Goal: Task Accomplishment & Management: Complete application form

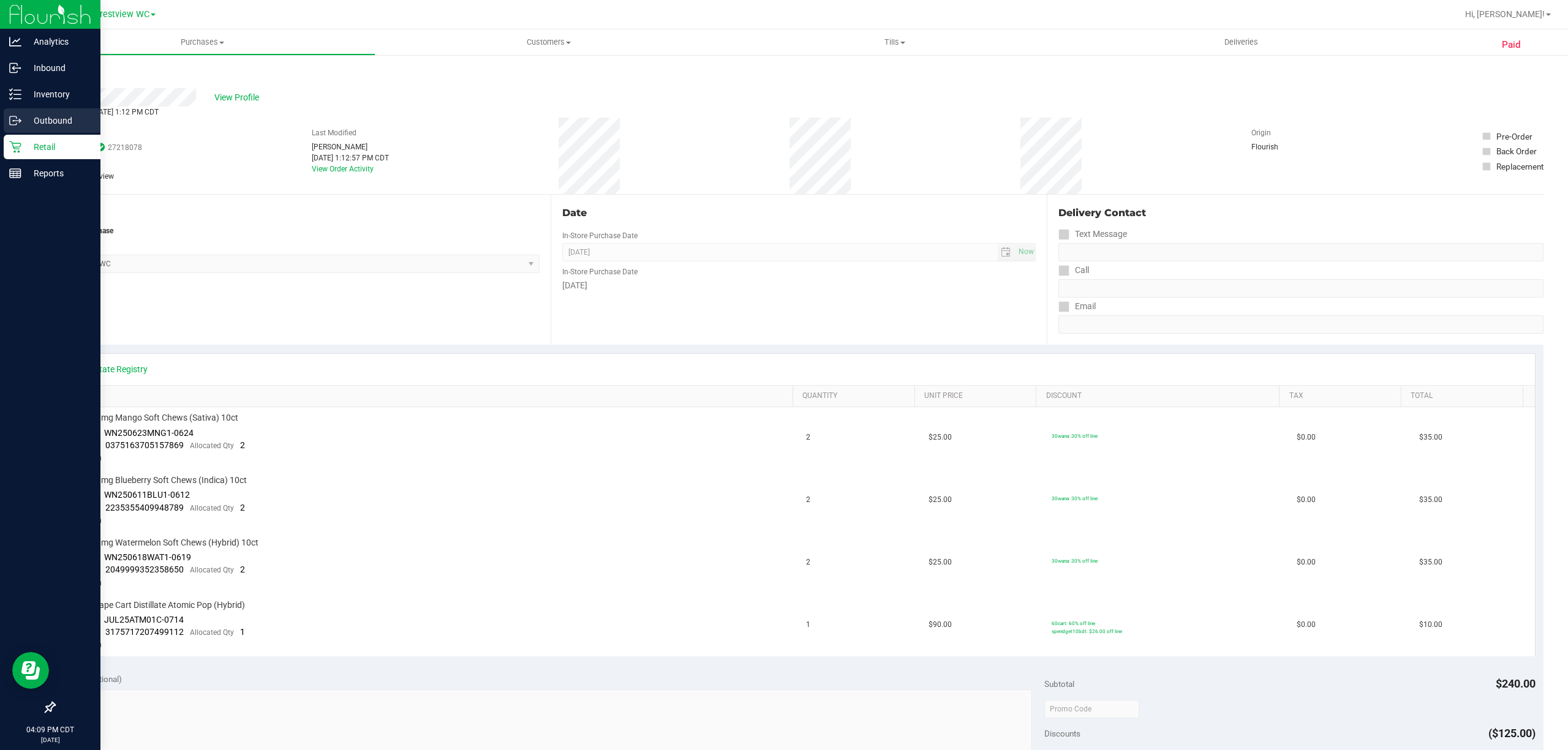
click at [56, 114] on p "Outbound" at bounding box center [58, 120] width 74 height 15
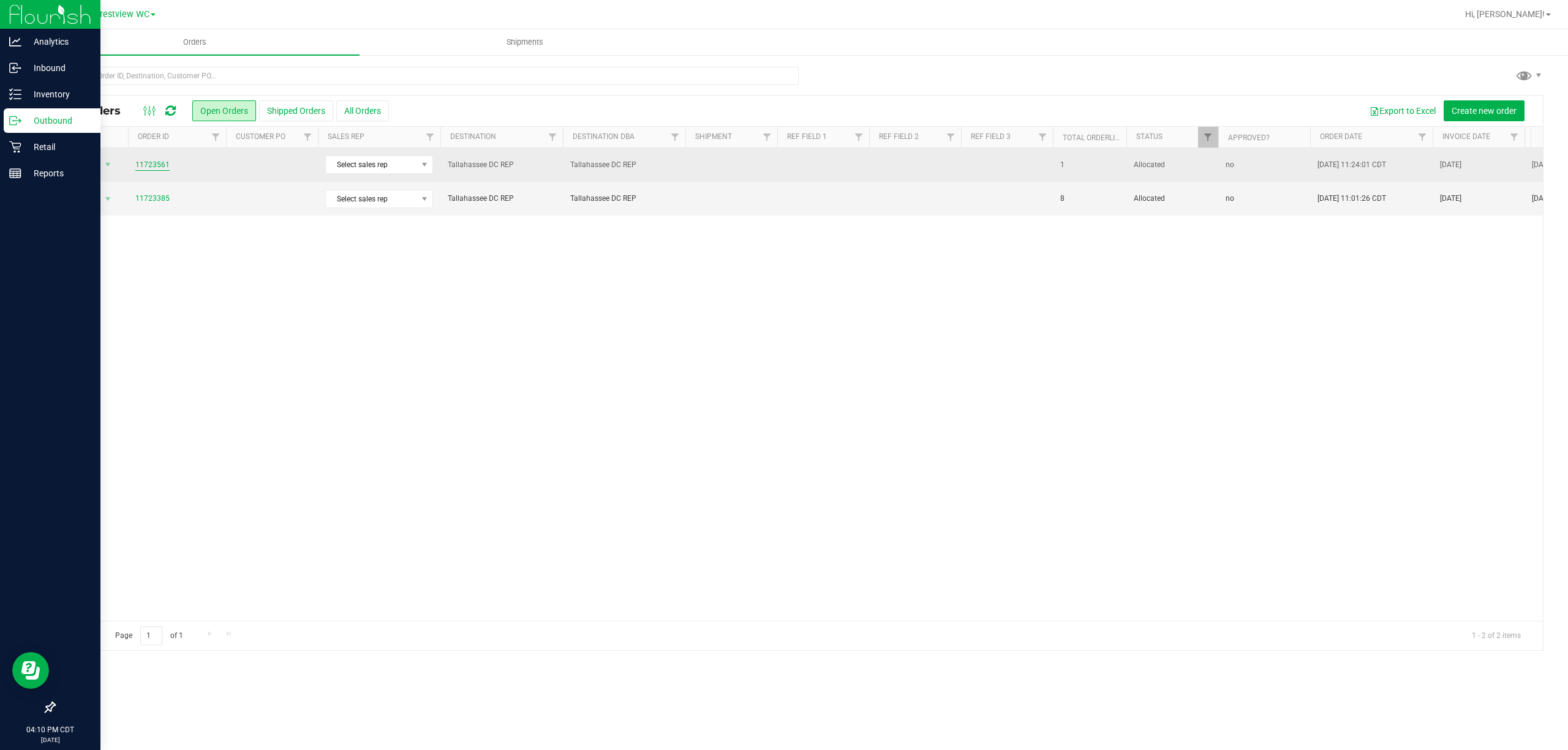
click at [152, 168] on link "11723561" at bounding box center [152, 164] width 35 height 11
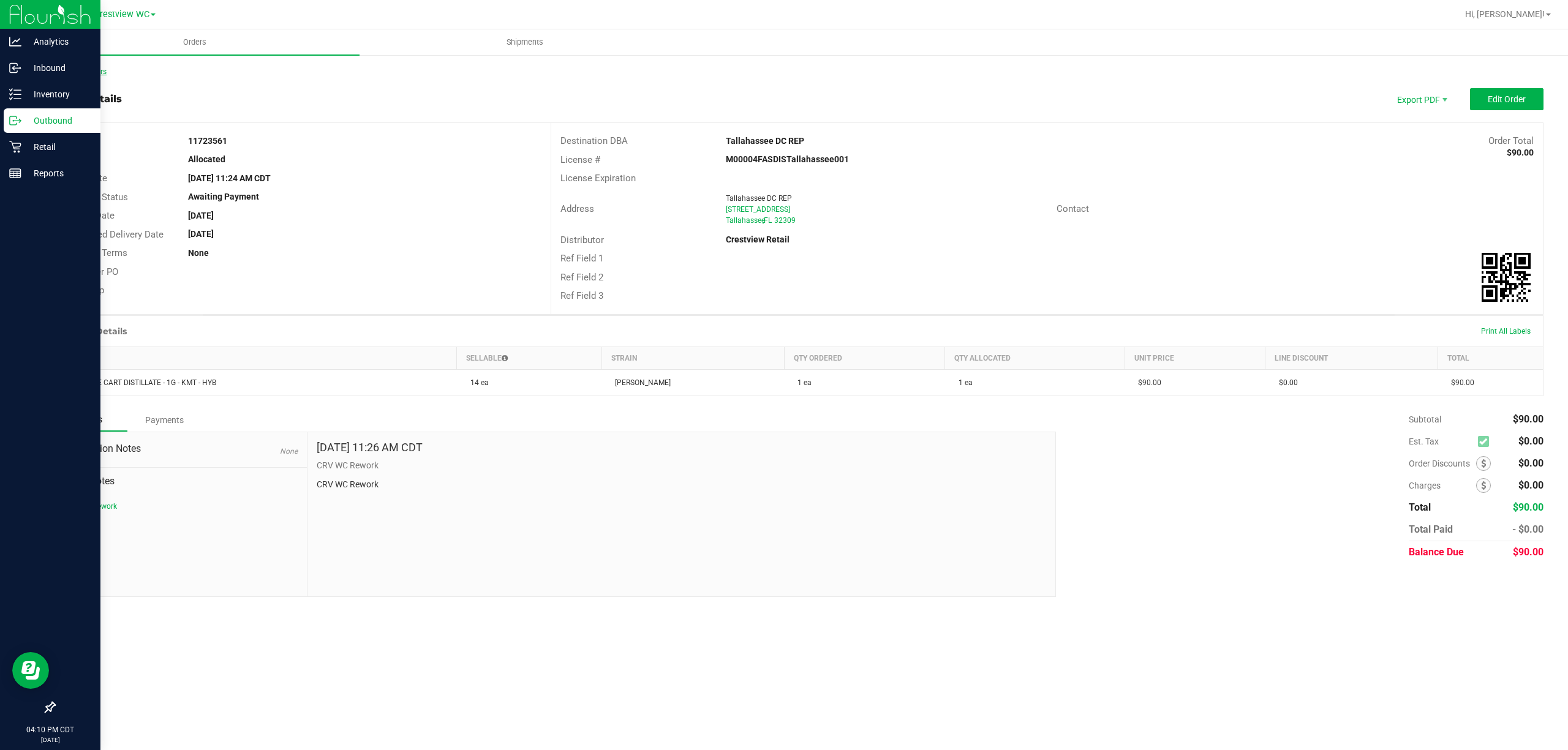
click at [79, 68] on link "Back to Orders" at bounding box center [80, 71] width 52 height 8
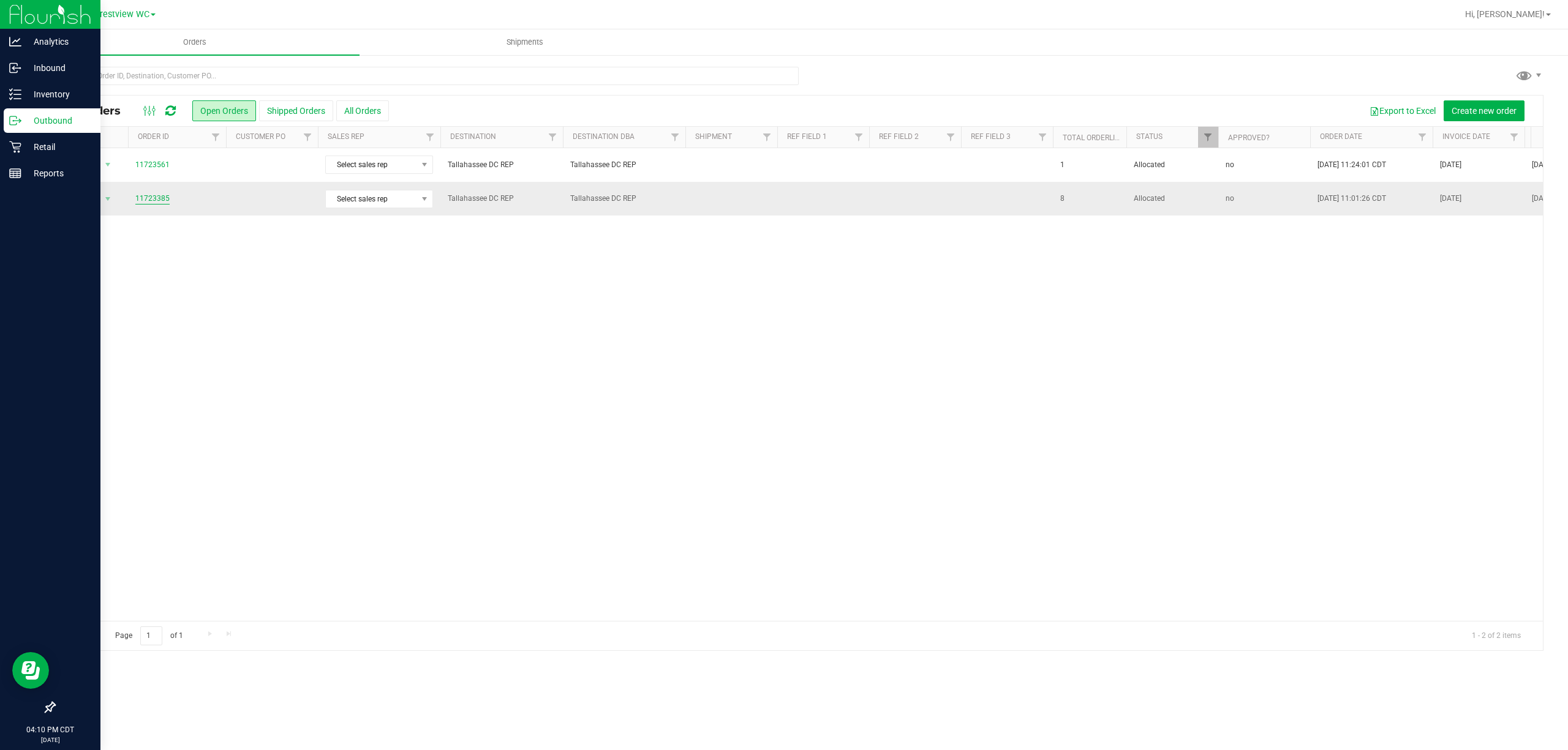
click at [150, 199] on link "11723385" at bounding box center [152, 199] width 35 height 11
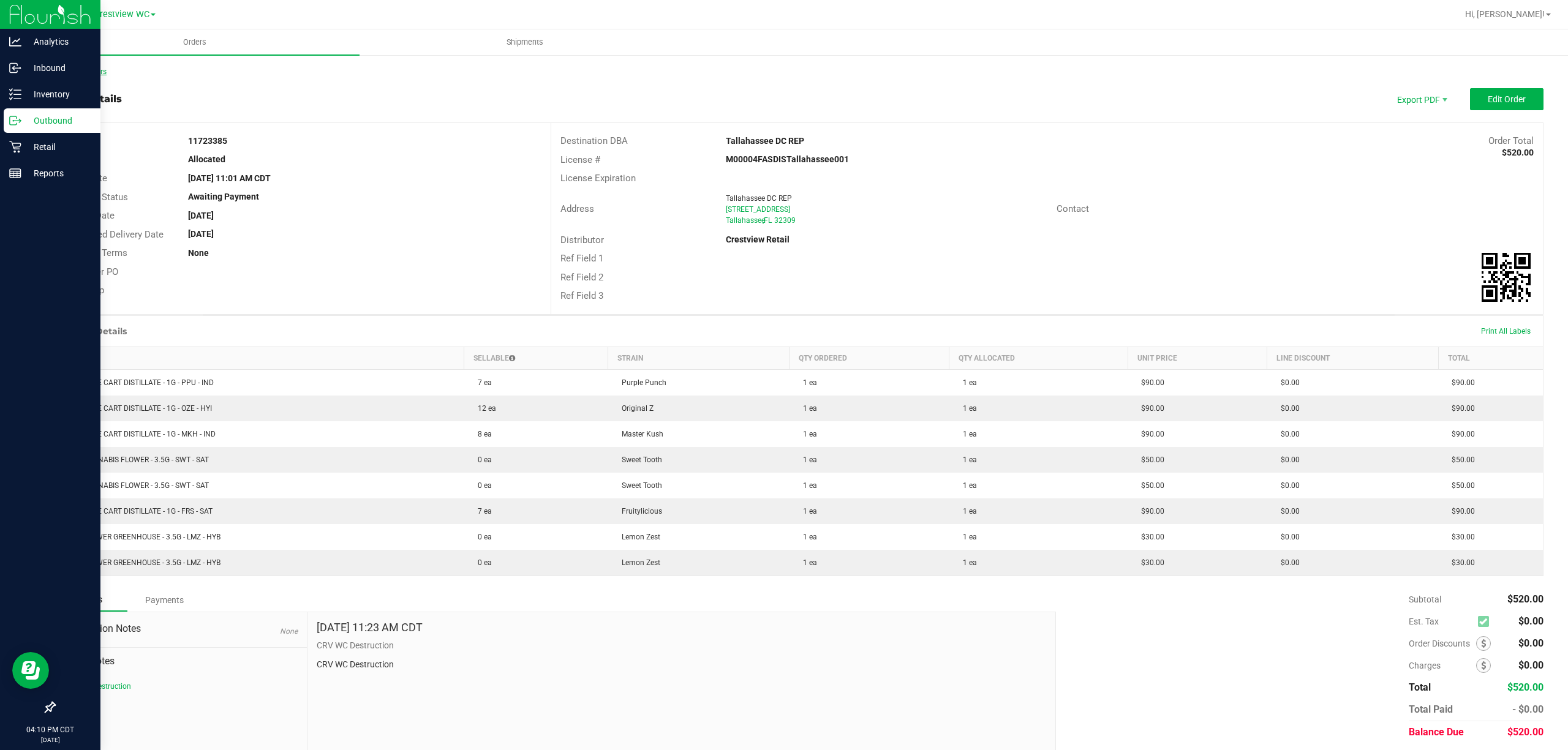
click at [92, 70] on link "Back to Orders" at bounding box center [80, 71] width 52 height 8
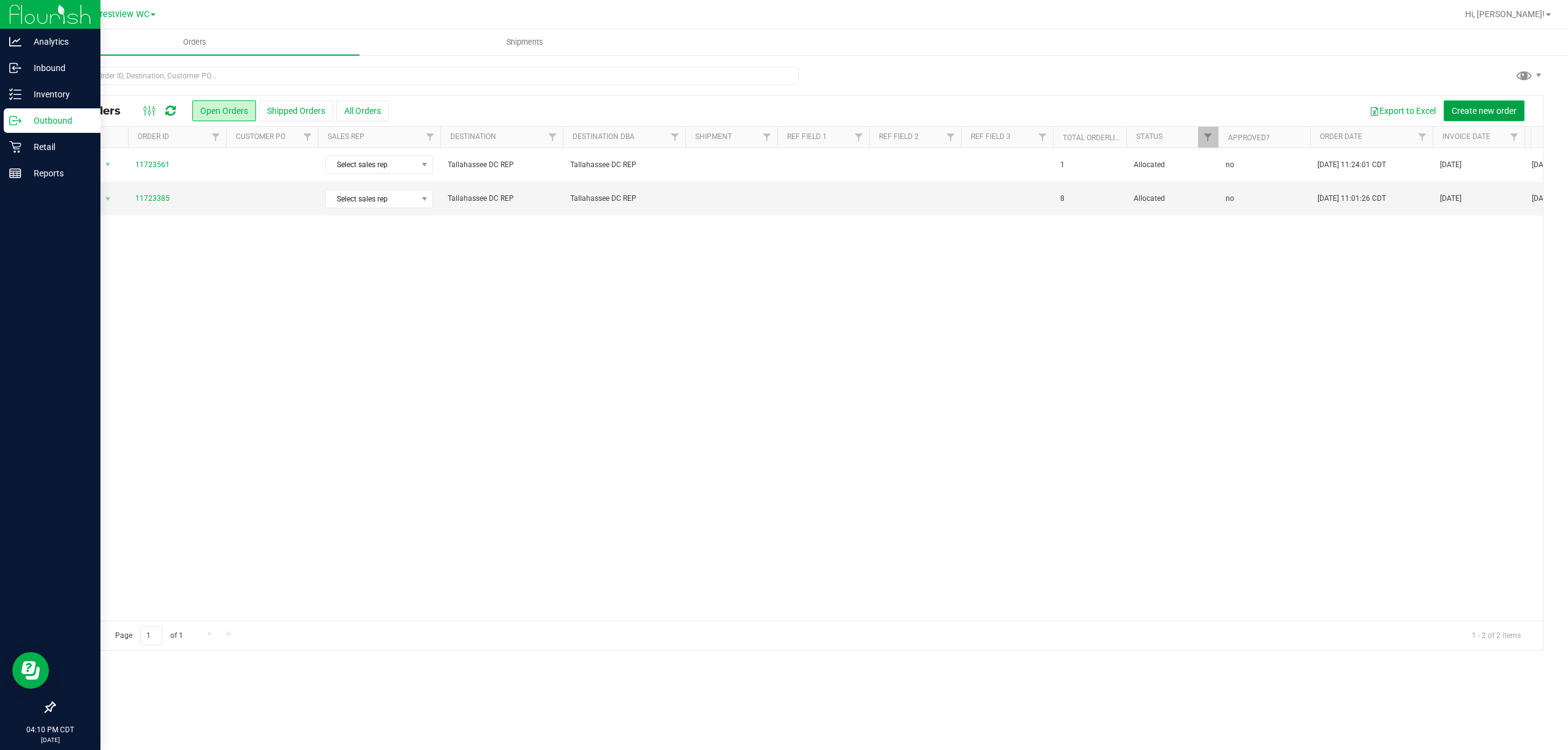
click at [1483, 107] on span "Create new order" at bounding box center [1484, 110] width 65 height 9
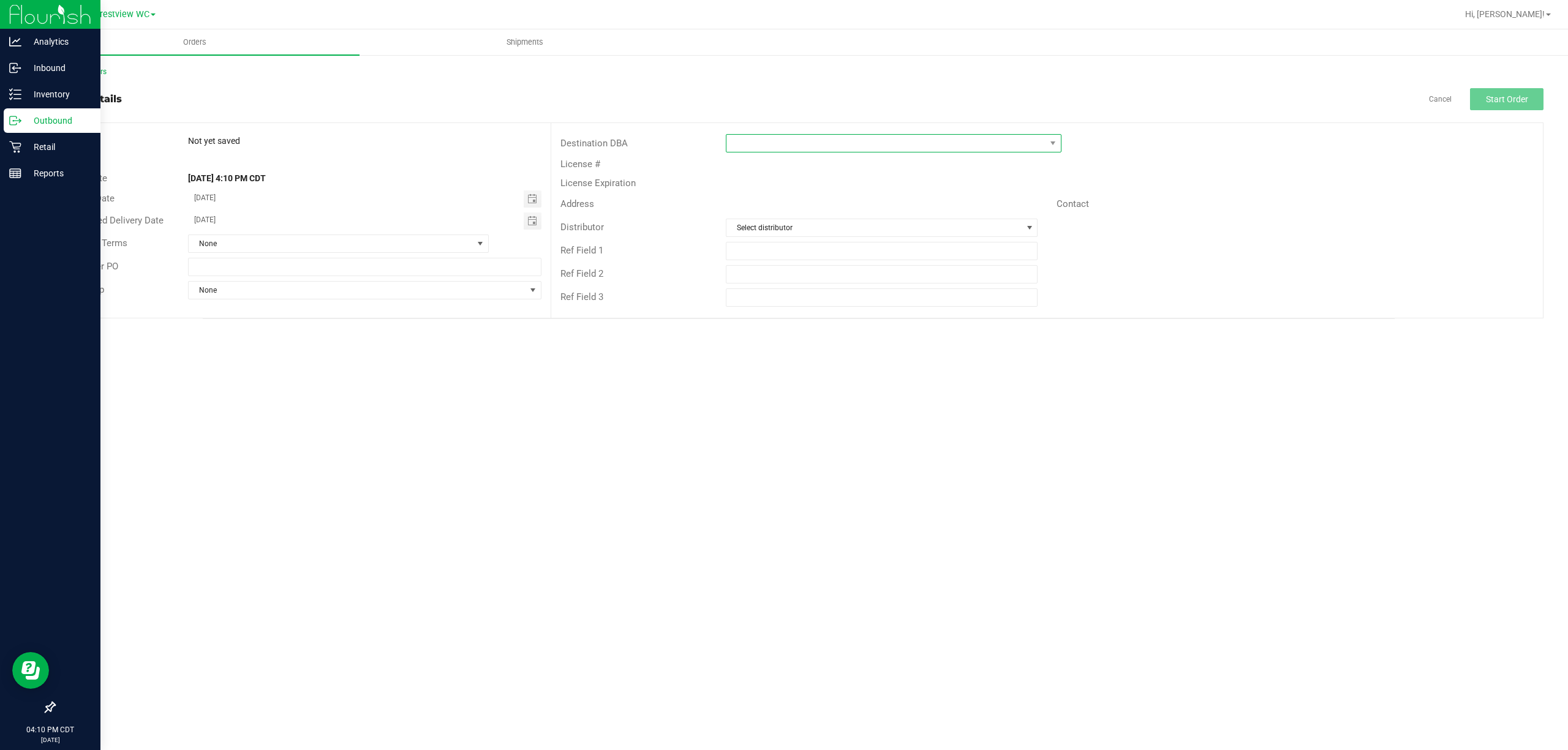
click at [875, 152] on span at bounding box center [886, 143] width 319 height 17
type input "tall"
click at [869, 216] on li "Tallahassee DC REP" at bounding box center [894, 218] width 334 height 21
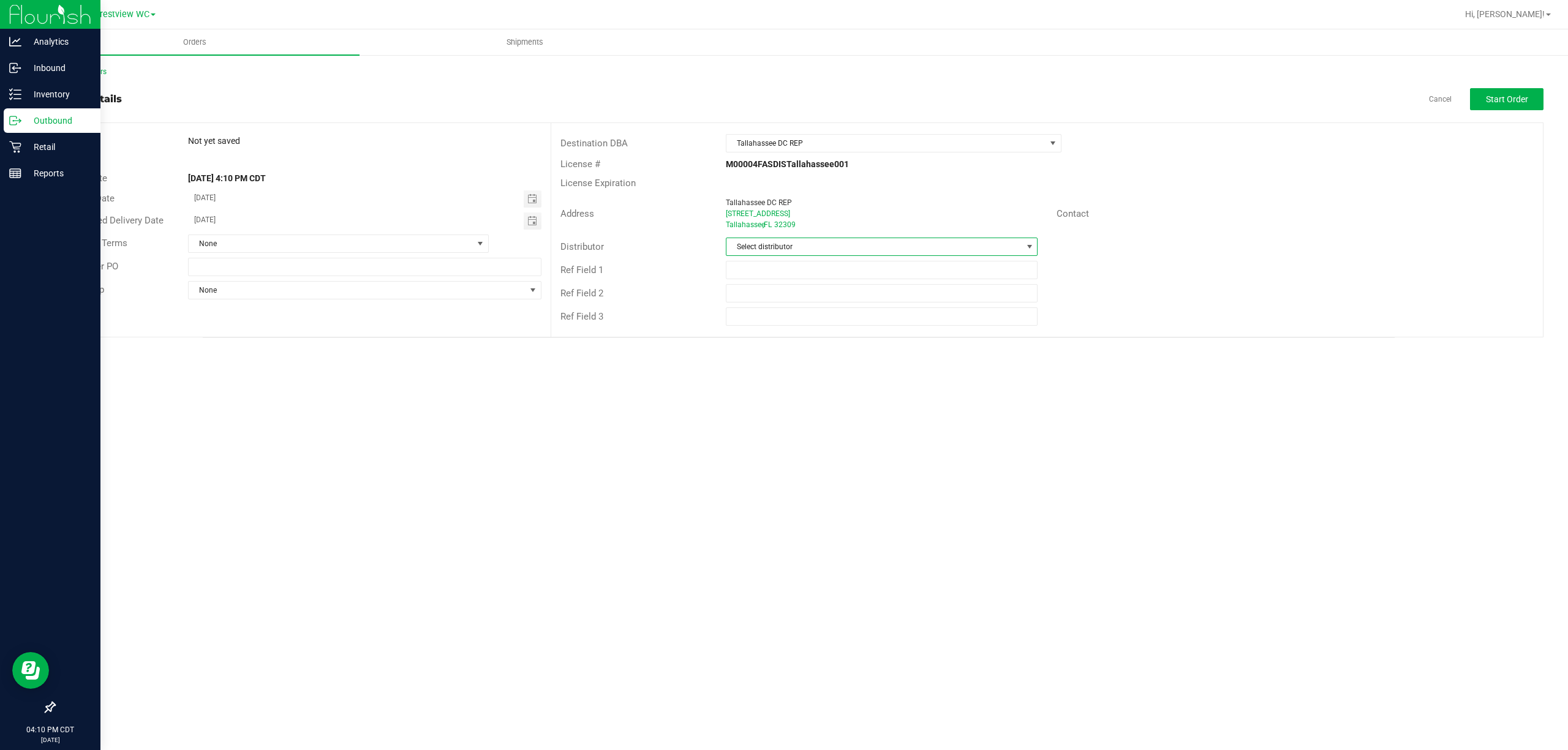
click at [819, 239] on span "Select distributor" at bounding box center [874, 247] width 296 height 17
type input "cre"
click at [803, 297] on li "Crestview Retail" at bounding box center [882, 300] width 310 height 21
click at [1499, 103] on span "Start Order" at bounding box center [1506, 99] width 42 height 9
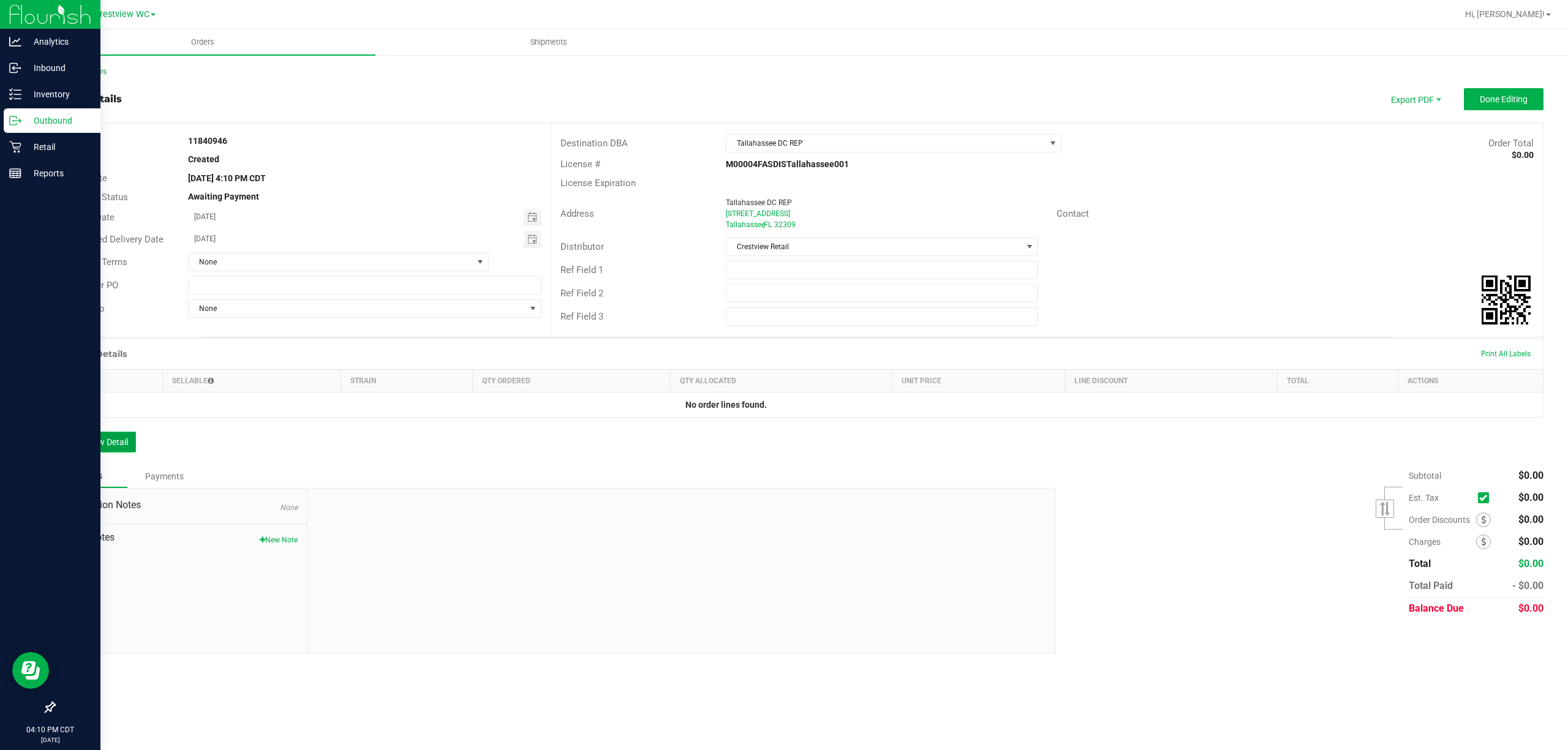
click at [122, 446] on button "Add New Detail" at bounding box center [95, 442] width 82 height 21
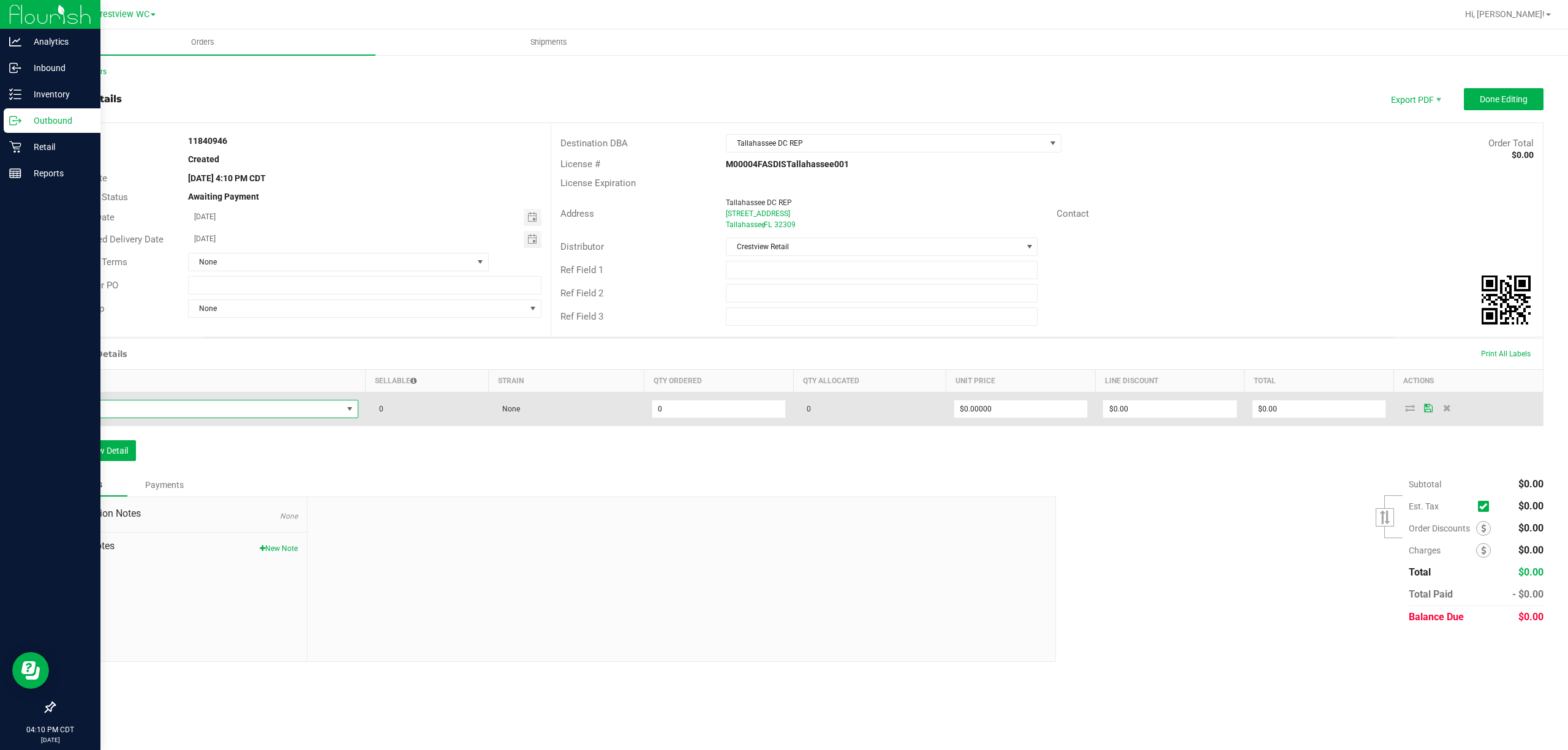
click at [209, 406] on span "NO DATA FOUND" at bounding box center [203, 409] width 279 height 17
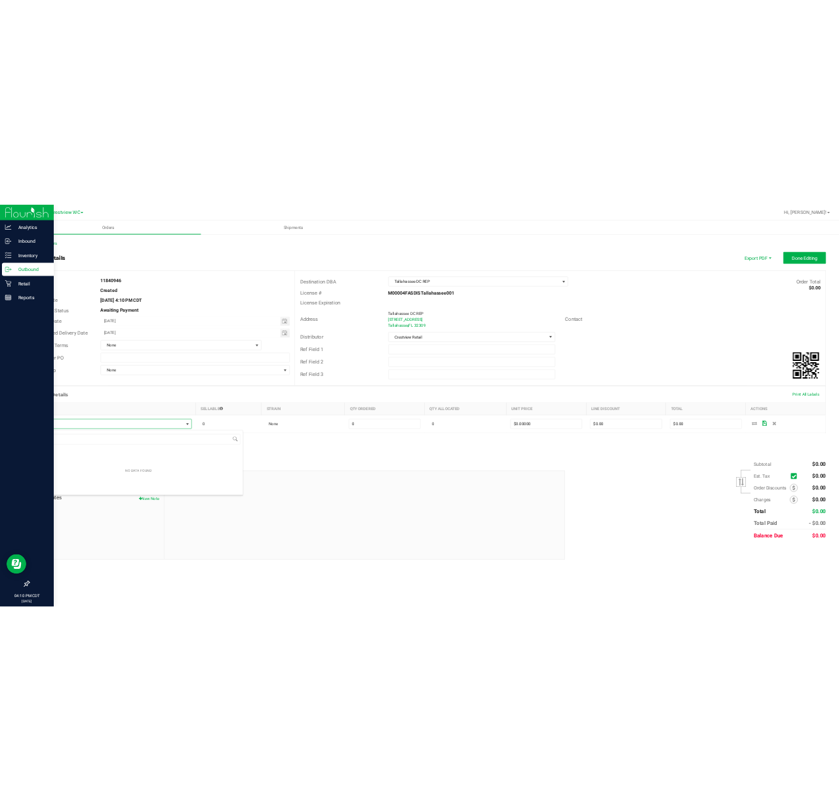
scroll to position [20, 315]
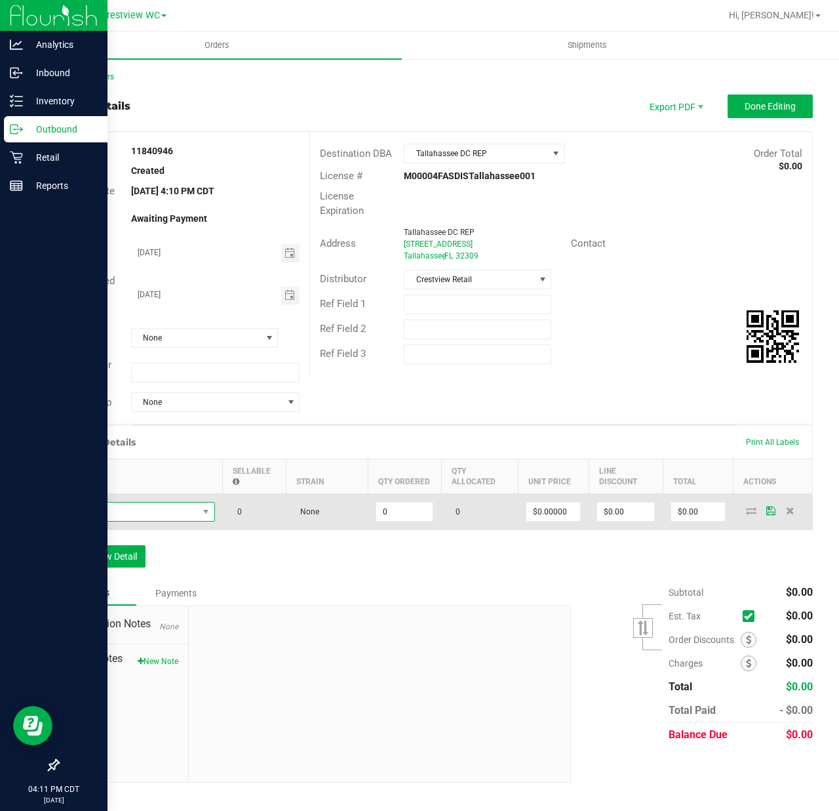
click at [139, 518] on span "NO DATA FOUND" at bounding box center [133, 511] width 130 height 18
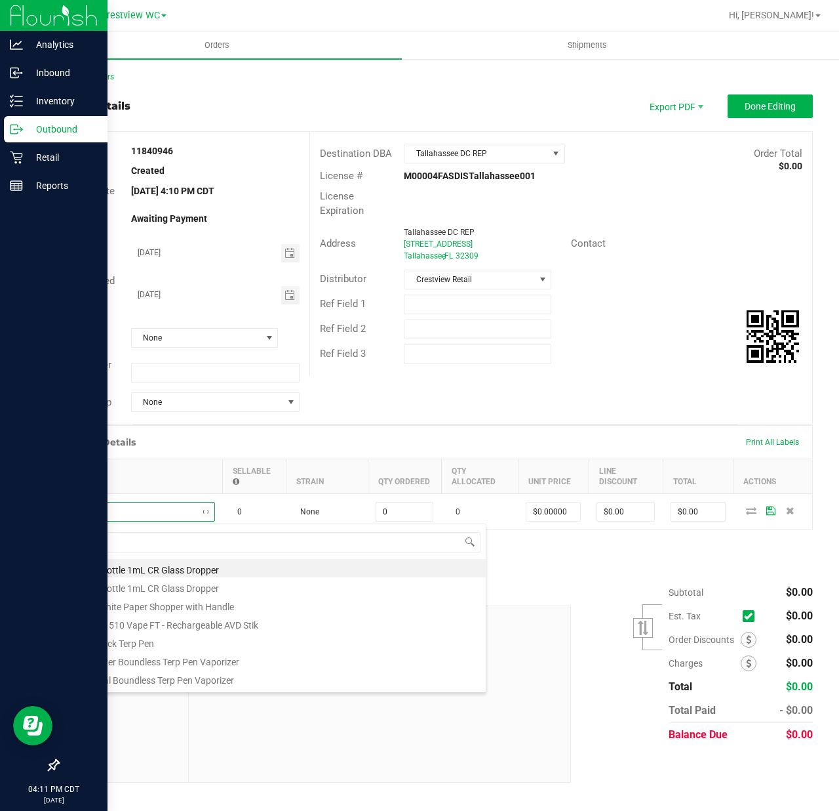
type input "bzk"
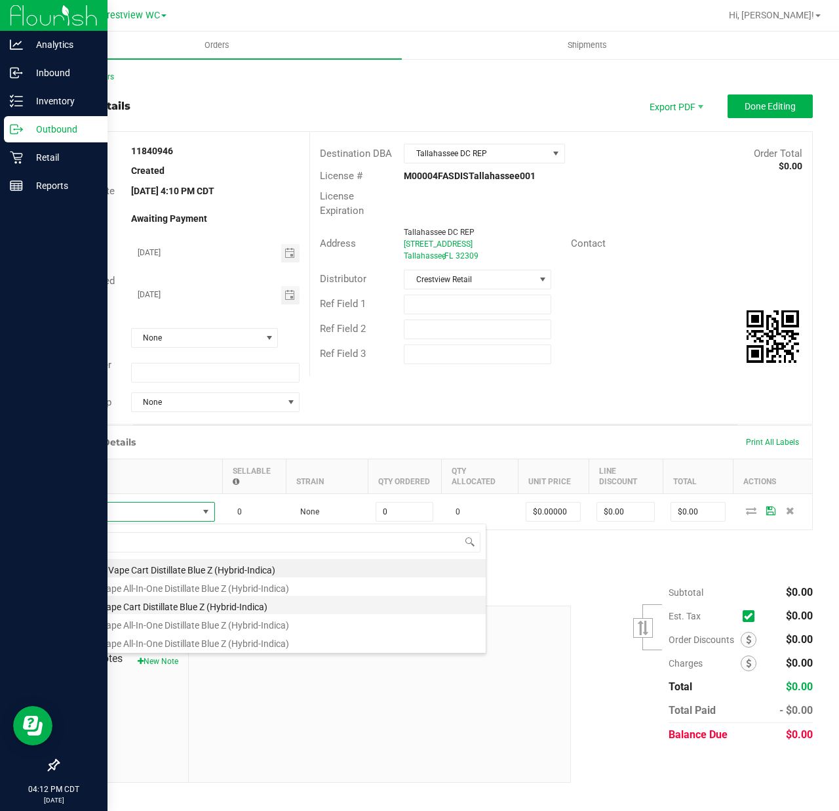
click at [266, 604] on li "FT 1g Vape Cart Distillate Blue Z (Hybrid-Indica)" at bounding box center [277, 604] width 418 height 18
type input "0 ea"
type input "$90.00000"
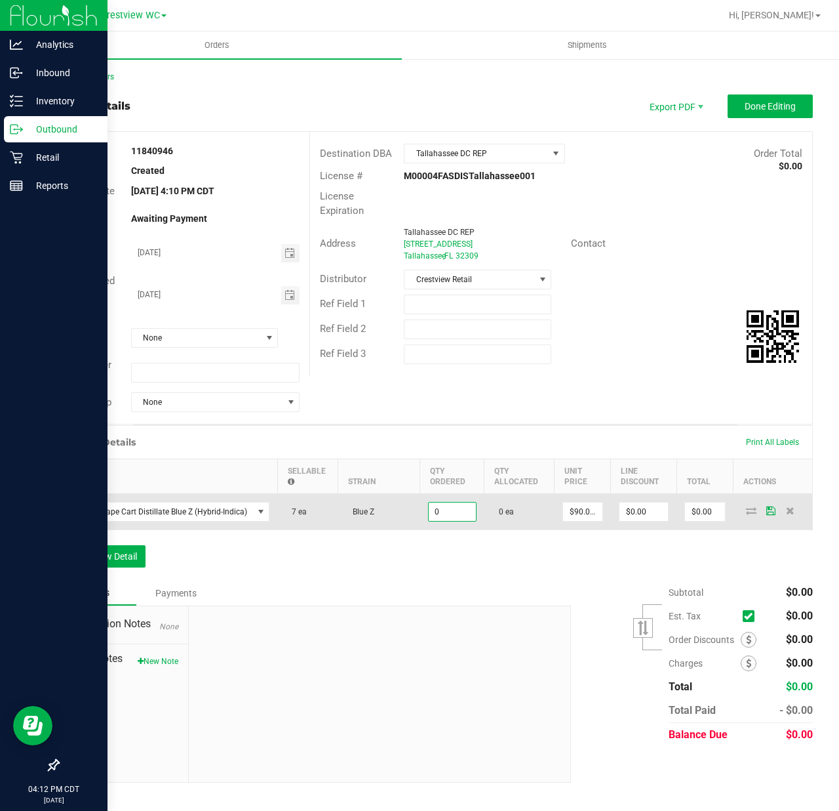
click at [457, 506] on input "0" at bounding box center [452, 511] width 47 height 18
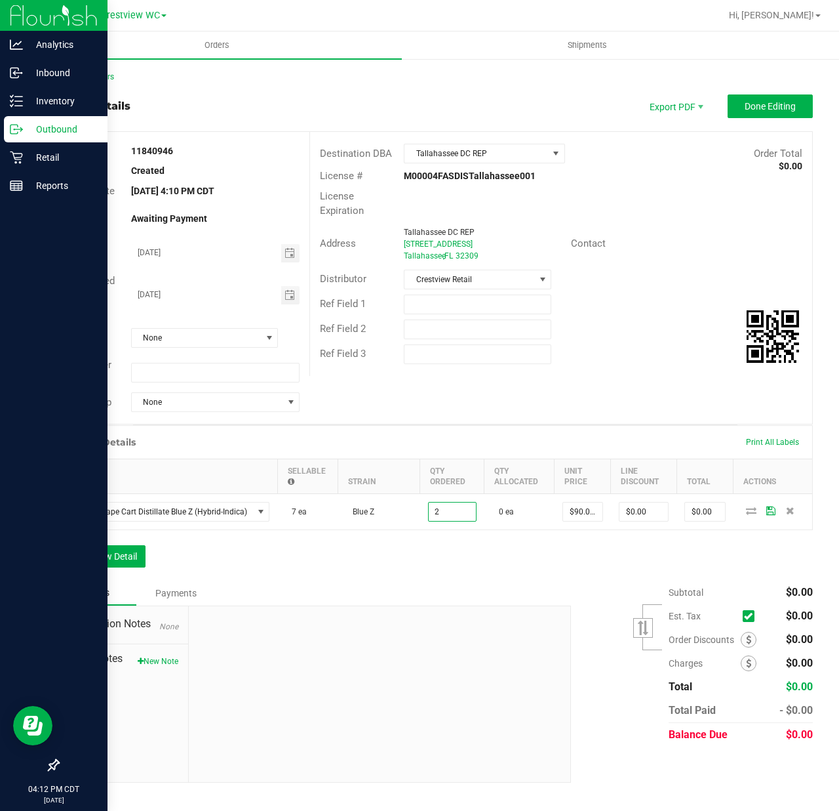
type input "2 ea"
type input "$180.00"
click at [457, 568] on div "Order Details Print All Labels Item Sellable Strain Qty Ordered Qty Allocated U…" at bounding box center [435, 502] width 755 height 155
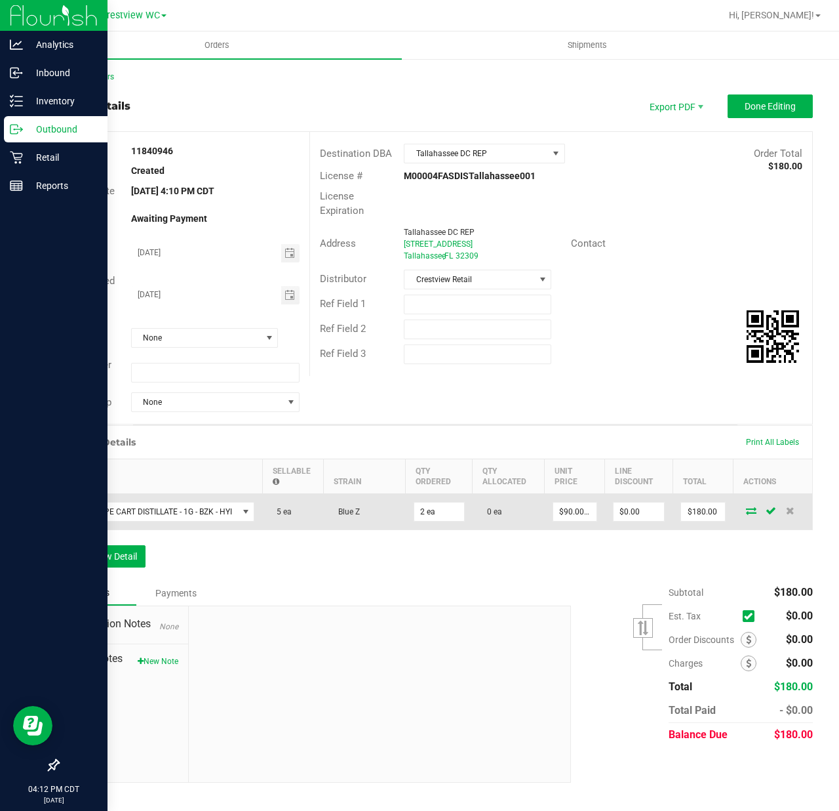
click at [752, 512] on icon at bounding box center [751, 510] width 10 height 8
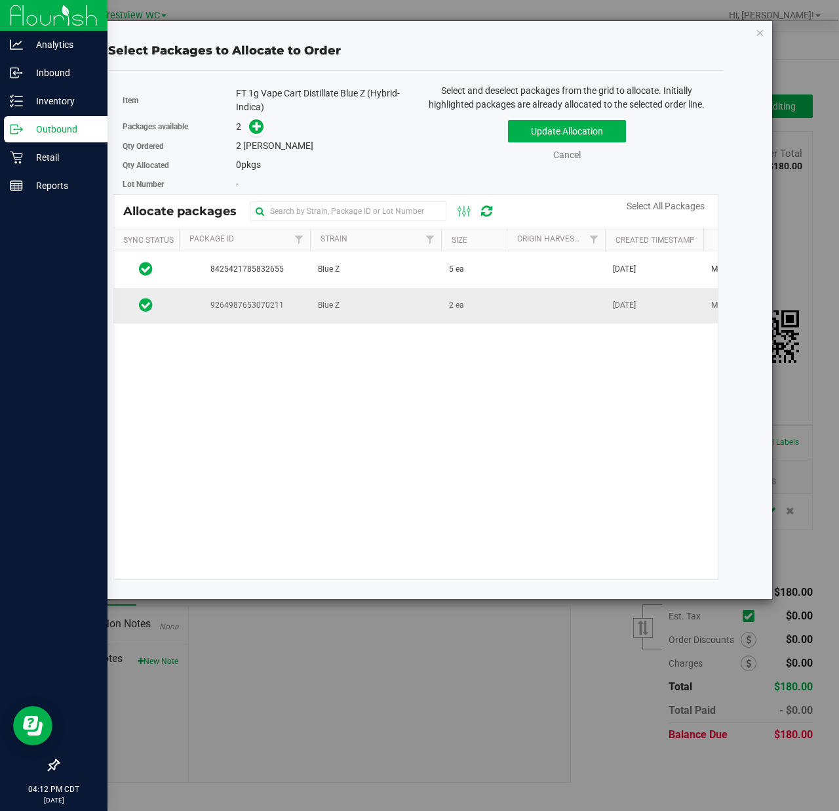
click at [268, 310] on span "9264987653070211" at bounding box center [244, 305] width 115 height 12
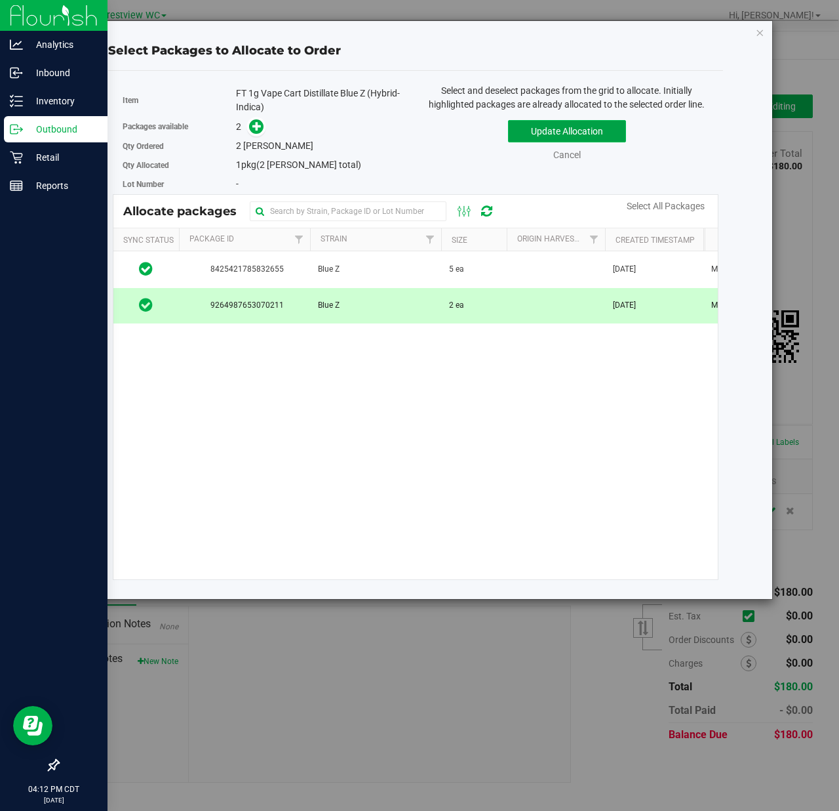
click at [597, 131] on button "Update Allocation" at bounding box center [567, 131] width 118 height 22
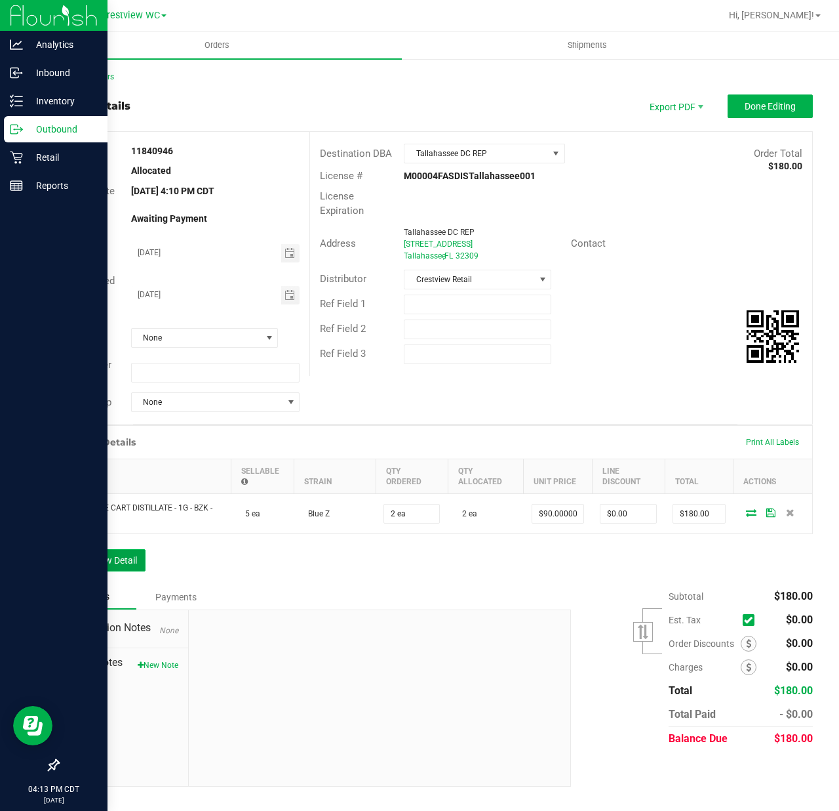
click at [129, 565] on button "Add New Detail" at bounding box center [102, 560] width 88 height 22
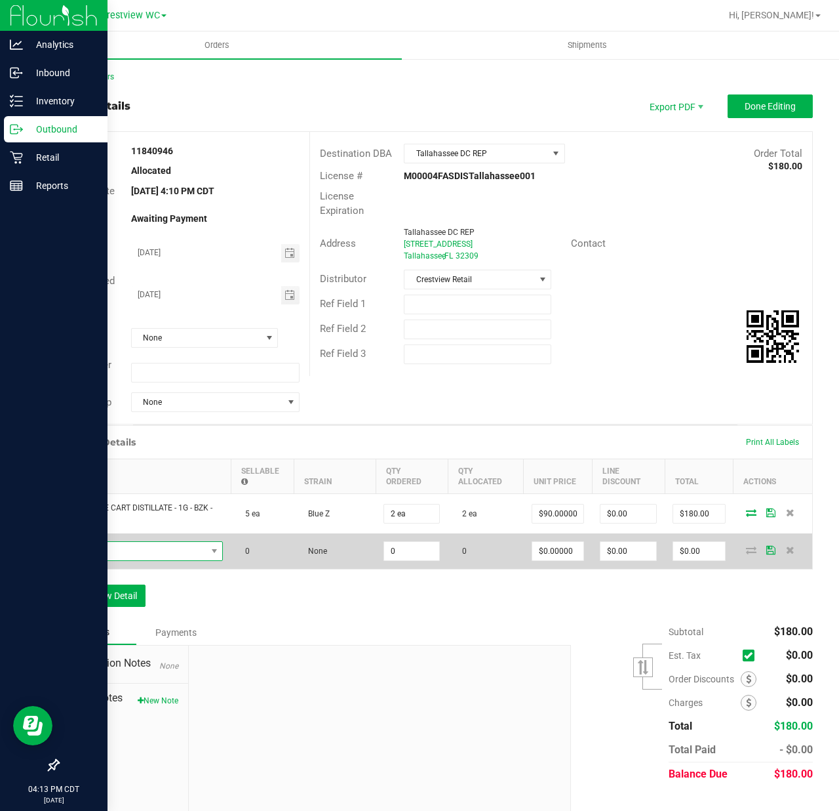
click at [140, 560] on span "NO DATA FOUND" at bounding box center [137, 551] width 139 height 18
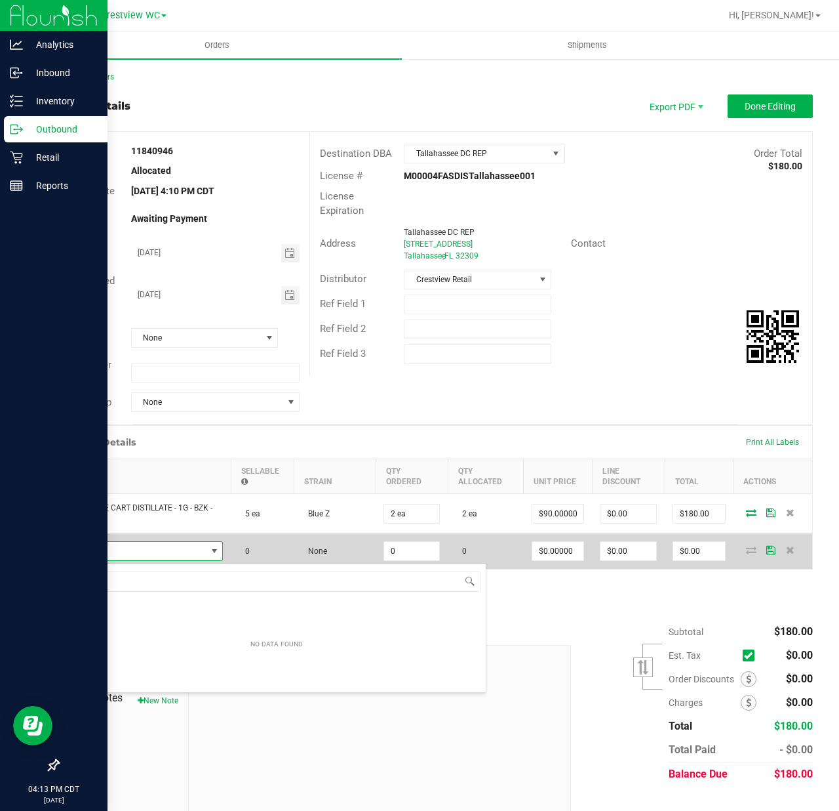
scroll to position [20, 155]
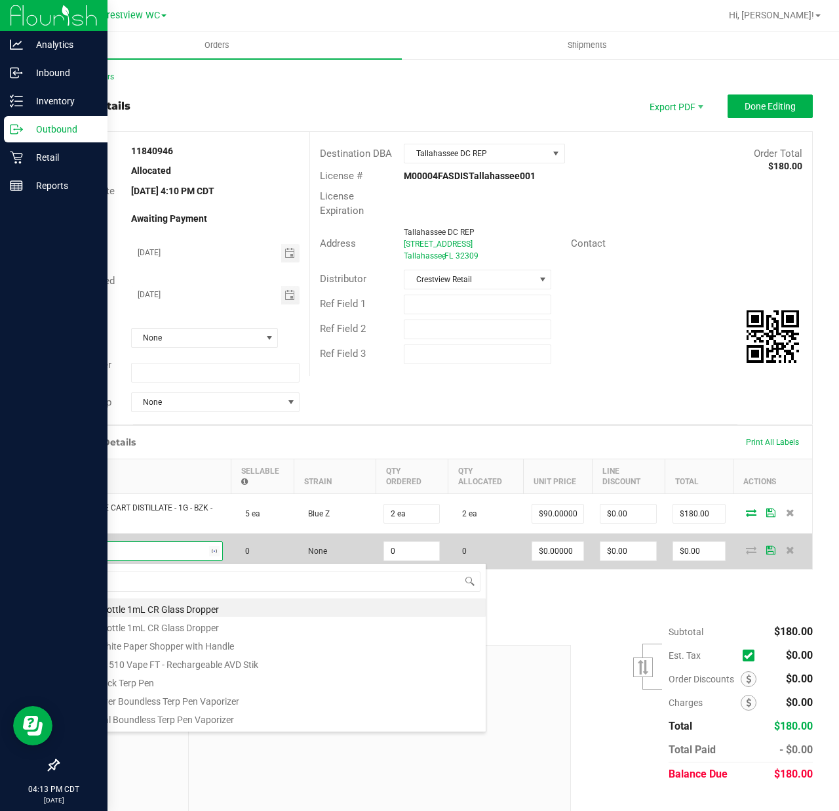
type input "sbc"
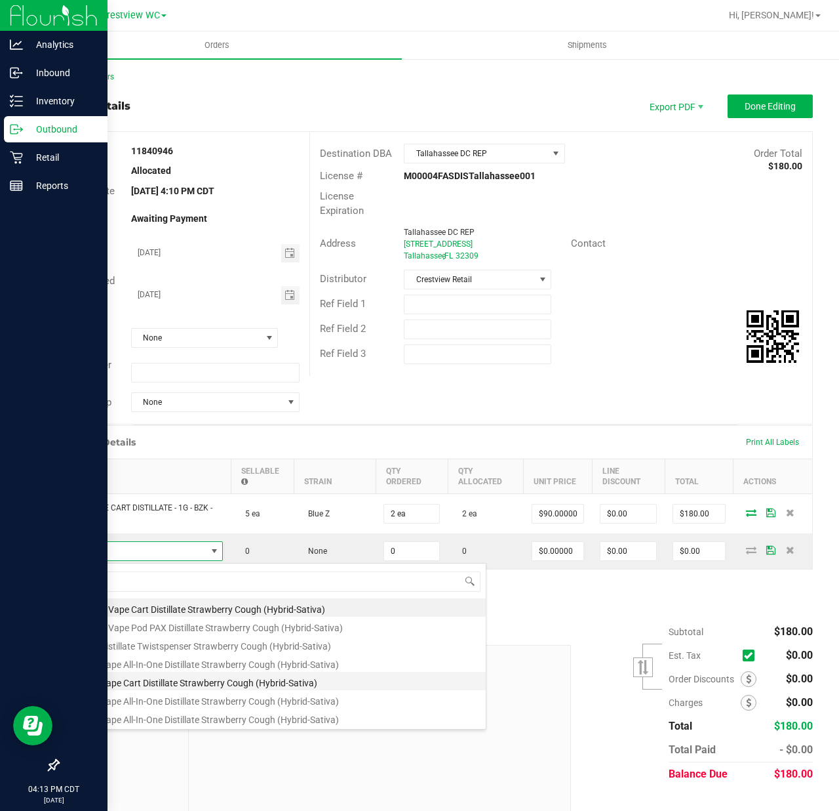
click at [211, 682] on li "FT 1g Vape Cart Distillate Strawberry Cough (Hybrid-Sativa)" at bounding box center [277, 680] width 418 height 18
type input "0 ea"
type input "$90.00000"
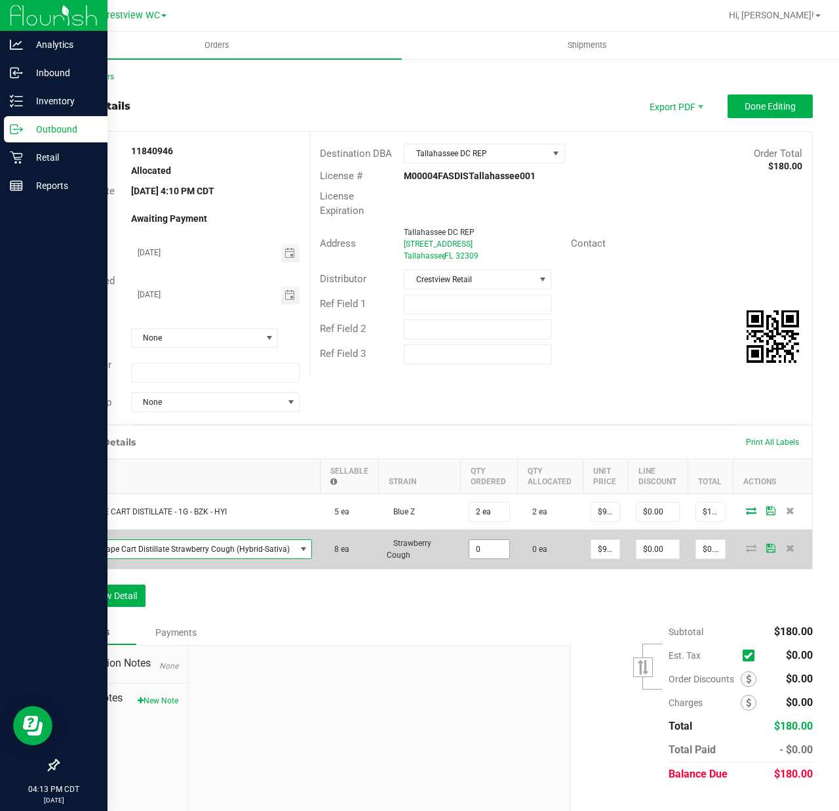
click at [478, 558] on input "0" at bounding box center [490, 549] width 40 height 18
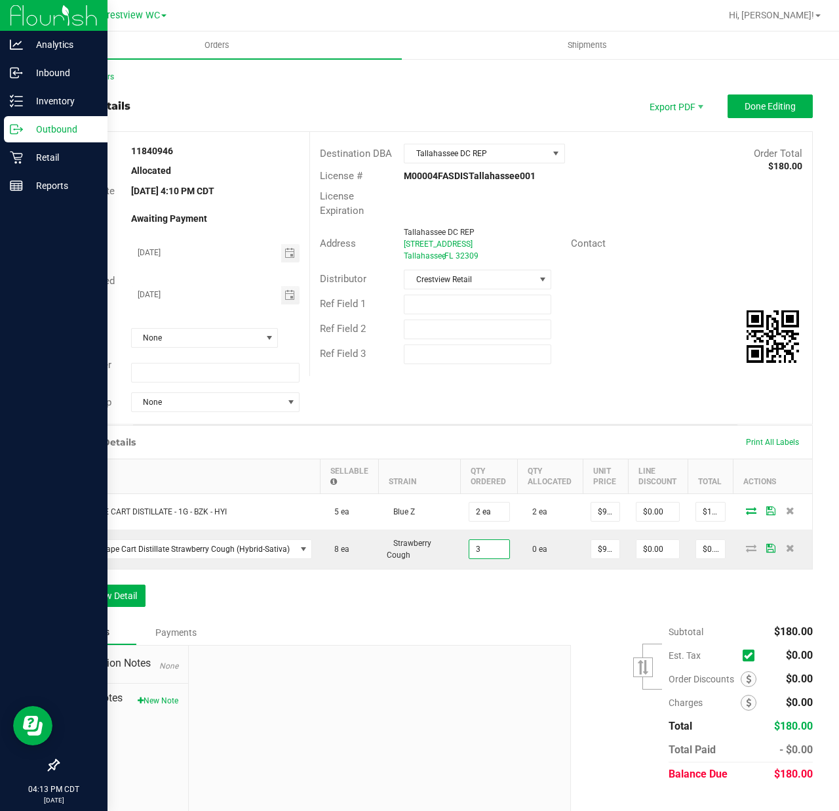
type input "3 ea"
type input "$270.00"
drag, startPoint x: 486, startPoint y: 586, endPoint x: 506, endPoint y: 580, distance: 21.0
click at [487, 586] on div "Order Details Print All Labels Item Sellable Strain Qty Ordered Qty Allocated U…" at bounding box center [435, 522] width 755 height 195
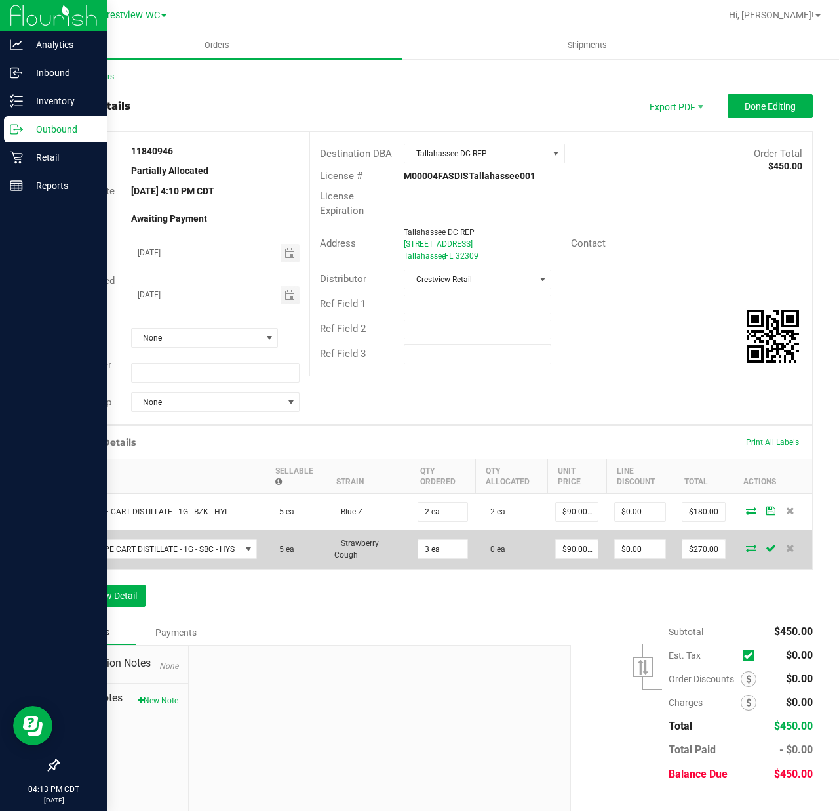
click at [746, 551] on icon at bounding box center [751, 548] width 10 height 8
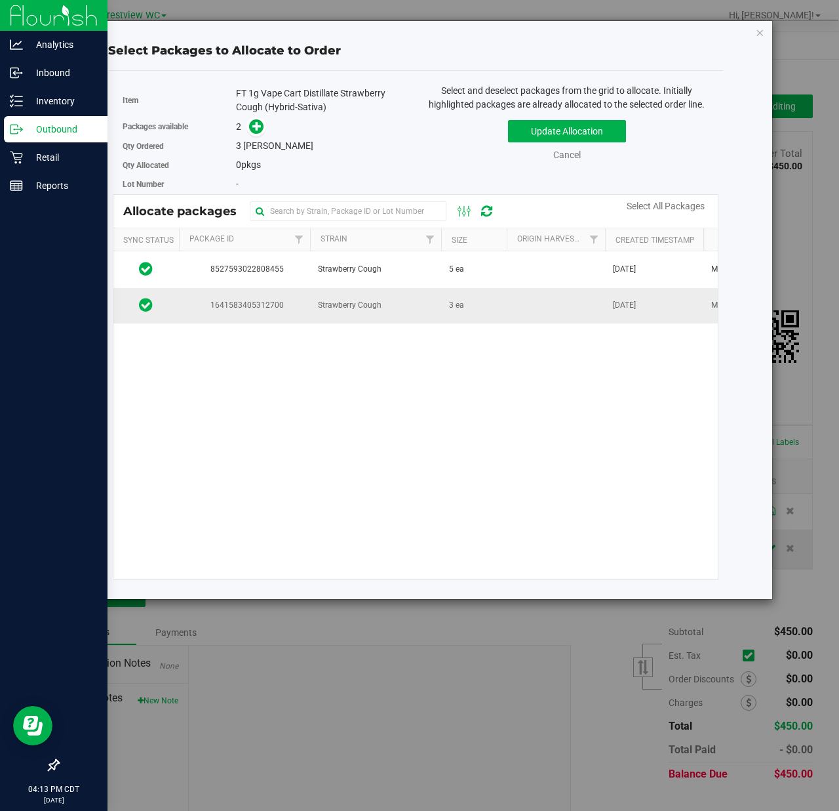
click at [434, 321] on td "Strawberry Cough" at bounding box center [375, 305] width 131 height 35
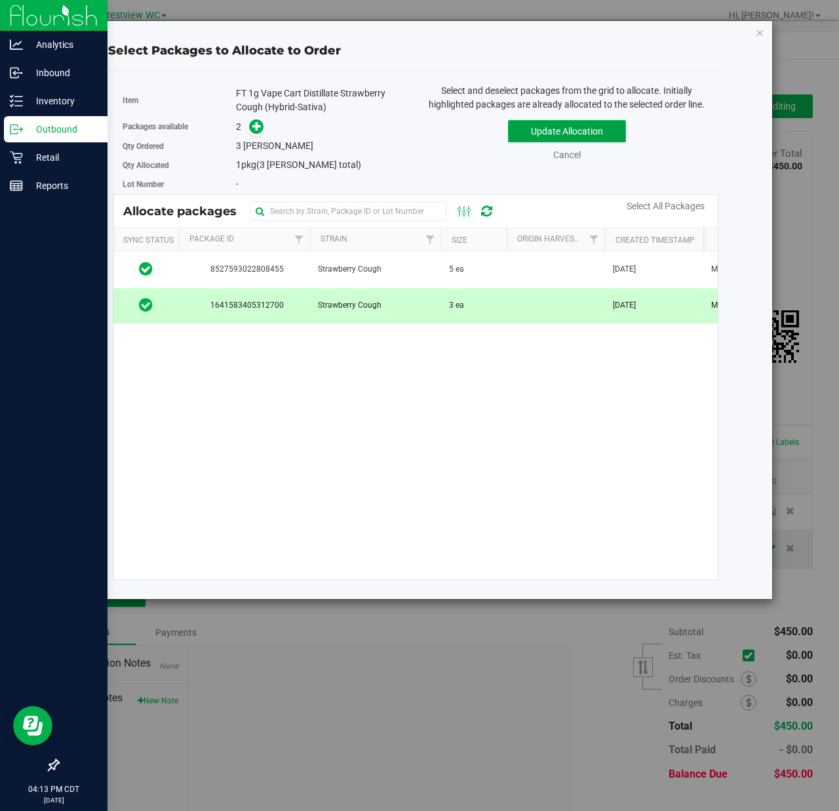
click at [580, 135] on button "Update Allocation" at bounding box center [567, 131] width 118 height 22
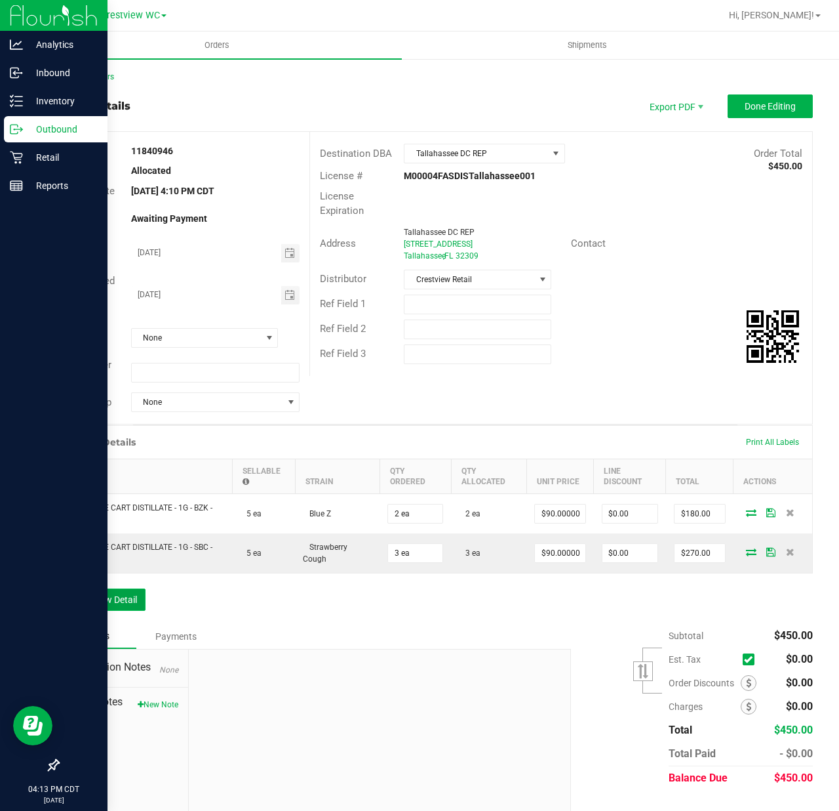
click at [84, 601] on button "Add New Detail" at bounding box center [102, 599] width 88 height 22
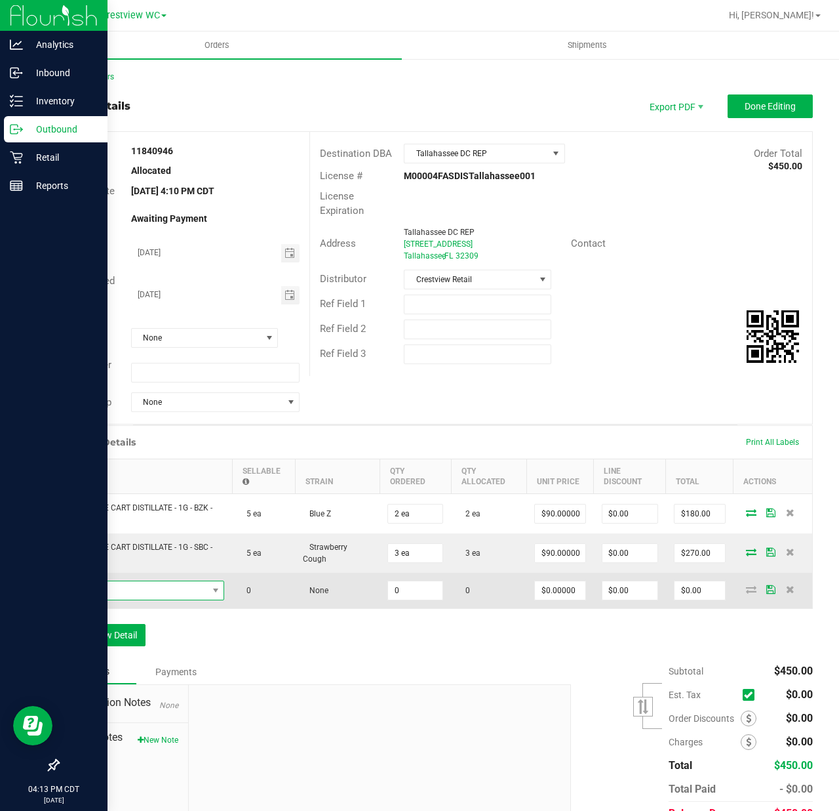
click at [132, 597] on span "NO DATA FOUND" at bounding box center [138, 590] width 140 height 18
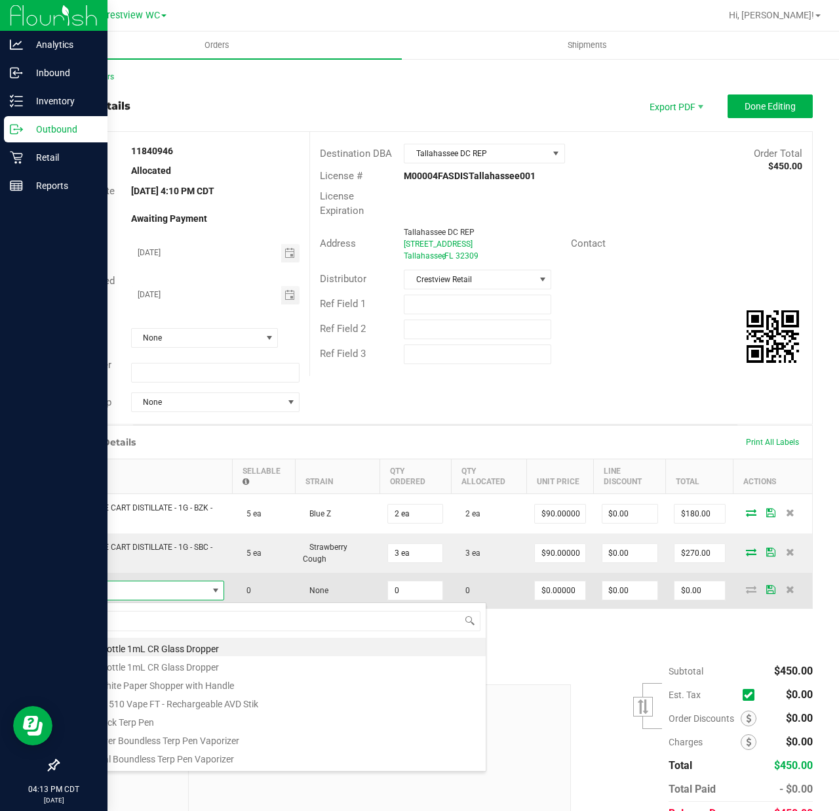
scroll to position [20, 155]
type input "jel"
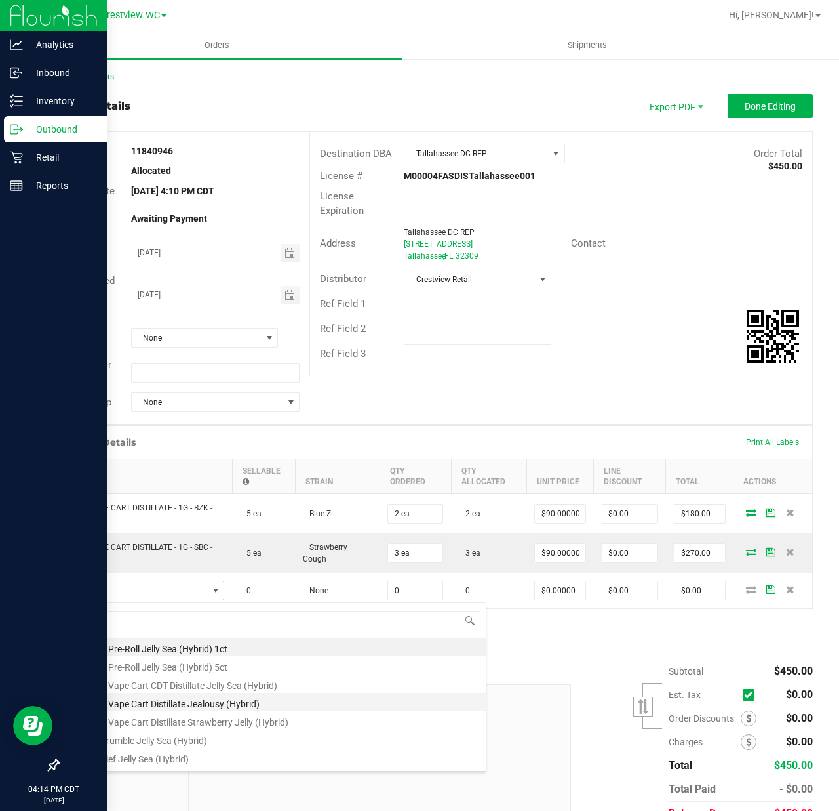
click at [277, 698] on li "FT 0.5g Vape Cart Distillate Jealousy (Hybrid)" at bounding box center [277, 701] width 418 height 18
type input "0 ea"
type input "$50.00000"
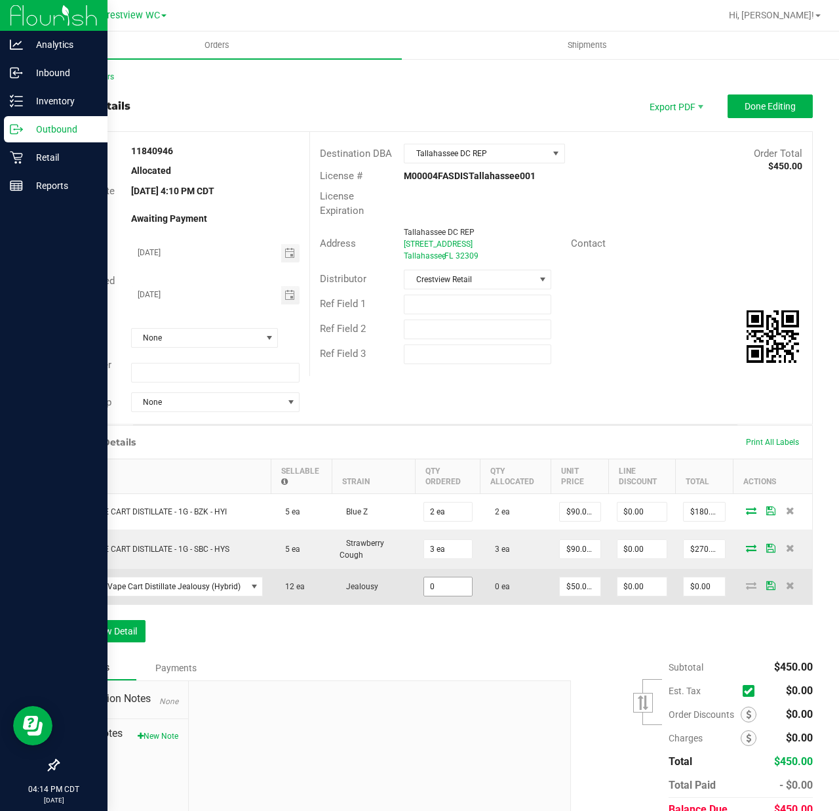
click at [438, 591] on input "0" at bounding box center [448, 586] width 48 height 18
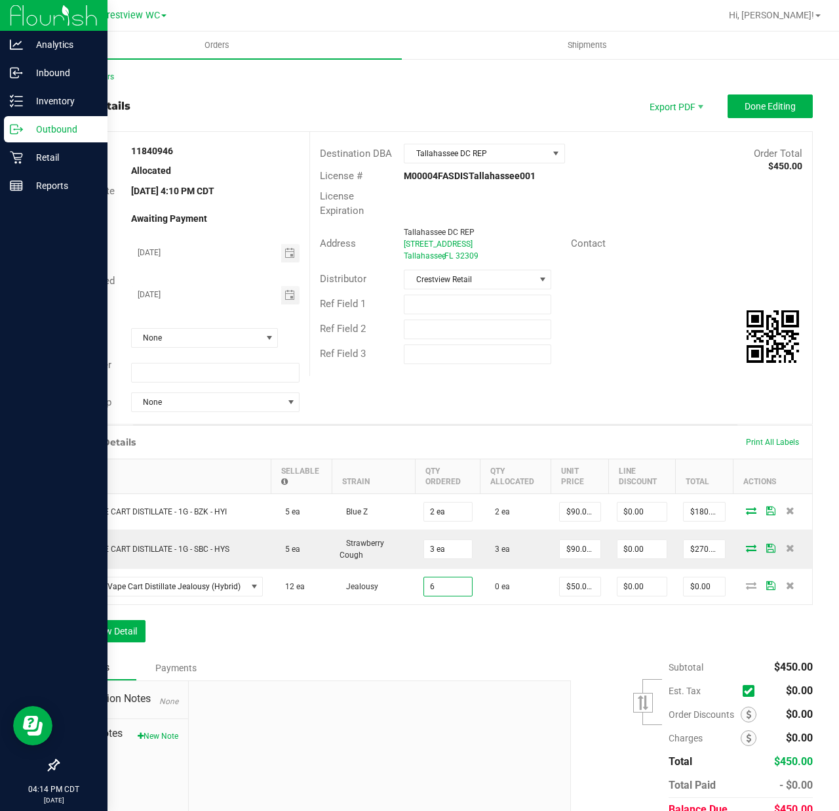
type input "6 ea"
type input "$300.00"
click at [557, 654] on div "Order Details Print All Labels Item Sellable Strain Qty Ordered Qty Allocated U…" at bounding box center [435, 540] width 755 height 230
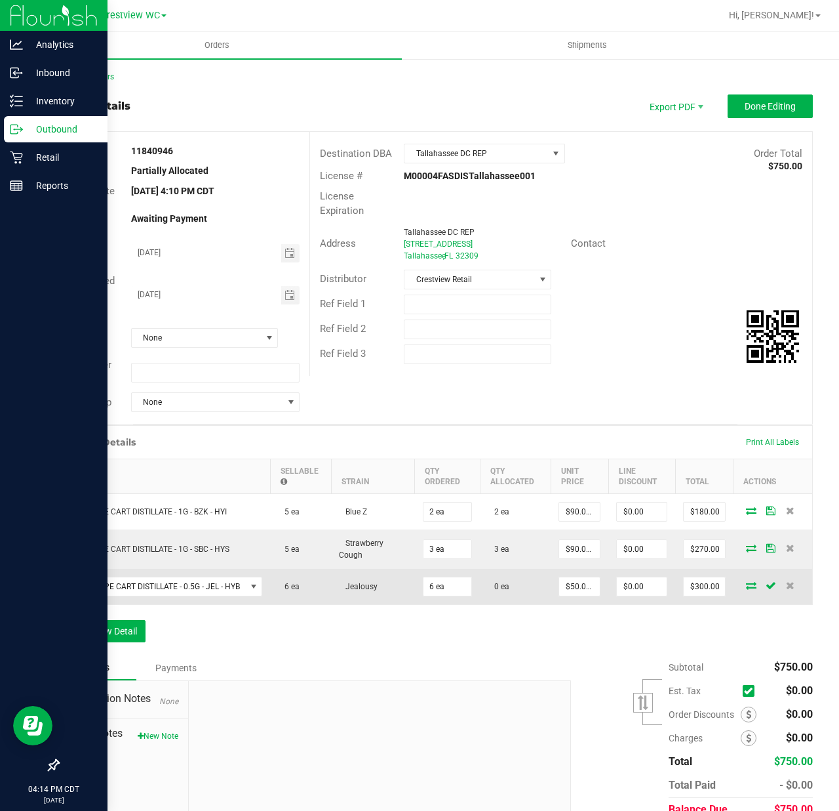
click at [746, 588] on icon at bounding box center [751, 585] width 10 height 8
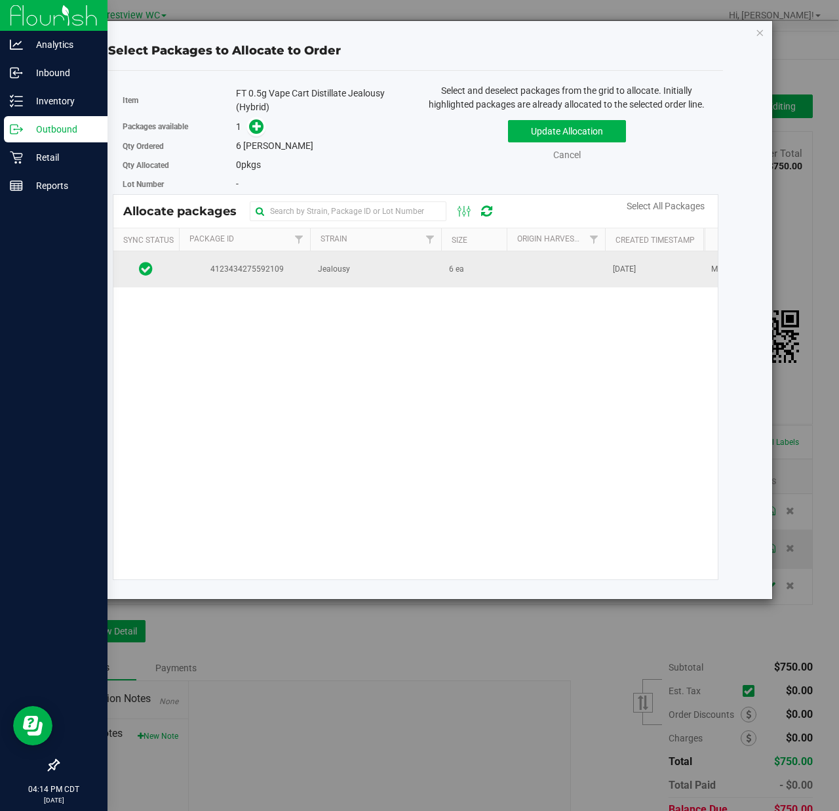
click at [399, 277] on td "Jealousy" at bounding box center [375, 268] width 131 height 35
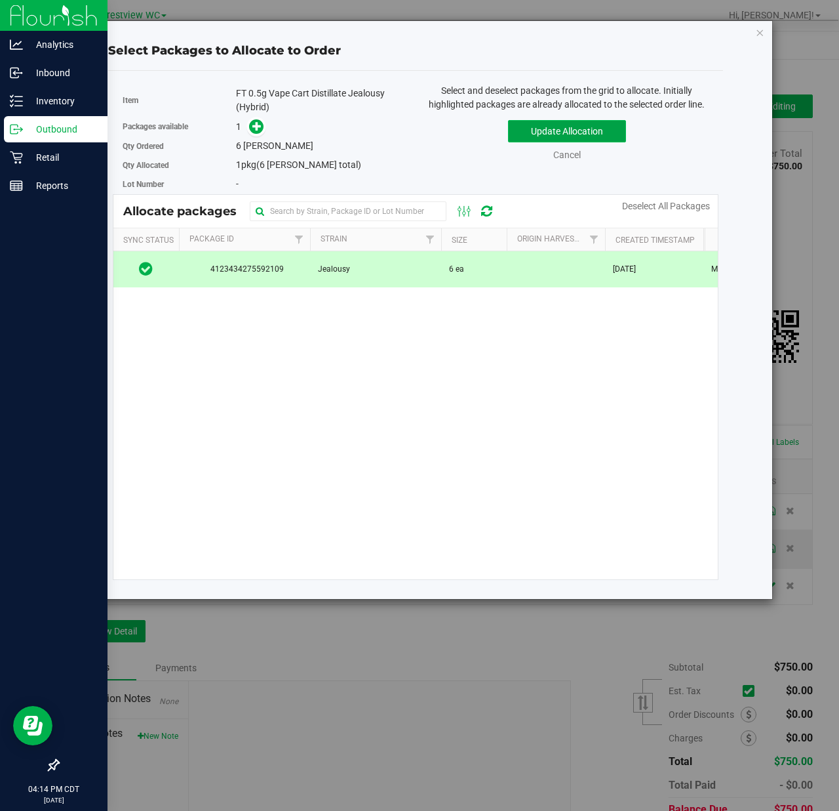
click at [556, 125] on button "Update Allocation" at bounding box center [567, 131] width 118 height 22
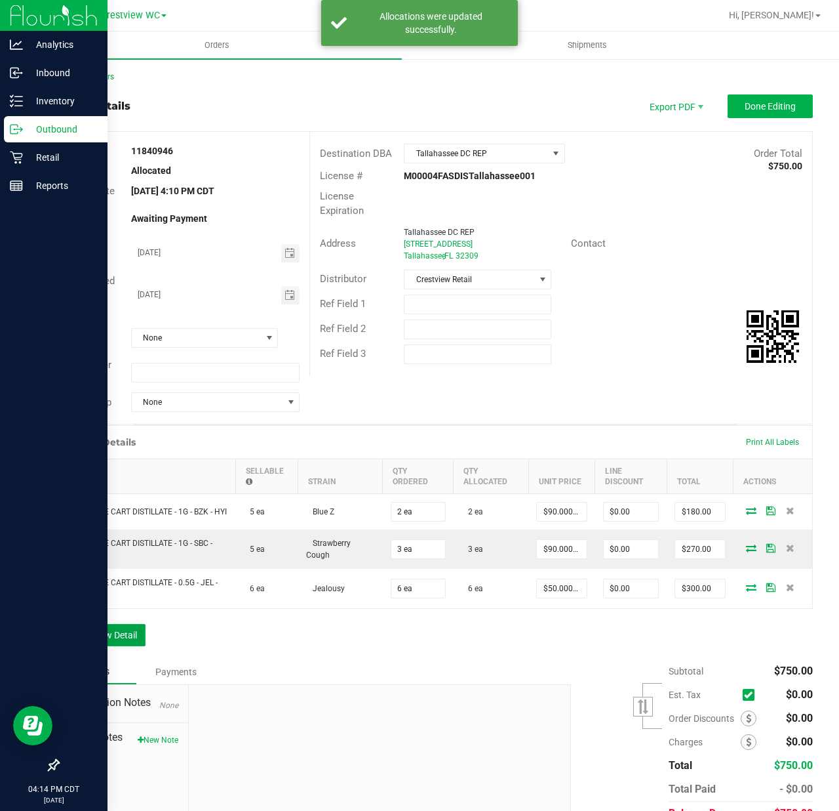
click at [142, 646] on button "Add New Detail" at bounding box center [102, 635] width 88 height 22
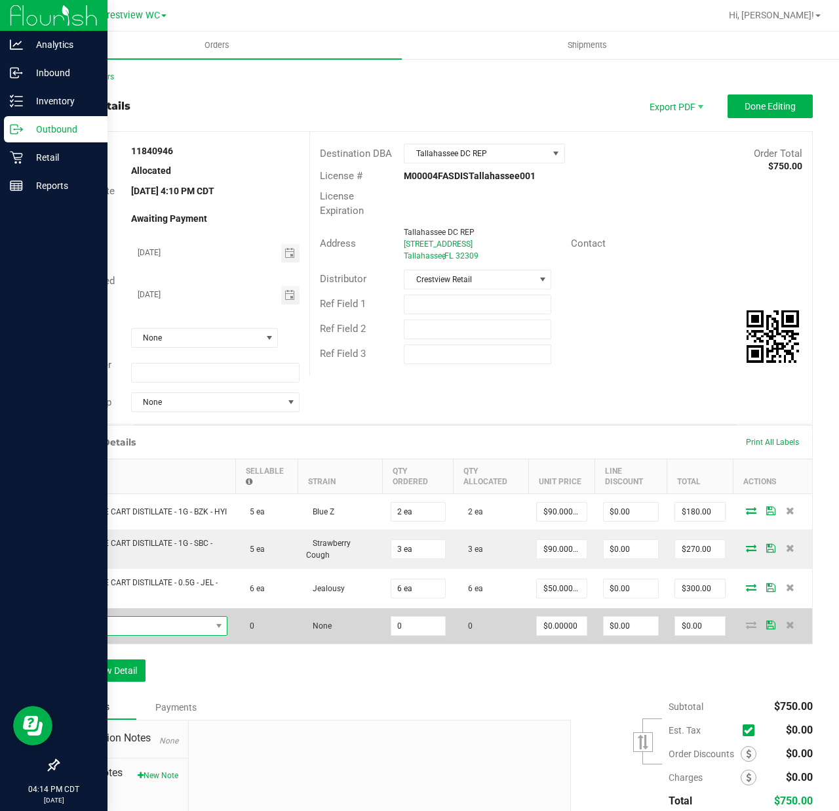
click at [197, 635] on span "NO DATA FOUND" at bounding box center [140, 625] width 144 height 18
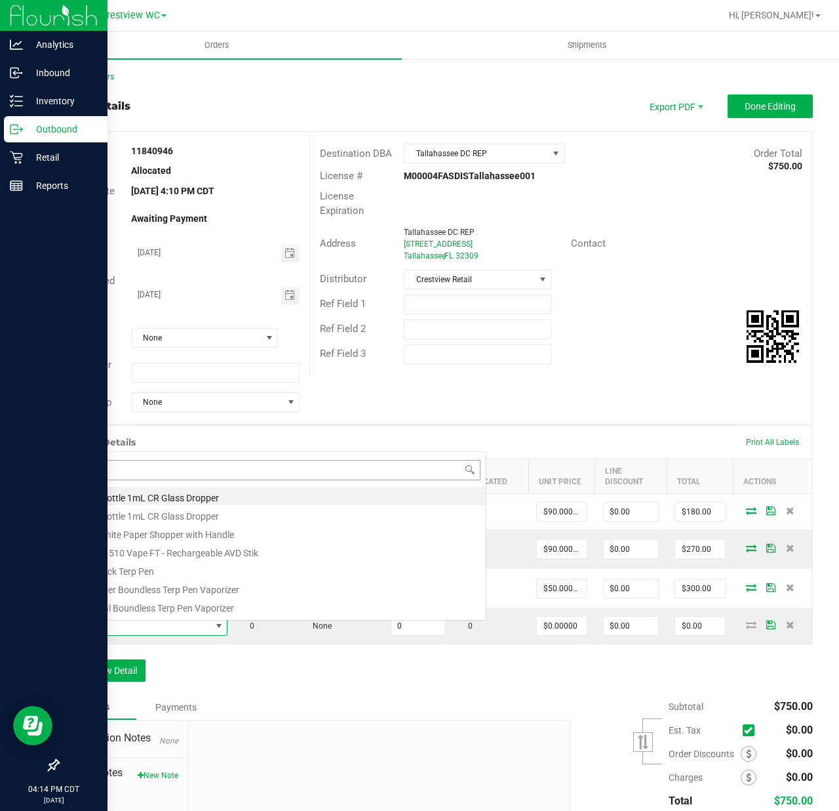
scroll to position [20, 157]
click at [722, 688] on div "Order Details Print All Labels Item Sellable Strain Qty Ordered Qty Allocated U…" at bounding box center [435, 560] width 755 height 270
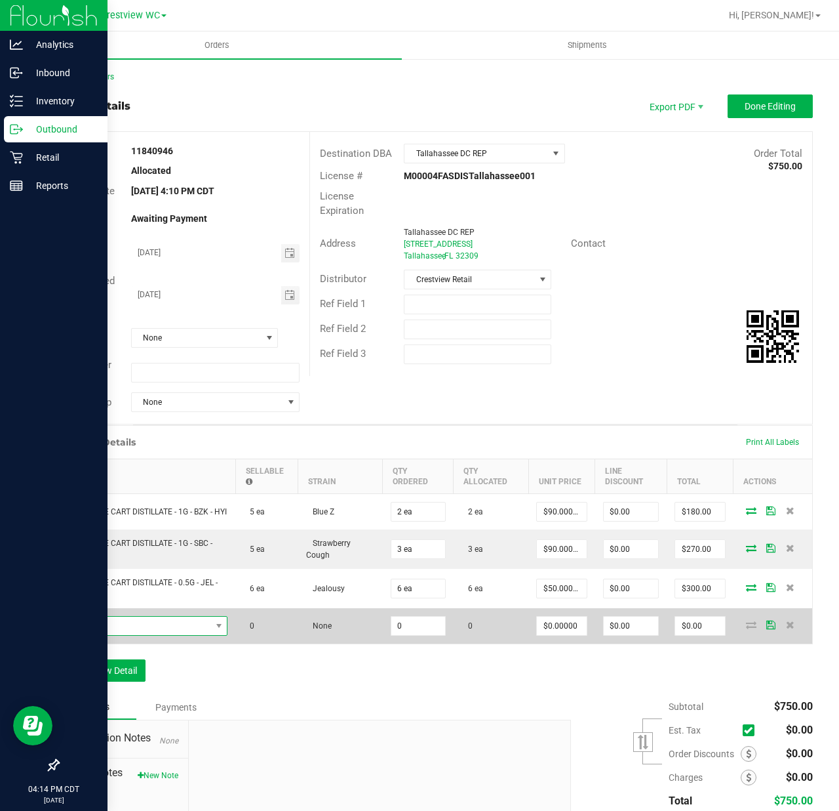
click at [108, 633] on span "NO DATA FOUND" at bounding box center [140, 625] width 144 height 18
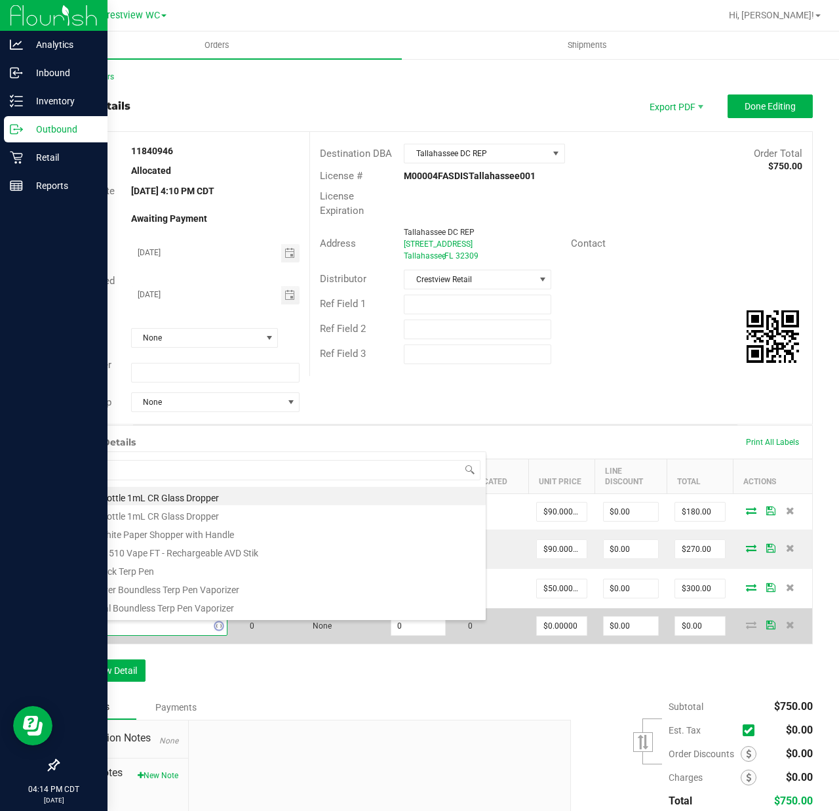
type input "wzk"
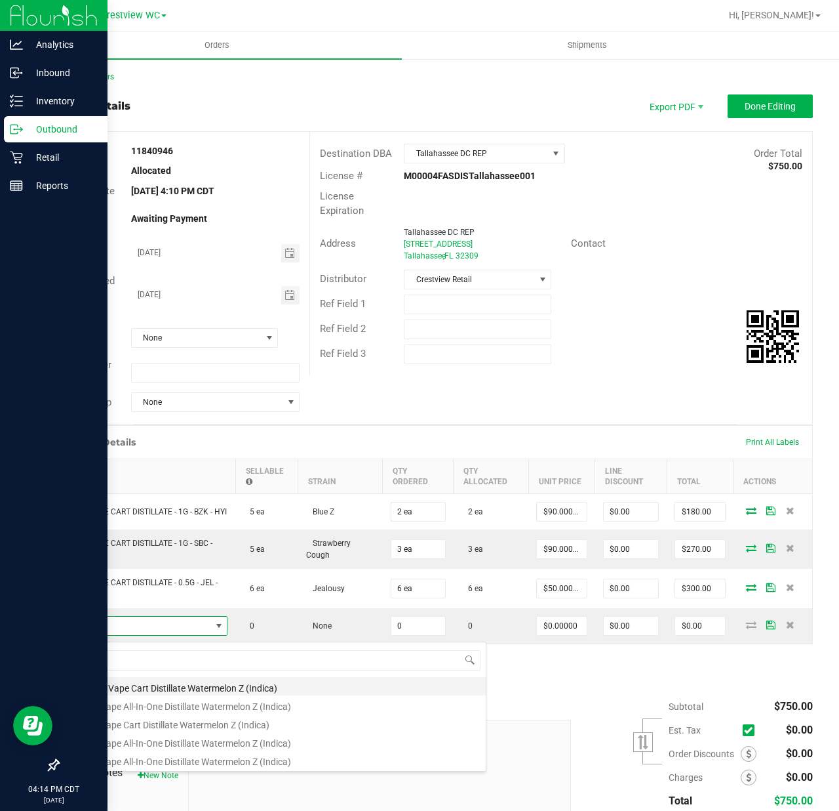
click at [206, 686] on li "FT 0.5g Vape Cart Distillate Watermelon Z (Indica)" at bounding box center [277, 686] width 418 height 18
type input "0 ea"
type input "$50.00000"
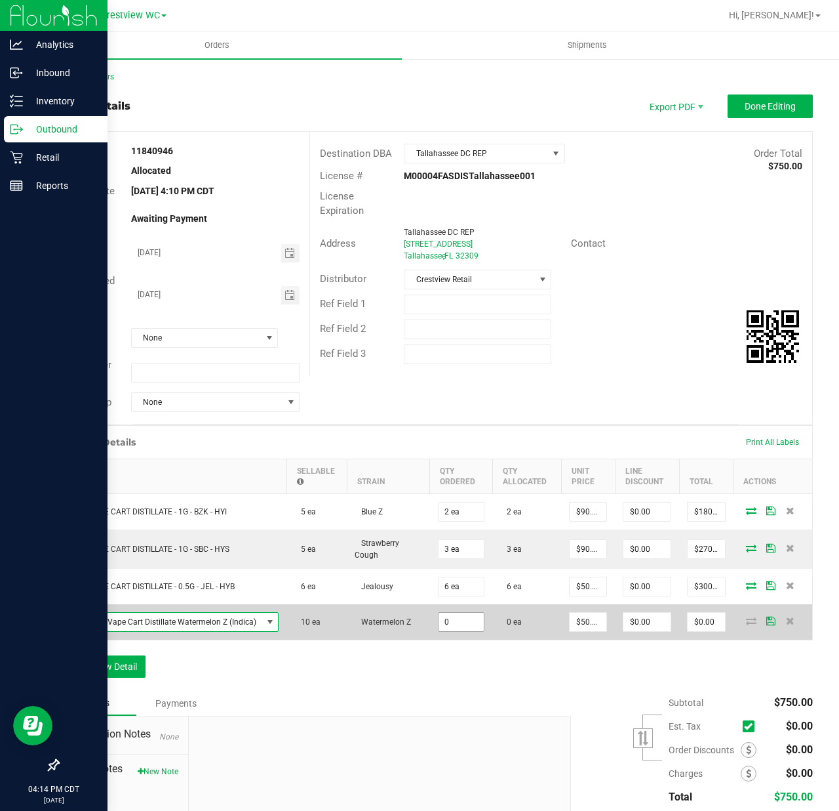
click at [464, 631] on input "0" at bounding box center [461, 621] width 45 height 18
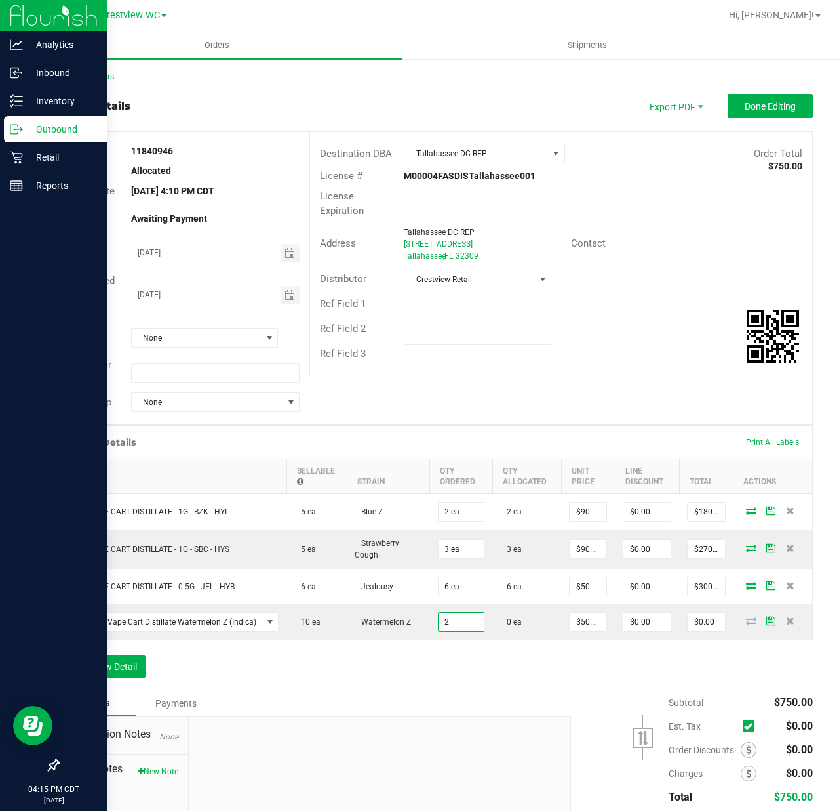
type input "2 ea"
type input "$100.00"
click at [458, 677] on div "Order Details Print All Labels Item Sellable Strain Qty Ordered Qty Allocated U…" at bounding box center [435, 558] width 755 height 266
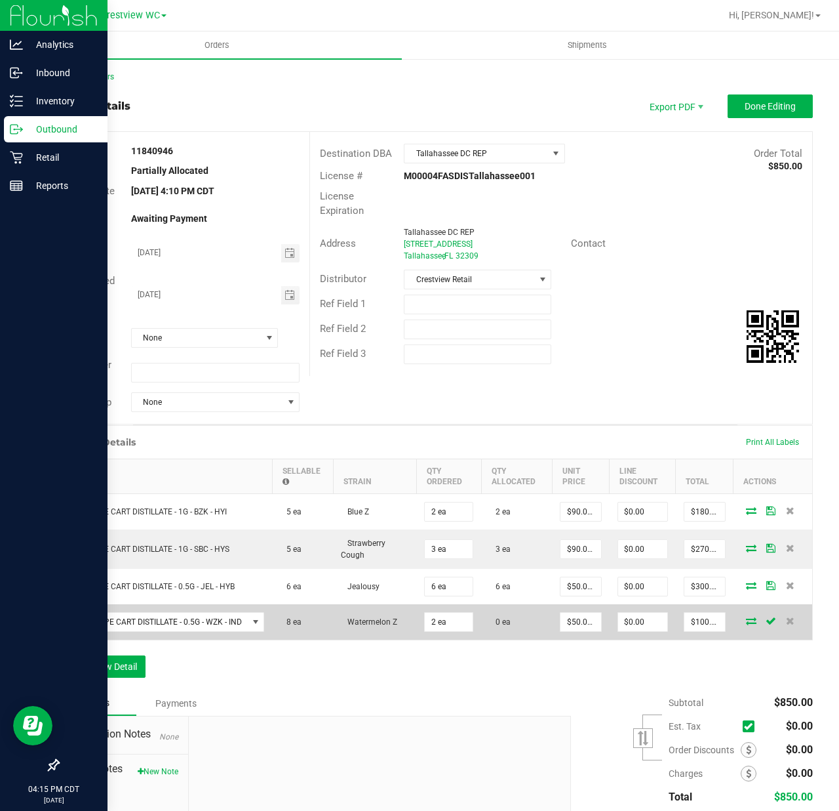
click at [746, 624] on icon at bounding box center [751, 620] width 10 height 8
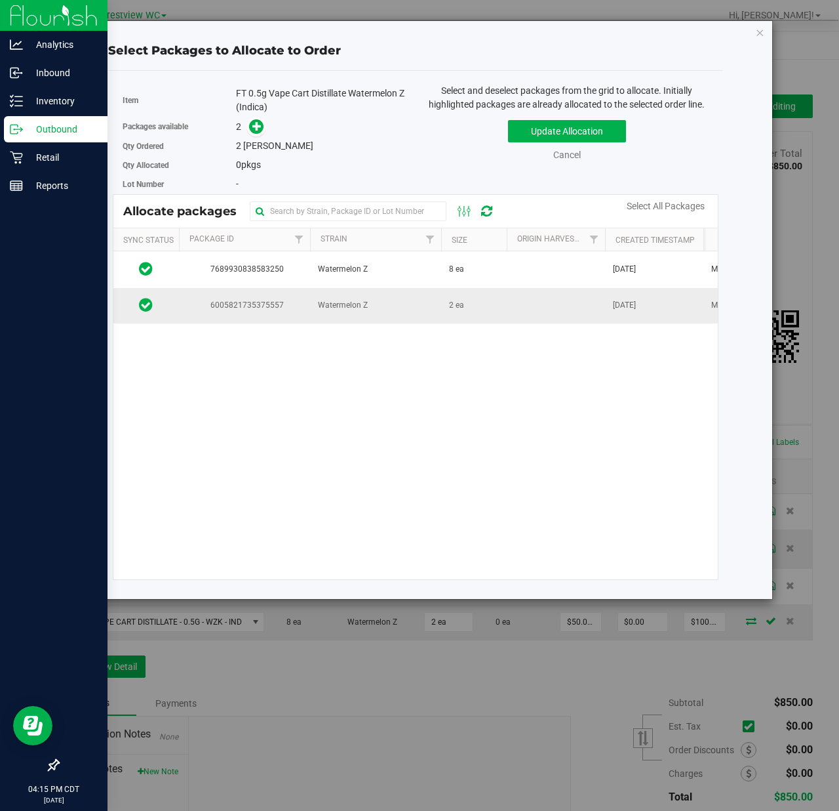
click at [371, 292] on td "Watermelon Z" at bounding box center [375, 305] width 131 height 35
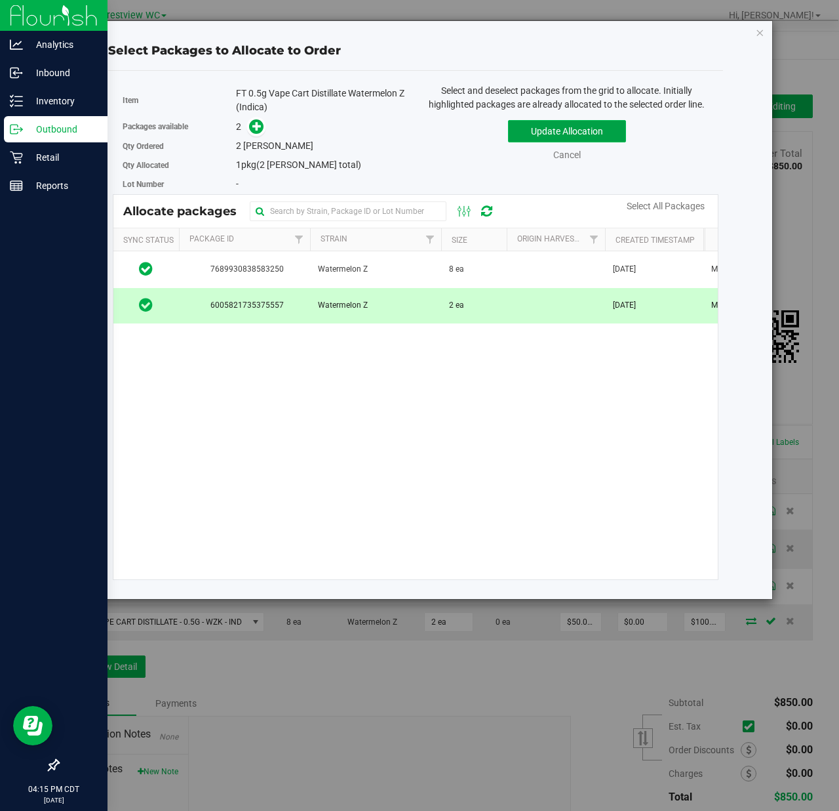
click at [606, 131] on button "Update Allocation" at bounding box center [567, 131] width 118 height 22
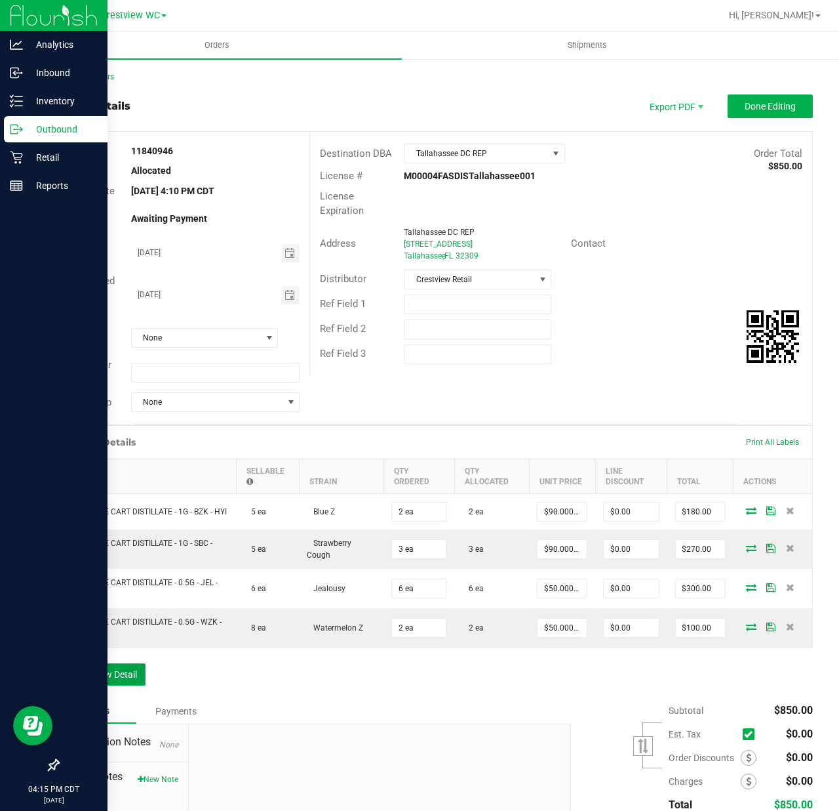
click at [123, 665] on button "Add New Detail" at bounding box center [102, 674] width 88 height 22
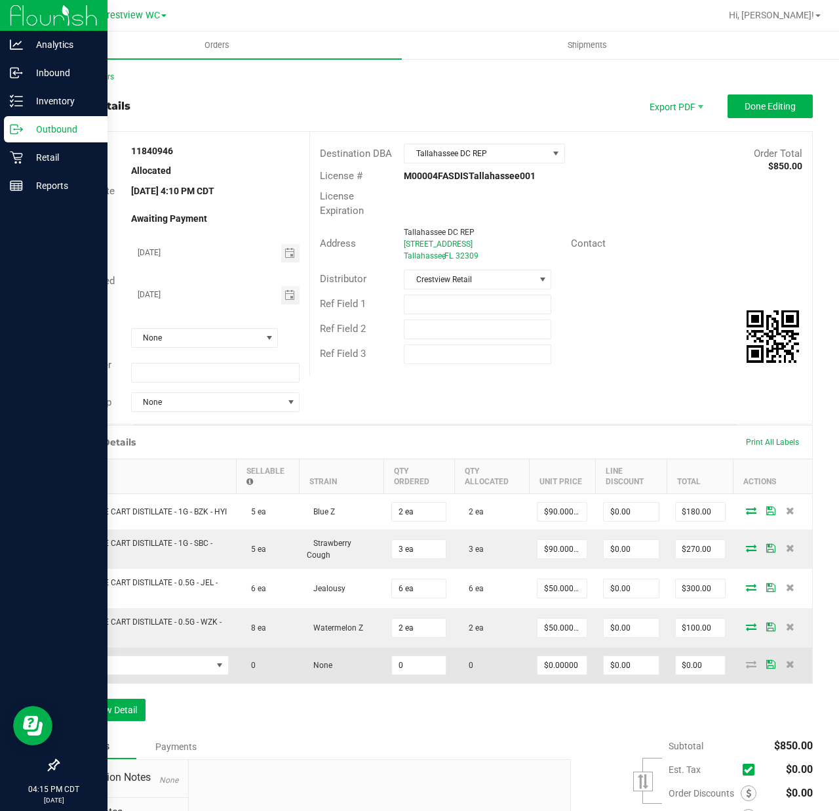
click at [153, 678] on td at bounding box center [148, 664] width 178 height 35
click at [150, 674] on span "NO DATA FOUND" at bounding box center [140, 665] width 144 height 18
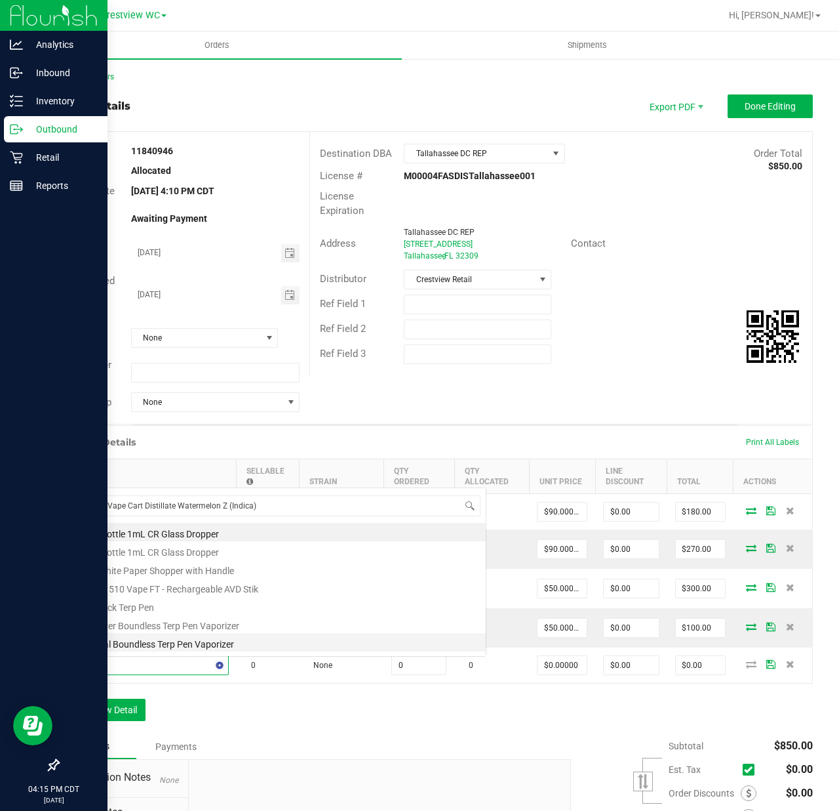
scroll to position [0, 0]
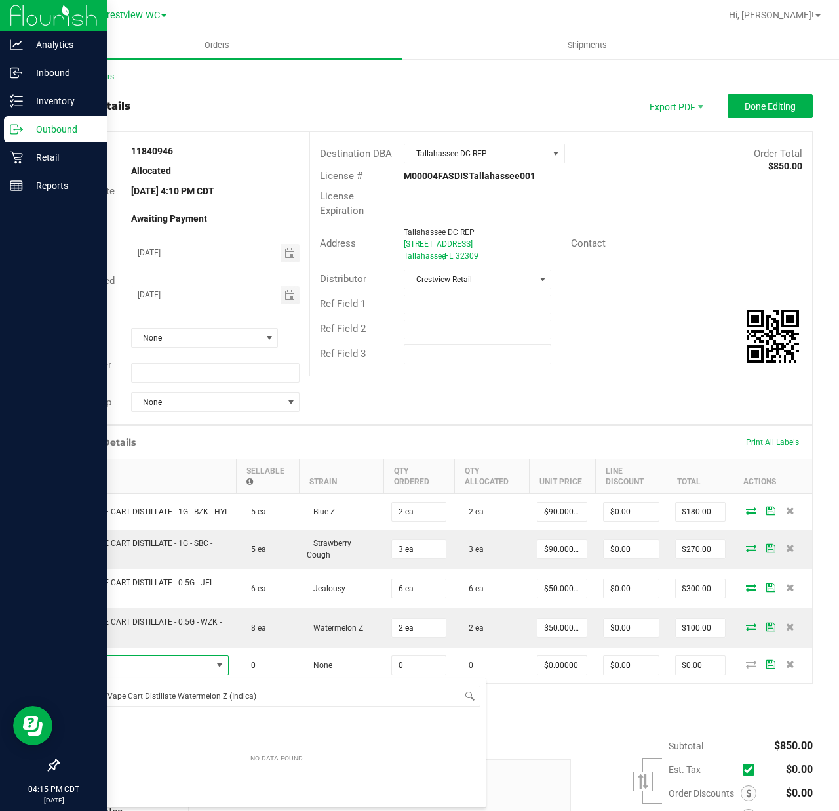
drag, startPoint x: 289, startPoint y: 699, endPoint x: 0, endPoint y: 683, distance: 289.0
click at [0, 683] on body "Analytics Inbound Inventory Outbound Retail Reports 04:15 PM CDT [DATE] 08/24 C…" at bounding box center [419, 405] width 839 height 811
type input "wzk"
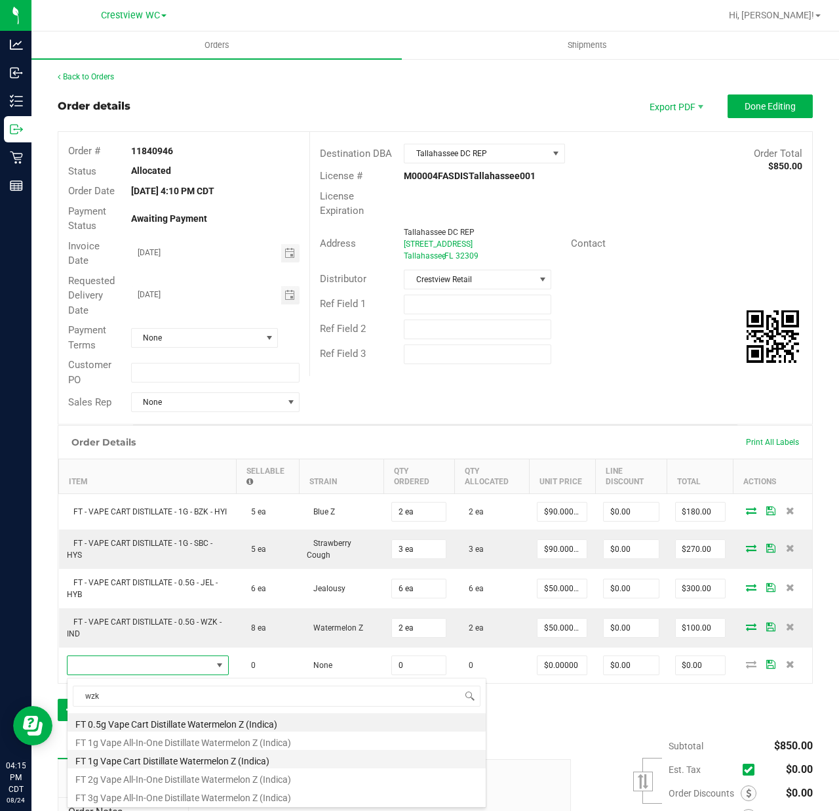
click at [281, 758] on li "FT 1g Vape Cart Distillate Watermelon Z (Indica)" at bounding box center [277, 759] width 418 height 18
type input "0 ea"
type input "$90.00000"
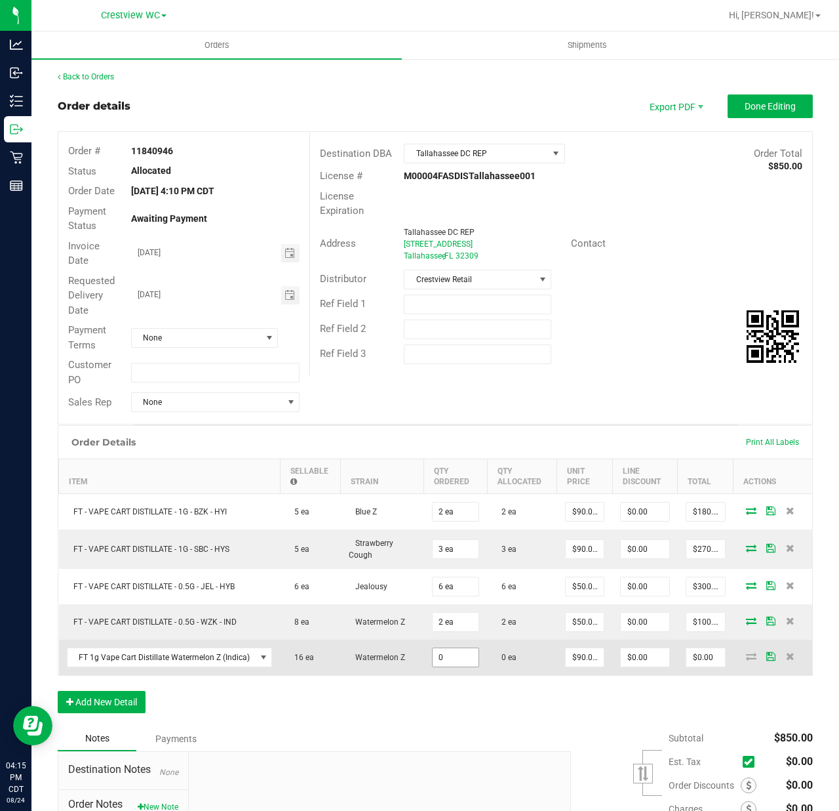
click at [462, 665] on input "0" at bounding box center [456, 657] width 47 height 18
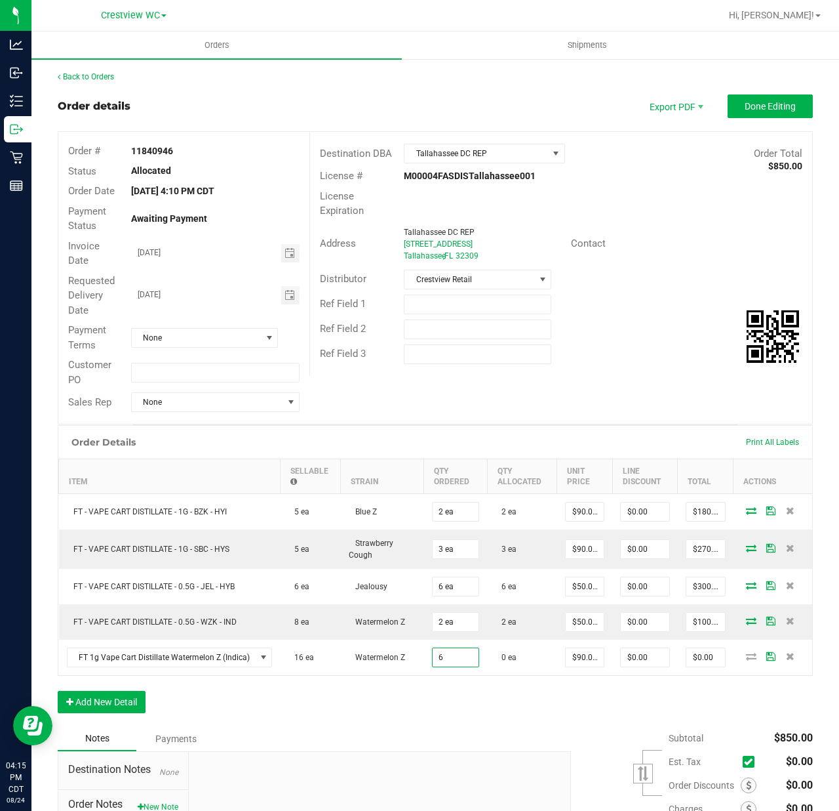
type input "6 ea"
type input "$540.00"
click at [444, 711] on div "Order Details Print All Labels Item Sellable Strain Qty Ordered Qty Allocated U…" at bounding box center [435, 575] width 755 height 301
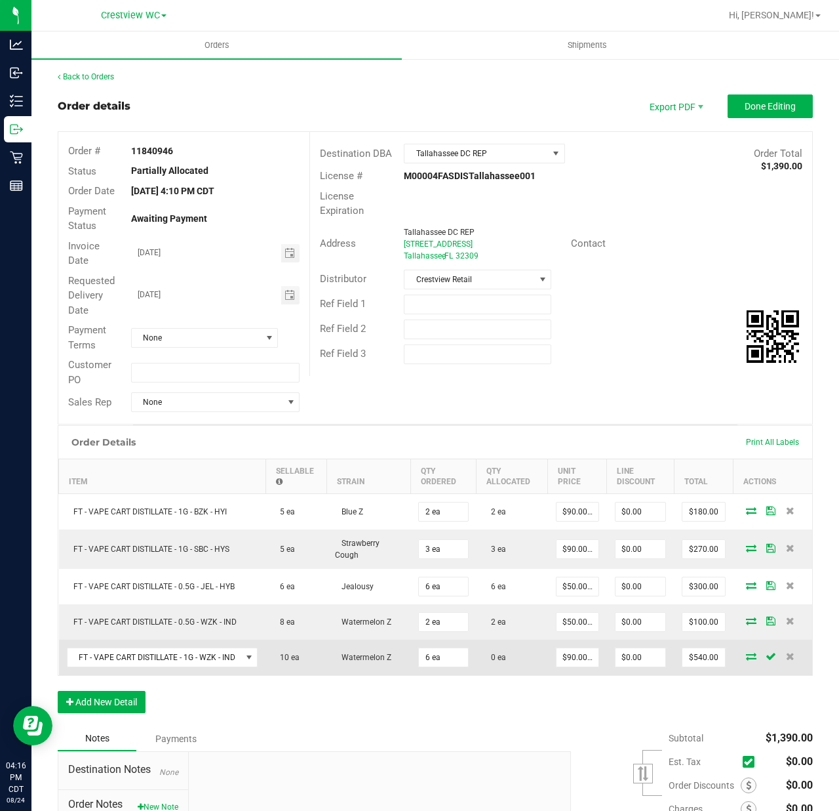
click at [746, 660] on icon at bounding box center [751, 656] width 10 height 8
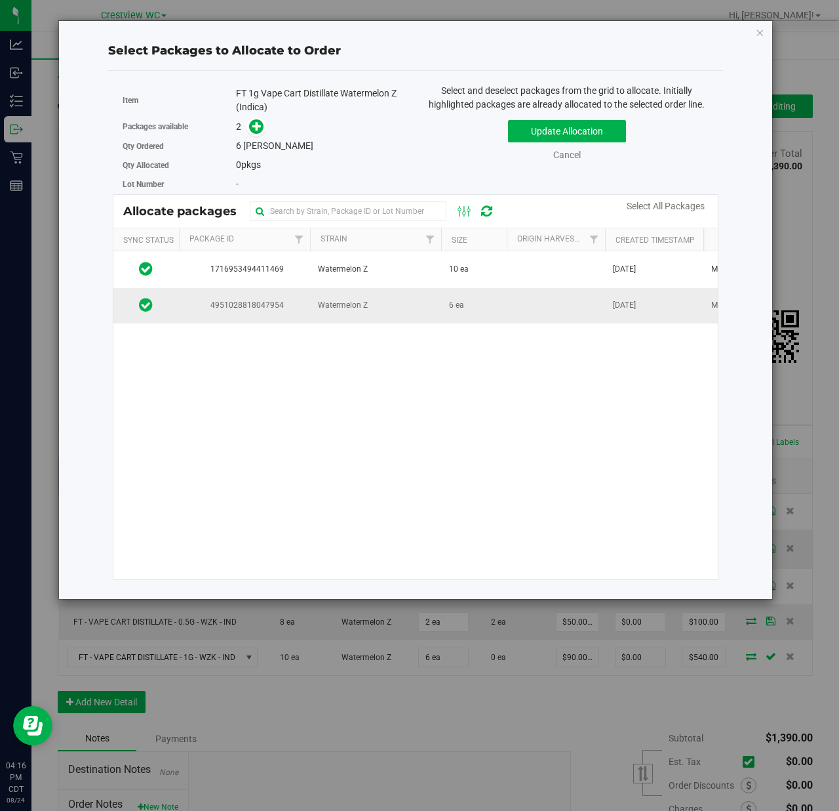
click at [403, 306] on td "Watermelon Z" at bounding box center [375, 305] width 131 height 35
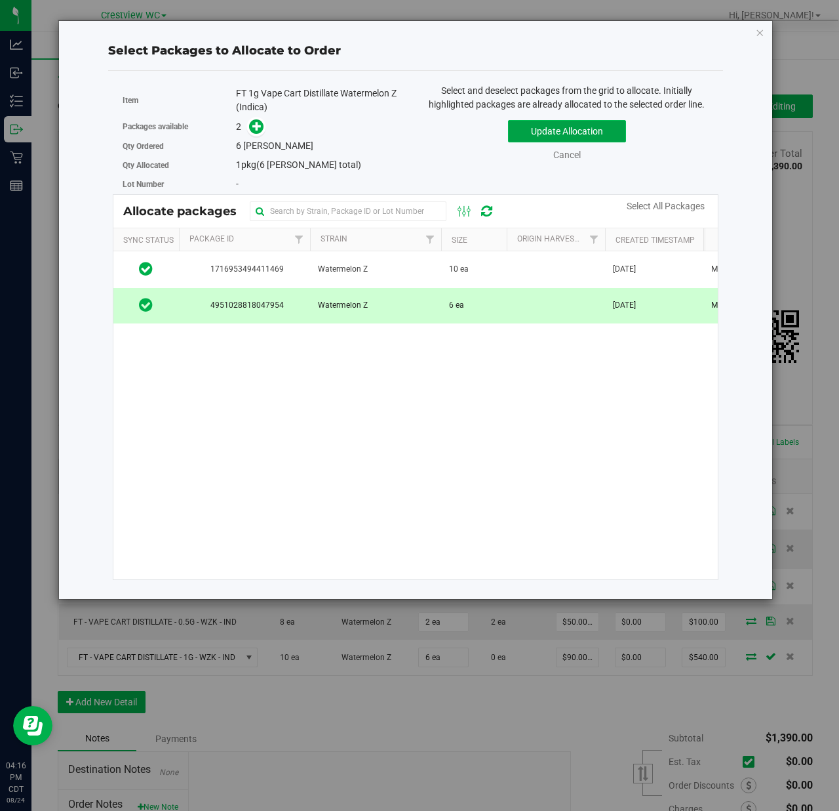
click at [601, 127] on button "Update Allocation" at bounding box center [567, 131] width 118 height 22
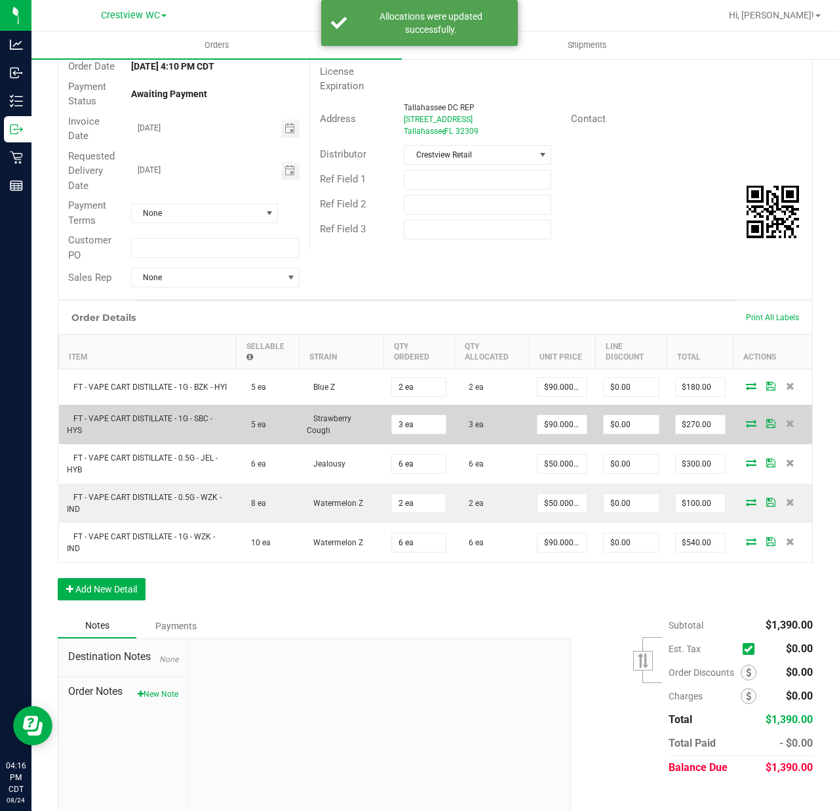
scroll to position [145, 0]
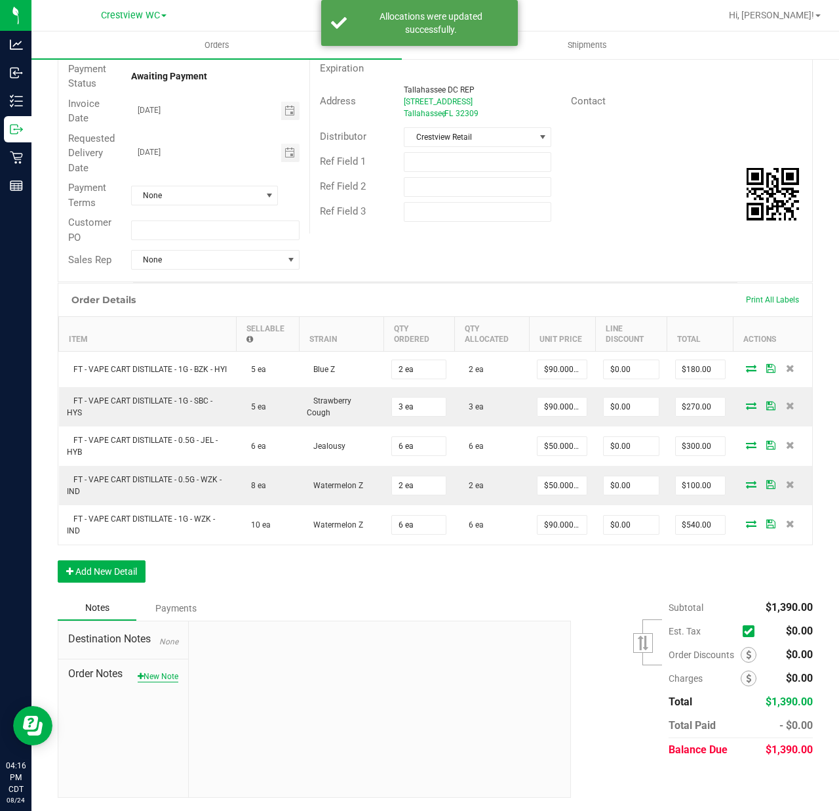
click at [159, 675] on button "New Note" at bounding box center [158, 676] width 41 height 12
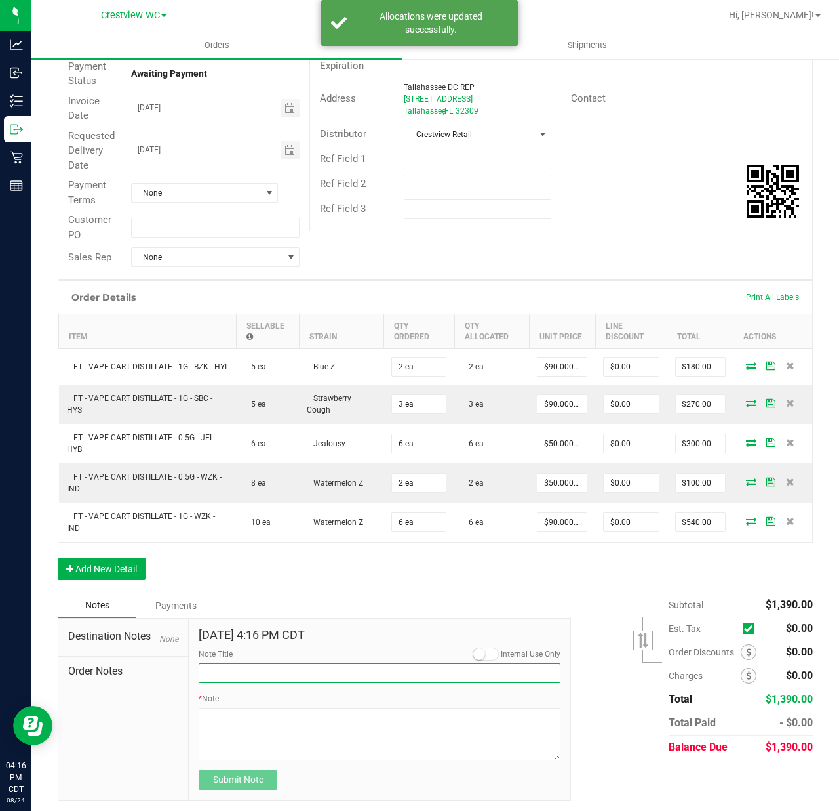
click at [271, 672] on input "Note Title" at bounding box center [380, 673] width 362 height 20
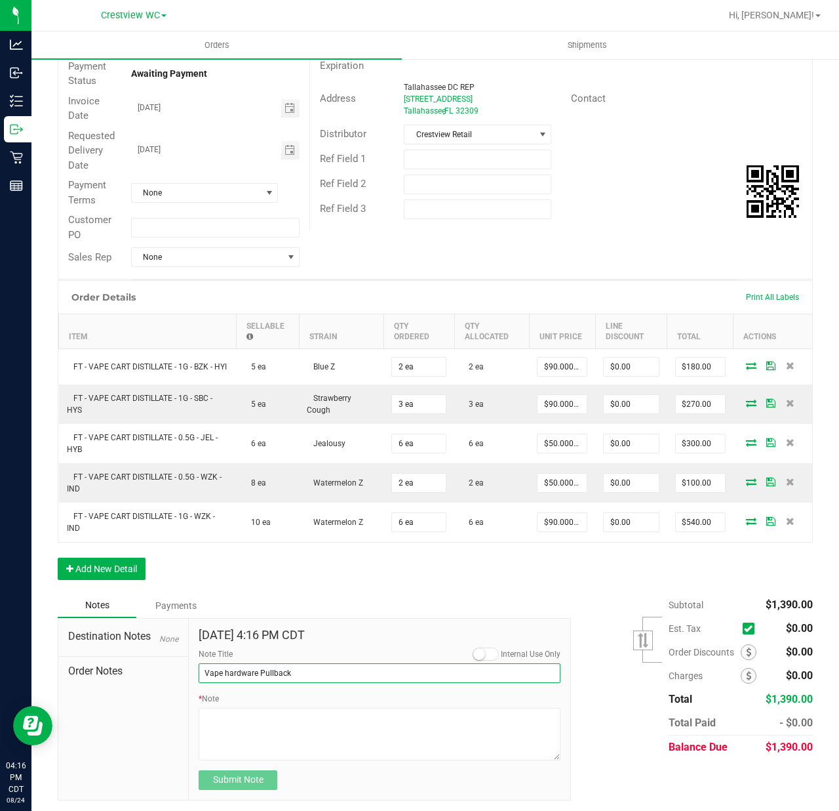
drag, startPoint x: 332, startPoint y: 677, endPoint x: 38, endPoint y: 689, distance: 294.0
click at [38, 689] on div "Back to Orders Order details Export PDF Done Editing Order # 11840946 Status Al…" at bounding box center [435, 363] width 808 height 900
type input "Vape hardware Pullback"
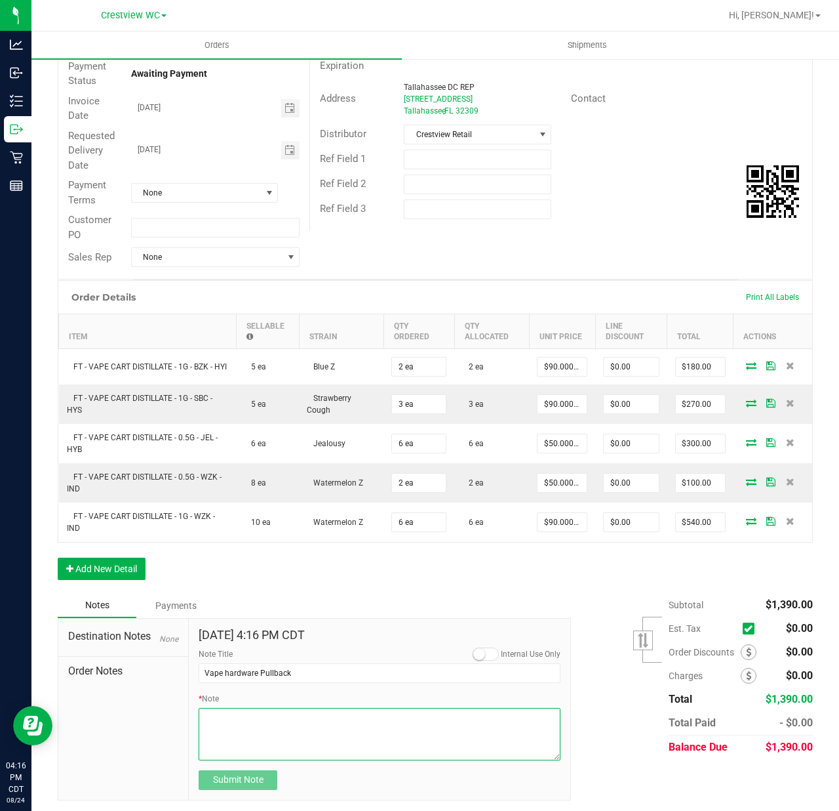
click at [265, 727] on textarea "* Note" at bounding box center [380, 734] width 362 height 52
paste textarea "Vape hardware Pullback"
type textarea "Vape hardware Pullback"
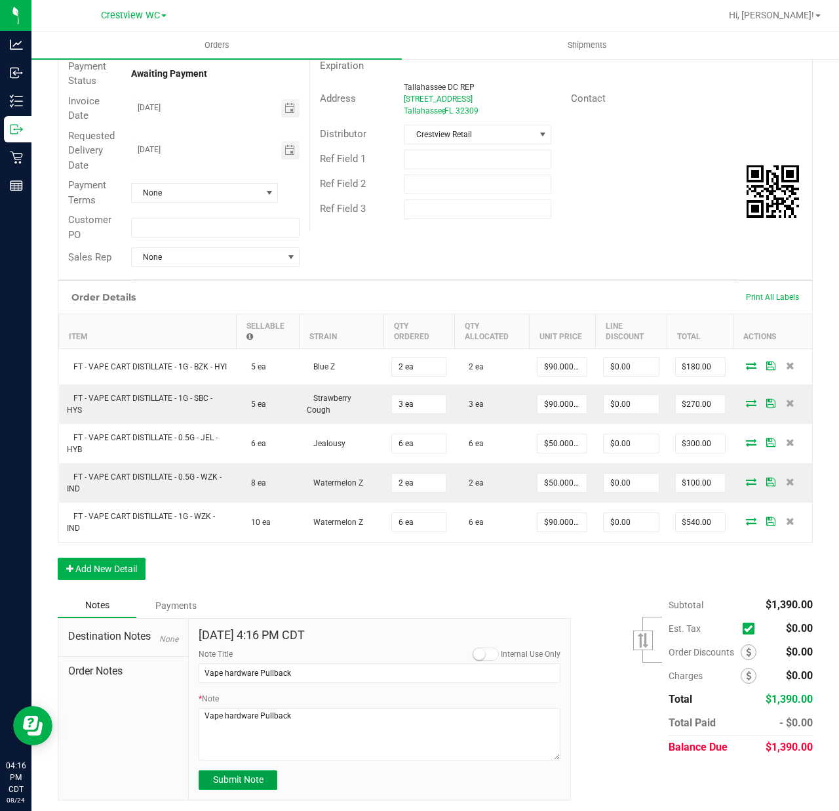
click at [260, 790] on button "Submit Note" at bounding box center [238, 780] width 79 height 20
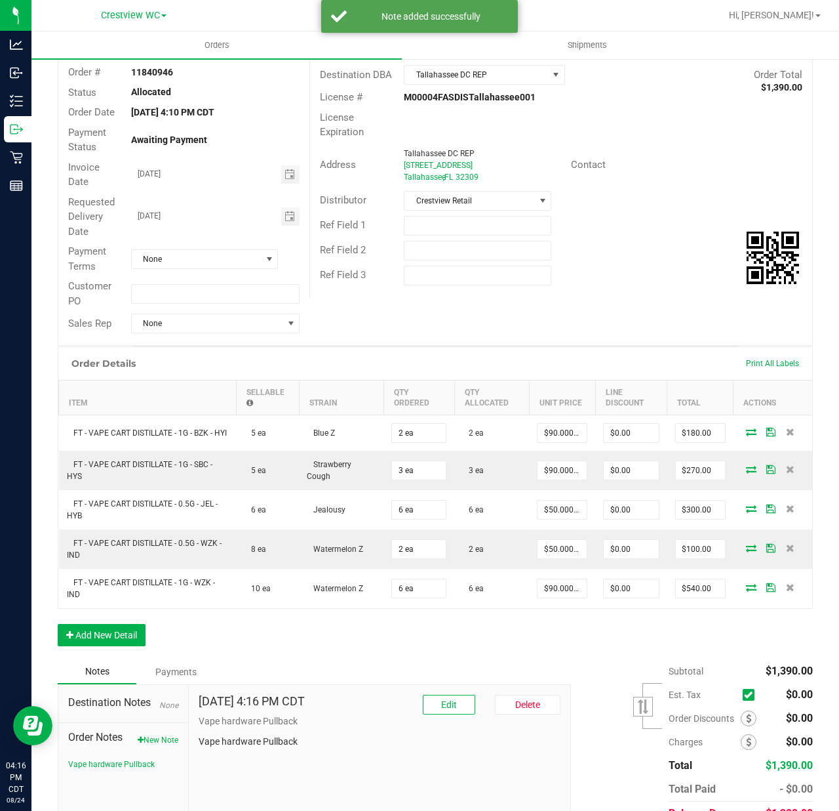
scroll to position [0, 0]
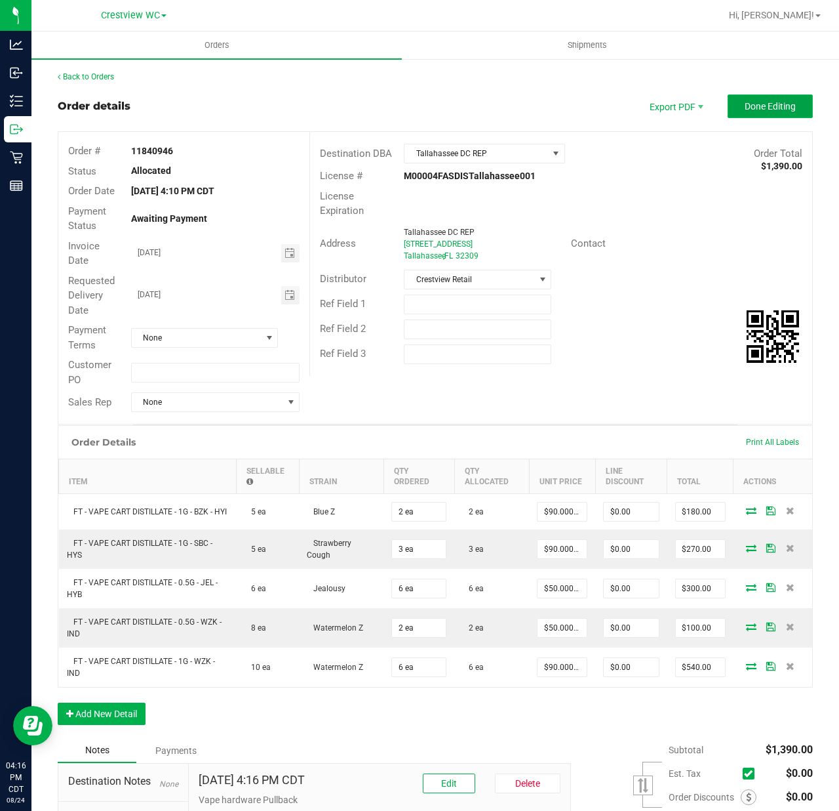
click at [754, 102] on span "Done Editing" at bounding box center [770, 106] width 51 height 10
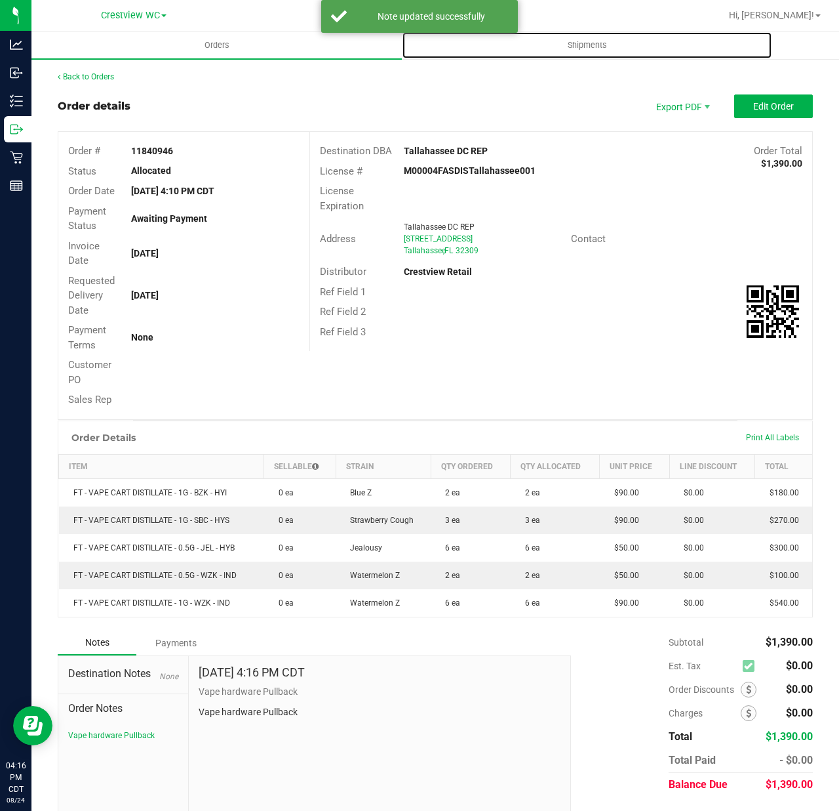
click at [586, 43] on span "Shipments" at bounding box center [587, 45] width 75 height 12
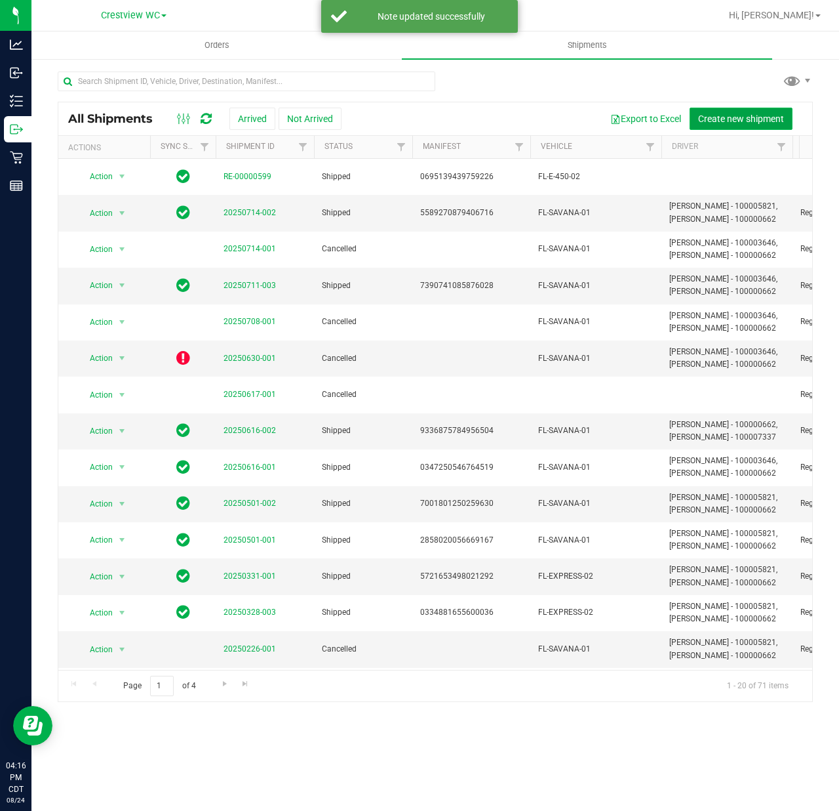
click at [741, 108] on button "Create new shipment" at bounding box center [741, 119] width 103 height 22
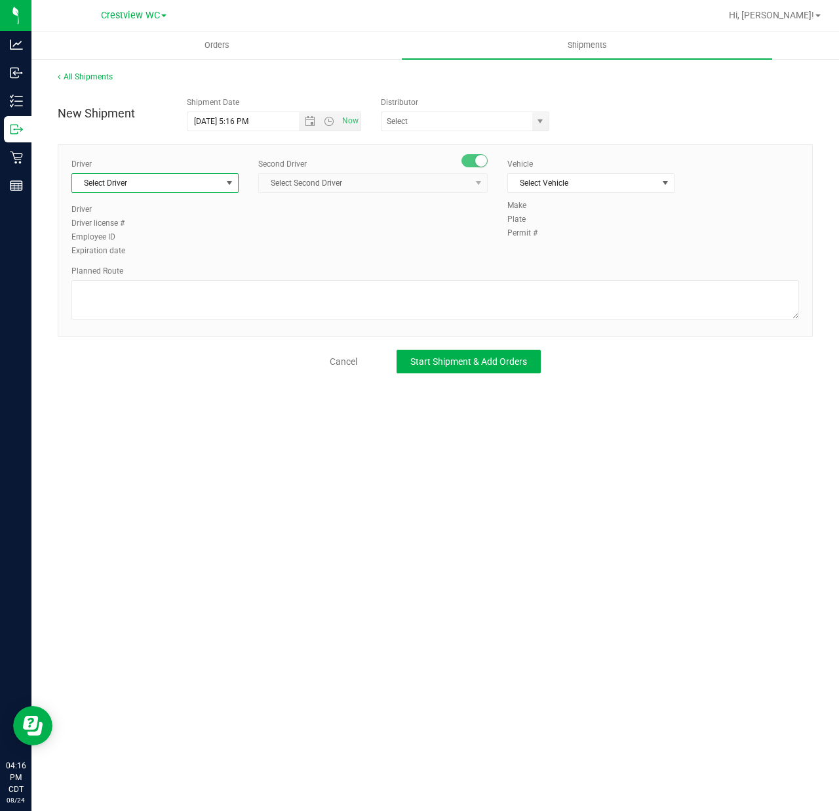
click at [152, 188] on span "Select Driver" at bounding box center [147, 183] width 150 height 18
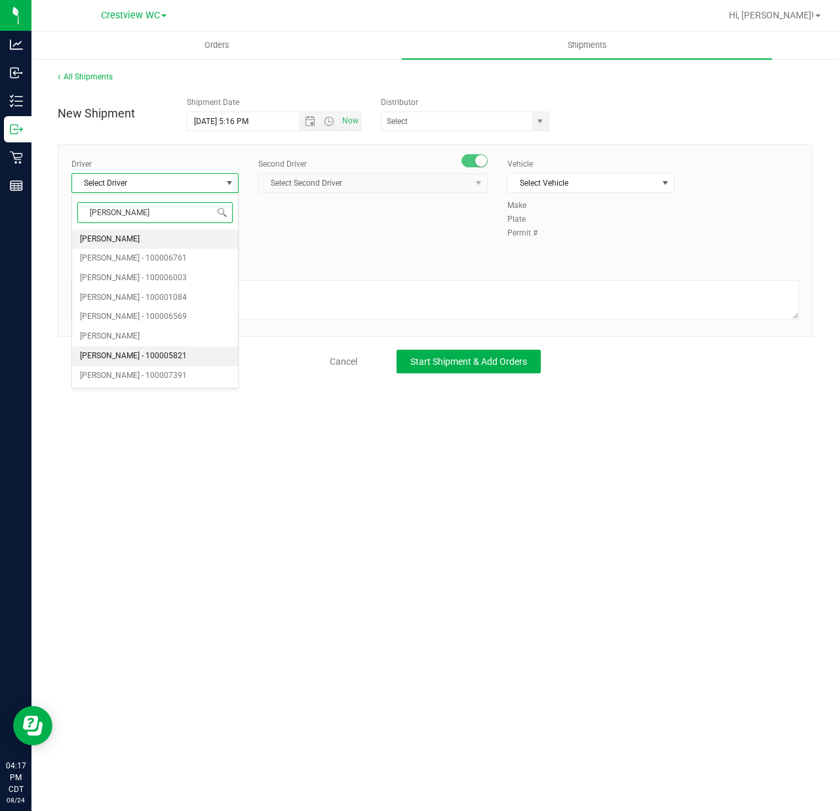
click at [169, 357] on span "[PERSON_NAME] - 100005821" at bounding box center [133, 356] width 107 height 17
type input "[PERSON_NAME]"
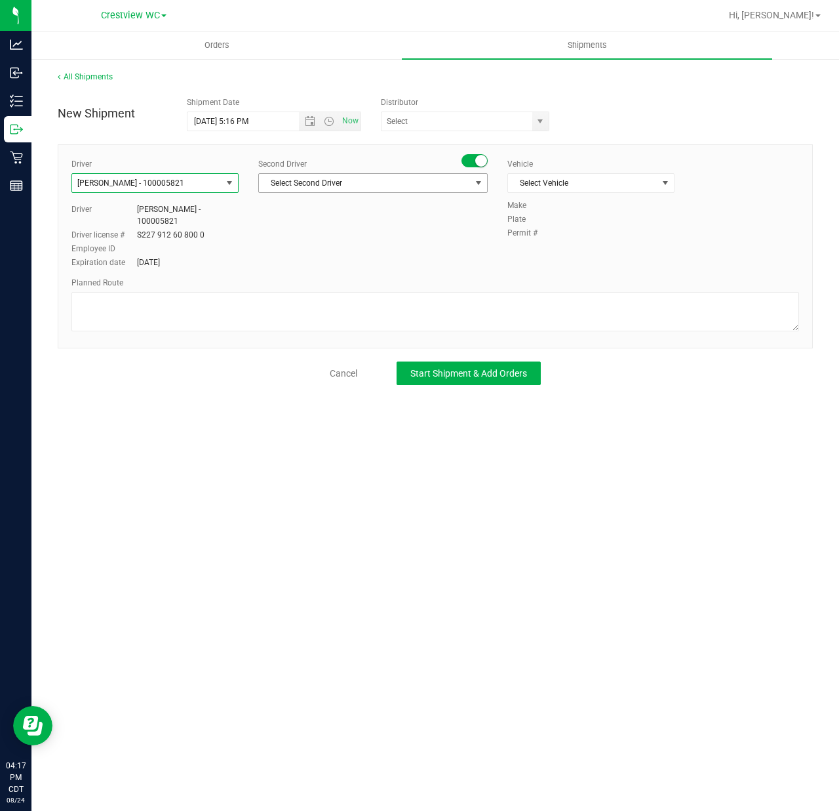
click at [325, 178] on span "Select Second Driver" at bounding box center [365, 183] width 212 height 18
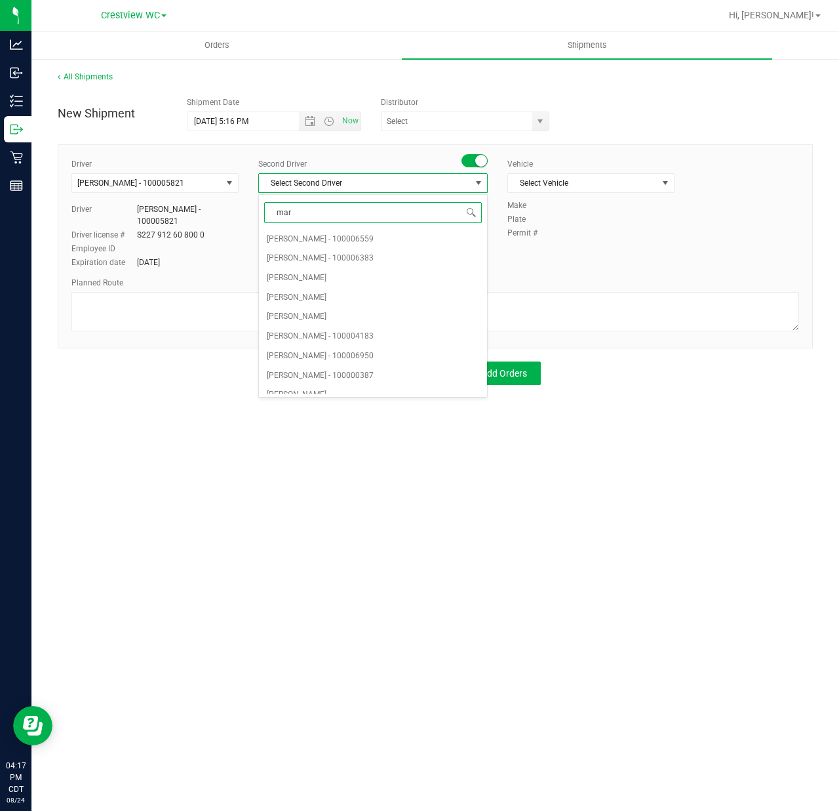
type input "mark"
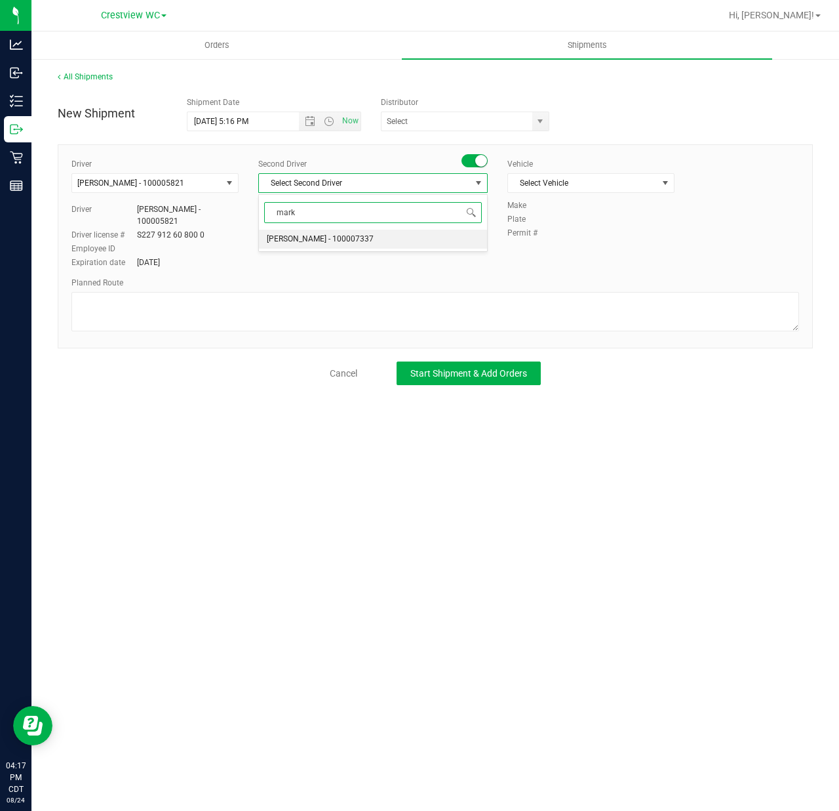
click at [321, 239] on span "[PERSON_NAME] - 100007337" at bounding box center [320, 239] width 107 height 17
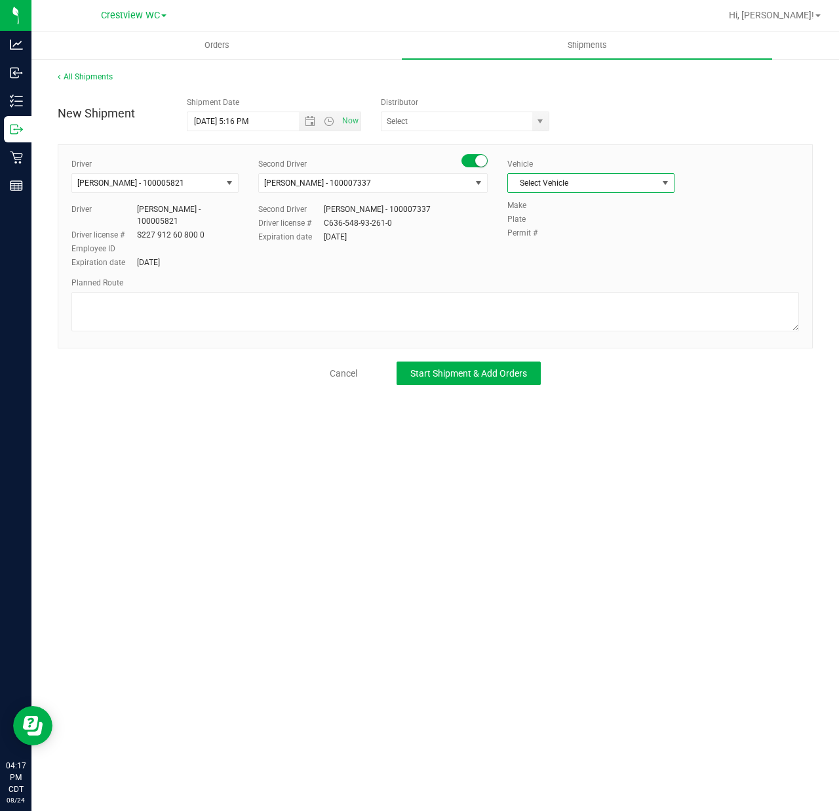
click at [567, 190] on span "Select Vehicle" at bounding box center [583, 183] width 150 height 18
click at [595, 265] on li "FL-SAVANA-01" at bounding box center [591, 255] width 166 height 20
click at [542, 123] on span "select" at bounding box center [540, 121] width 10 height 10
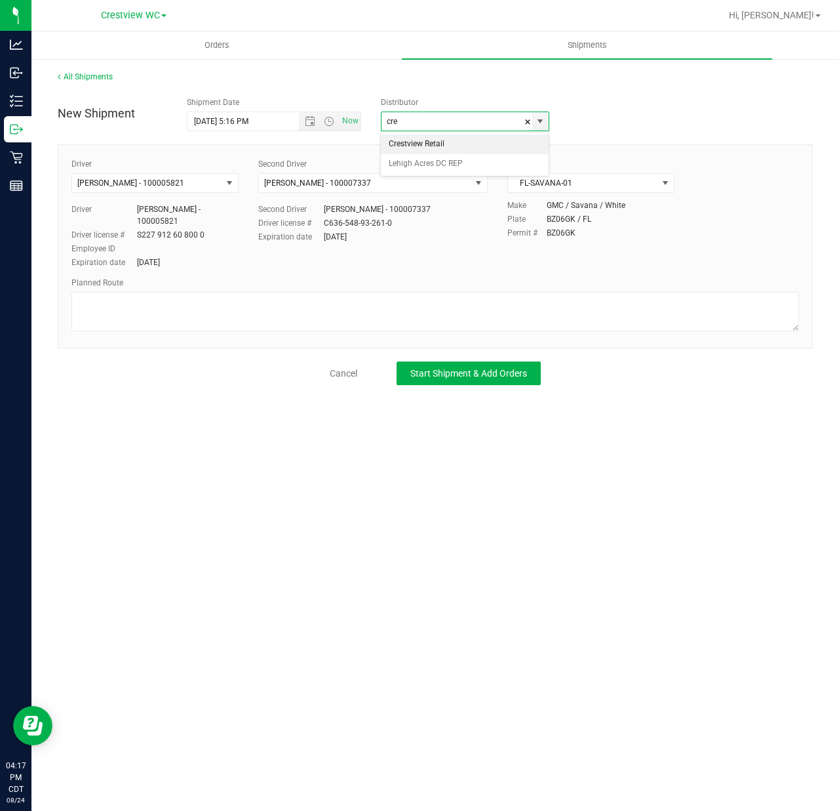
click at [475, 144] on li "Crestview Retail" at bounding box center [465, 144] width 168 height 20
click at [313, 119] on span "Open the date view" at bounding box center [310, 121] width 10 height 10
type input "Crestview Retail"
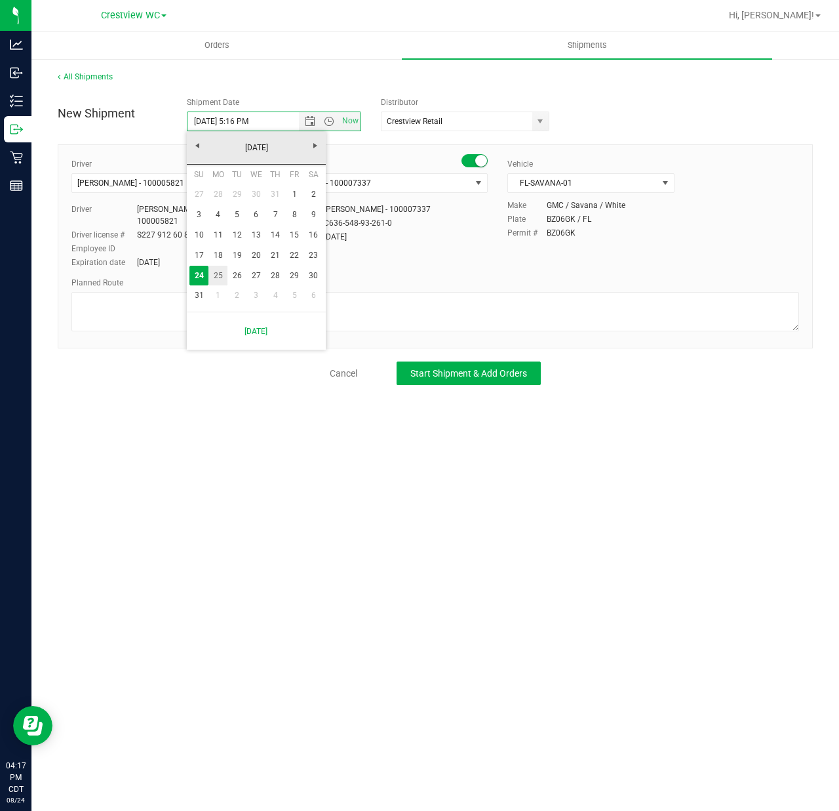
click at [216, 269] on link "25" at bounding box center [218, 276] width 19 height 20
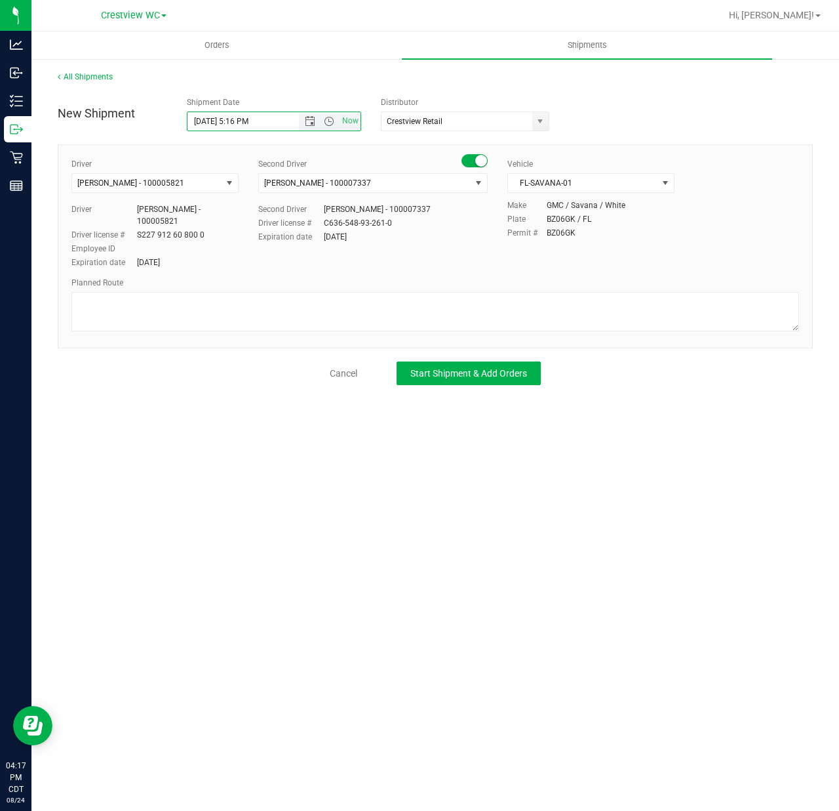
click at [334, 127] on span "Now" at bounding box center [330, 121] width 62 height 18
click at [328, 121] on span "Open the time view" at bounding box center [329, 121] width 10 height 10
click at [241, 210] on li "3:00 PM" at bounding box center [273, 212] width 171 height 17
type input "[DATE] 3:00 PM"
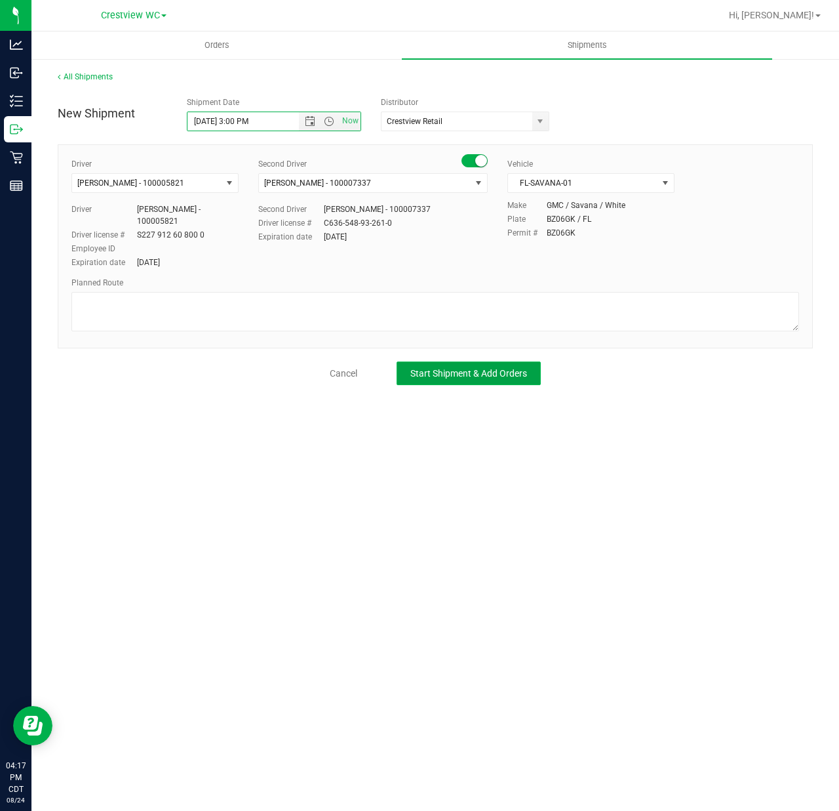
click at [470, 371] on span "Start Shipment & Add Orders" at bounding box center [469, 373] width 117 height 10
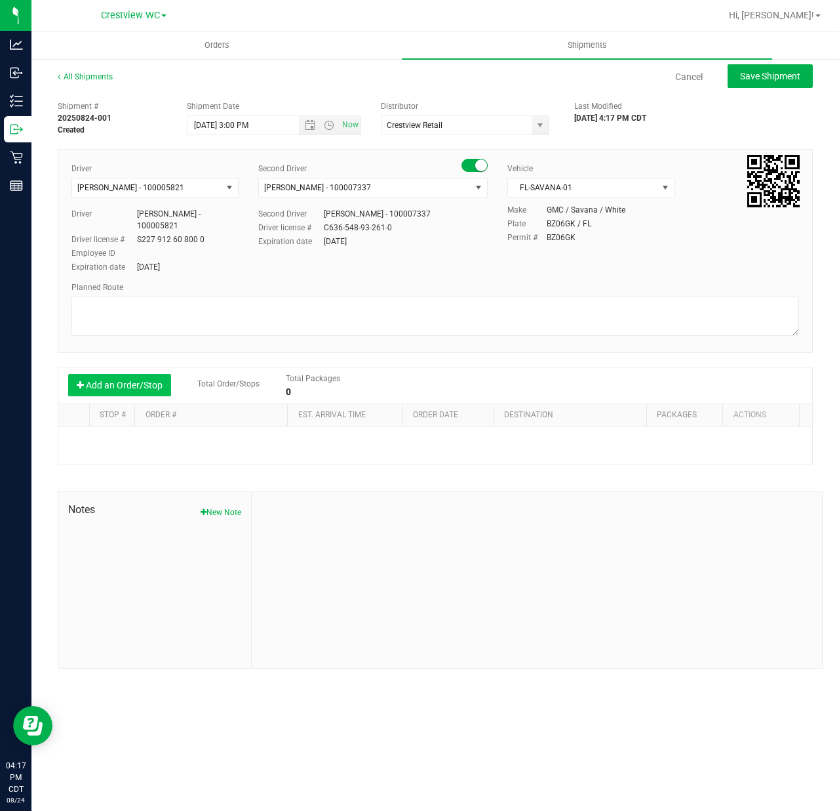
click at [129, 394] on button "Add an Order/Stop" at bounding box center [119, 385] width 103 height 22
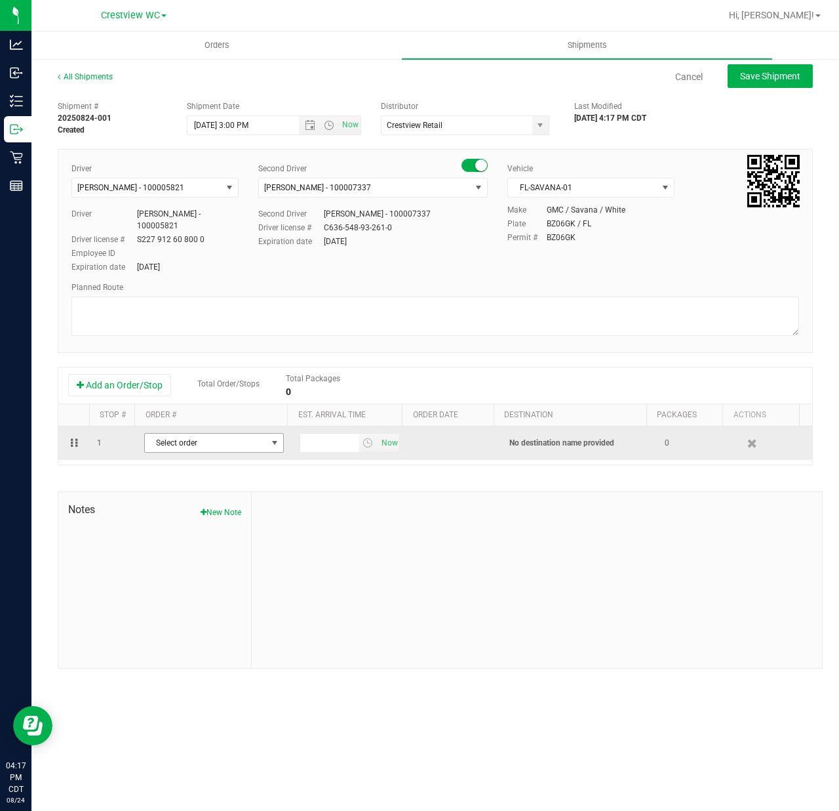
click at [172, 441] on span "Select order" at bounding box center [206, 442] width 122 height 18
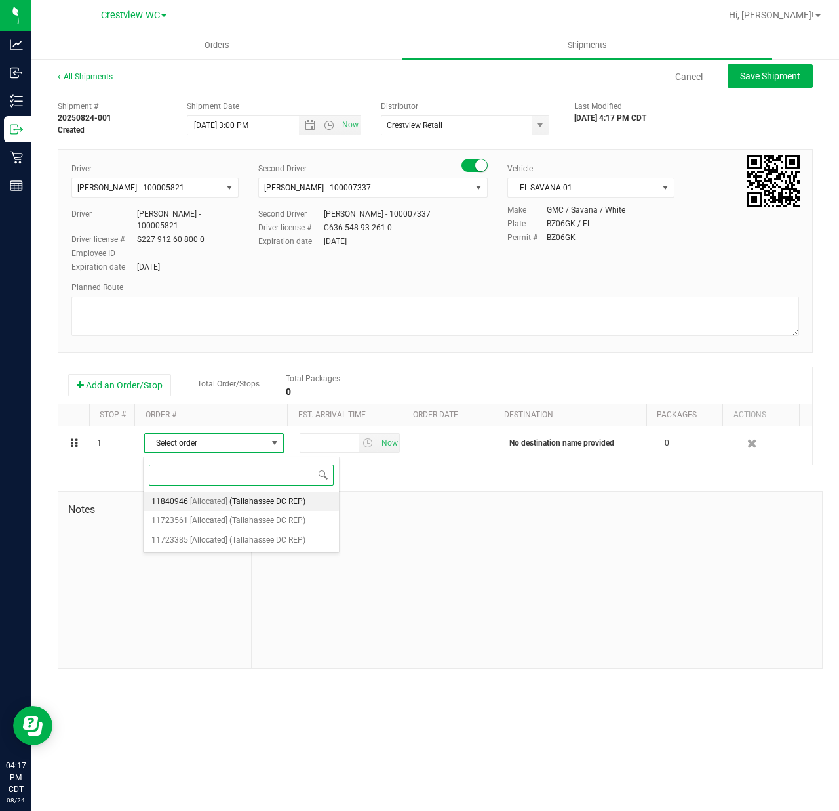
click at [226, 500] on li "11840946 [Allocated] (Tallahassee DC REP)" at bounding box center [241, 502] width 195 height 20
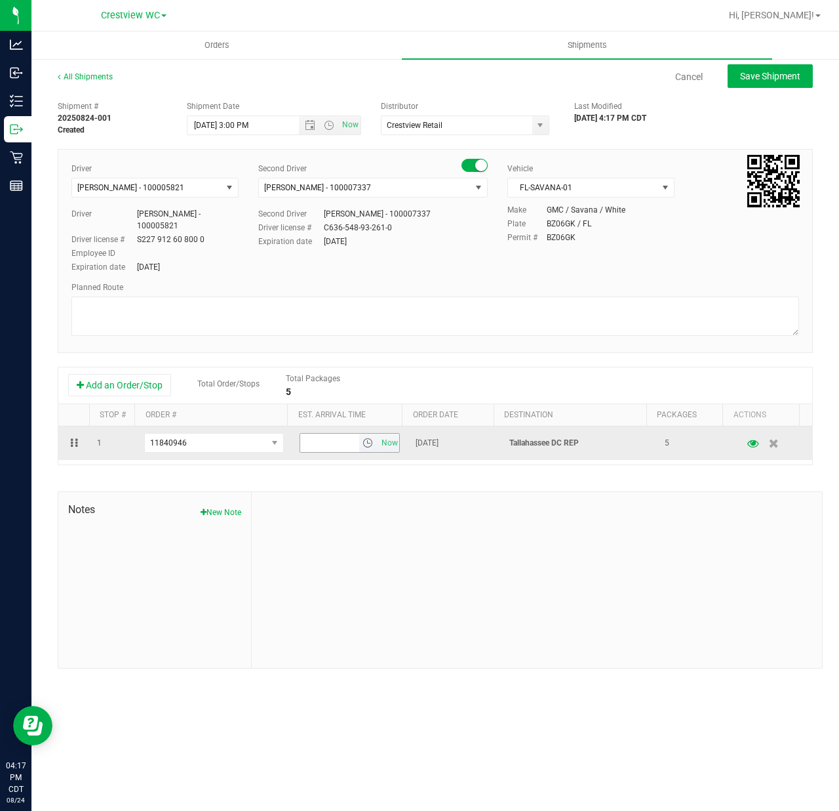
click at [363, 445] on span "select" at bounding box center [368, 442] width 10 height 10
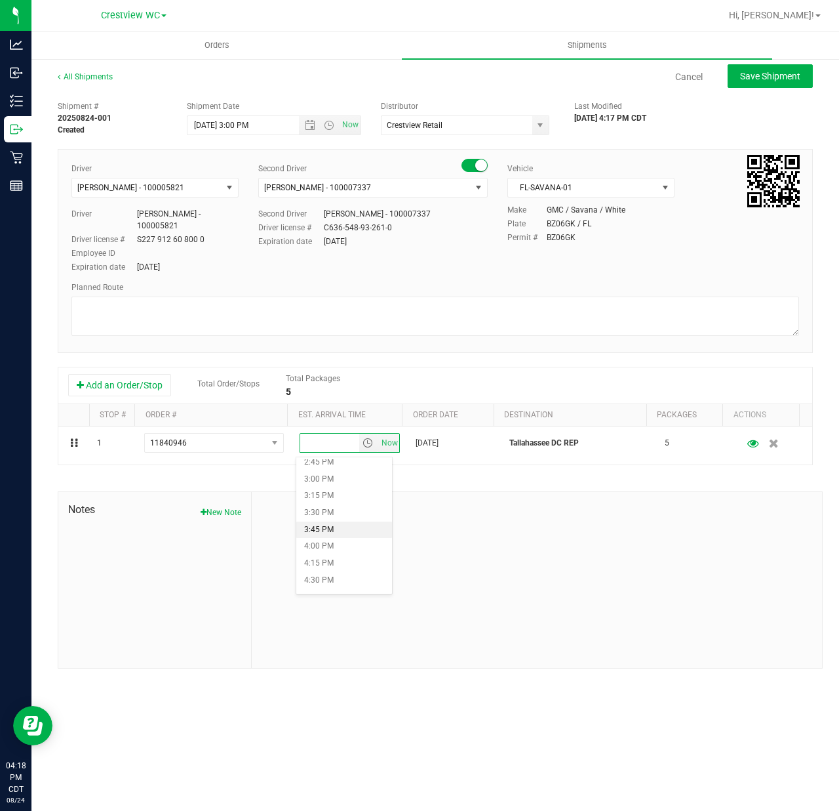
scroll to position [1049, 0]
click at [331, 561] on li "5:00 PM" at bounding box center [344, 564] width 96 height 17
click at [769, 80] on span "Save Shipment" at bounding box center [770, 76] width 60 height 10
type input "[DATE] 8:00 PM"
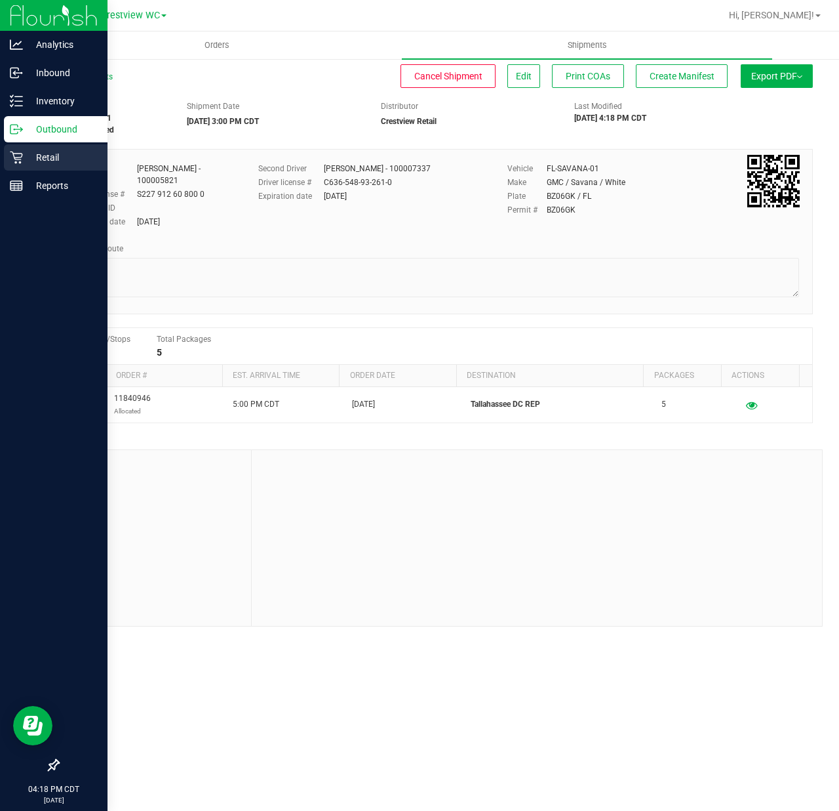
click at [23, 150] on p "Retail" at bounding box center [62, 158] width 79 height 16
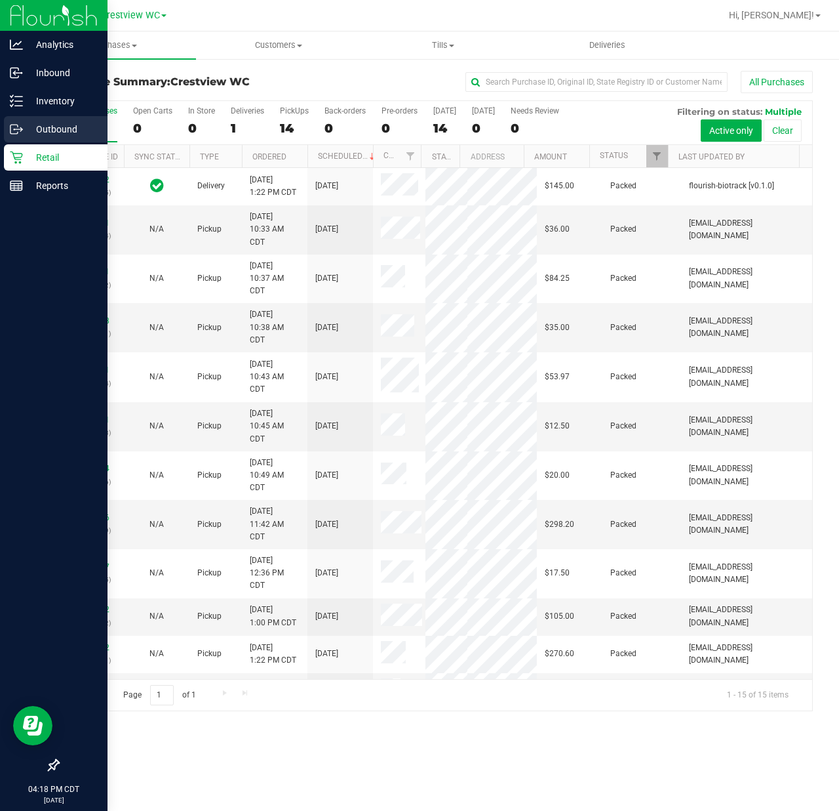
click at [40, 130] on p "Outbound" at bounding box center [62, 129] width 79 height 16
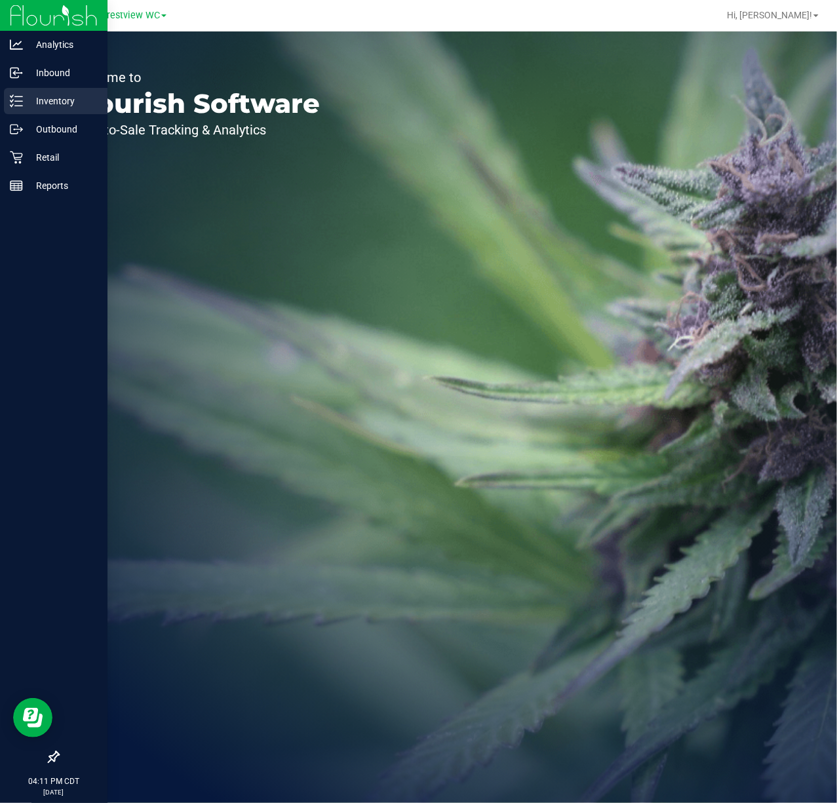
click at [24, 105] on p "Inventory" at bounding box center [62, 101] width 79 height 16
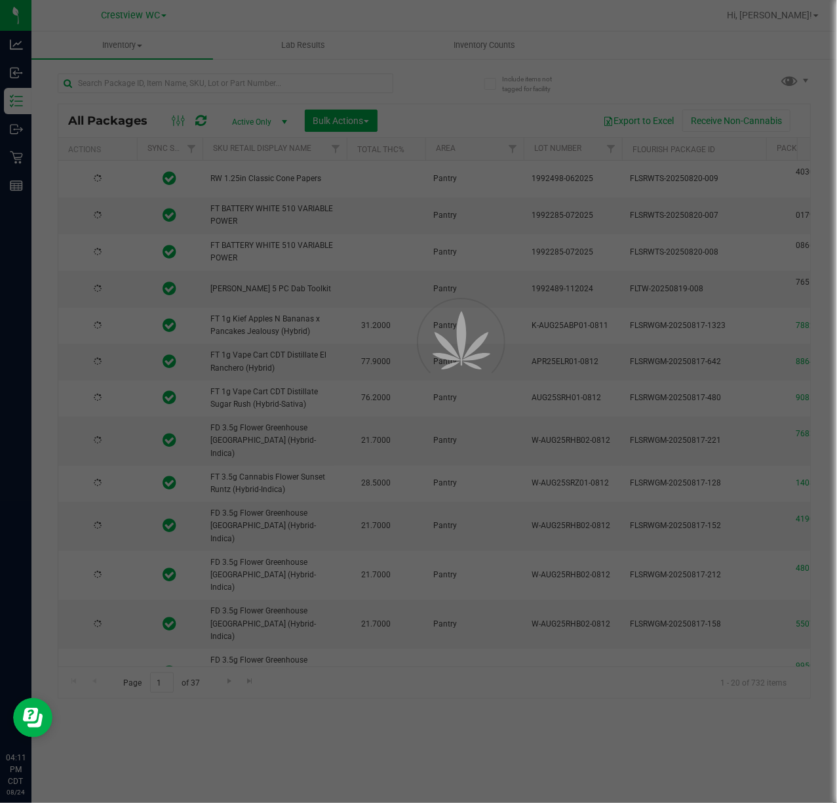
click at [176, 87] on div at bounding box center [418, 401] width 837 height 803
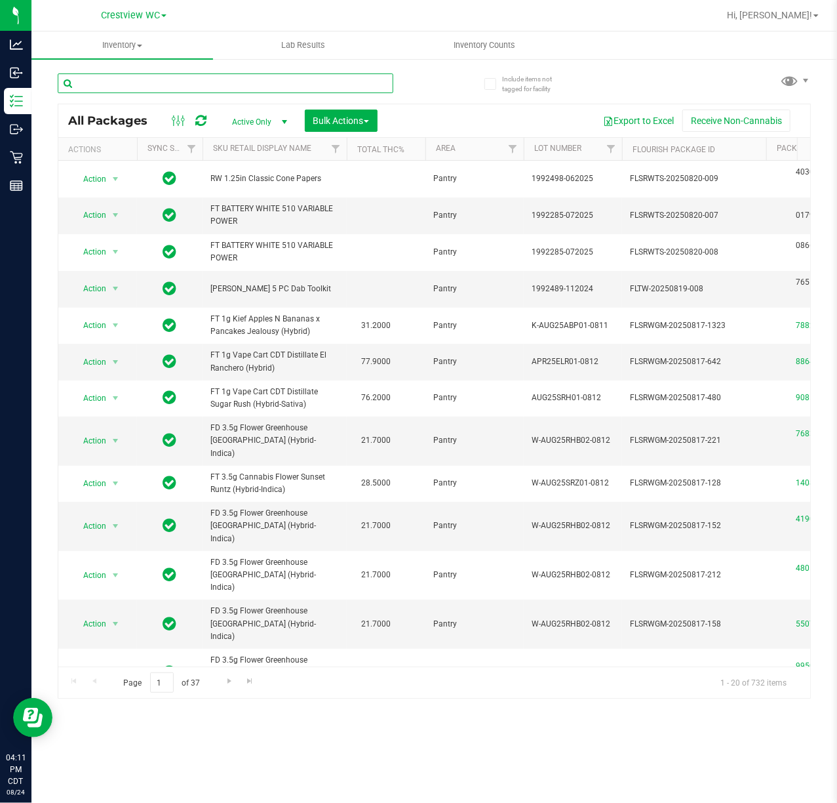
click at [179, 85] on input "text" at bounding box center [226, 83] width 336 height 20
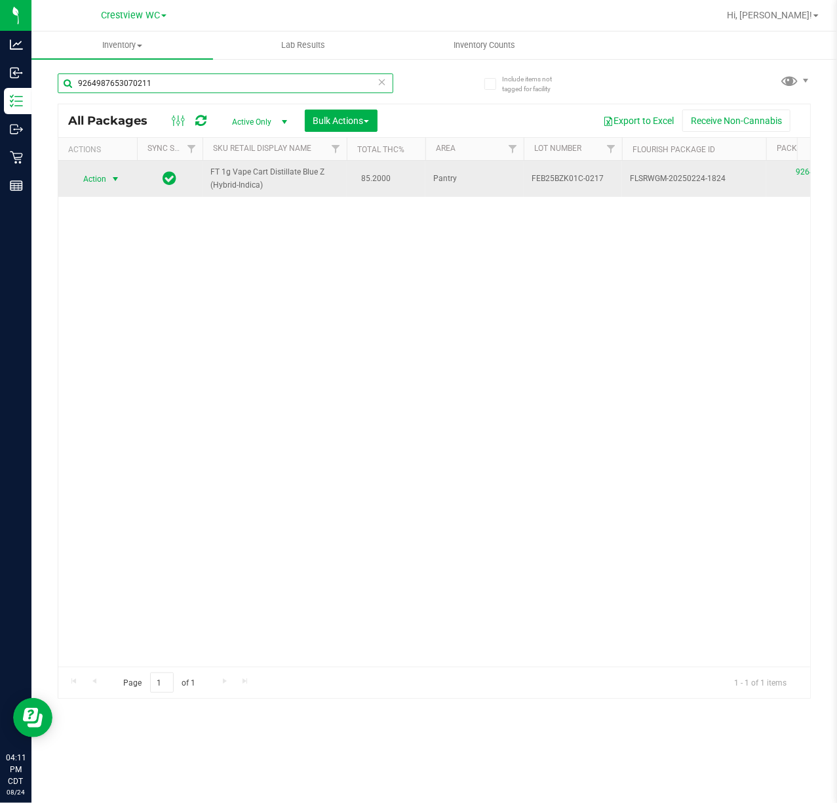
type input "9264987653070211"
click at [103, 182] on span "Action" at bounding box center [88, 179] width 35 height 18
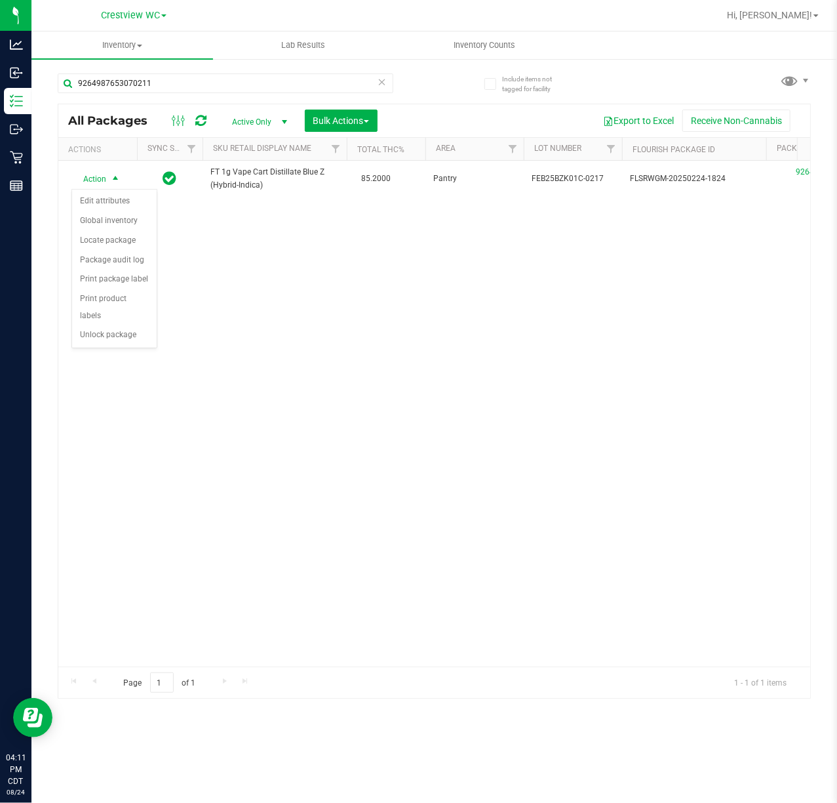
click at [142, 348] on div "Action Edit attributes Global inventory Locate package Package audit log Print …" at bounding box center [114, 268] width 86 height 159
click at [143, 342] on li "Unlock package" at bounding box center [114, 335] width 85 height 20
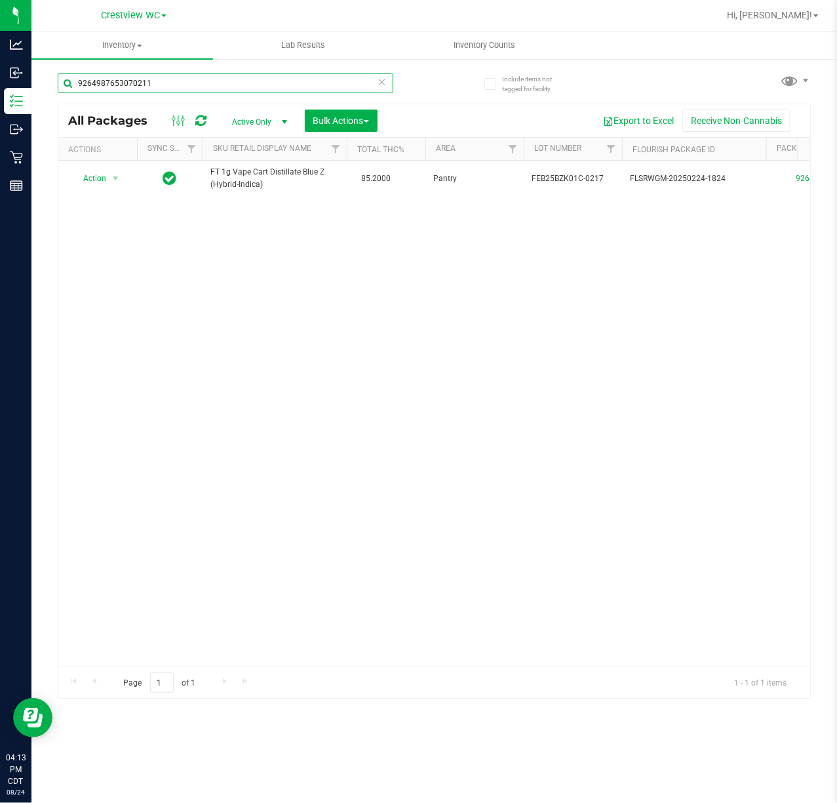
click at [182, 74] on input "9264987653070211" at bounding box center [226, 83] width 336 height 20
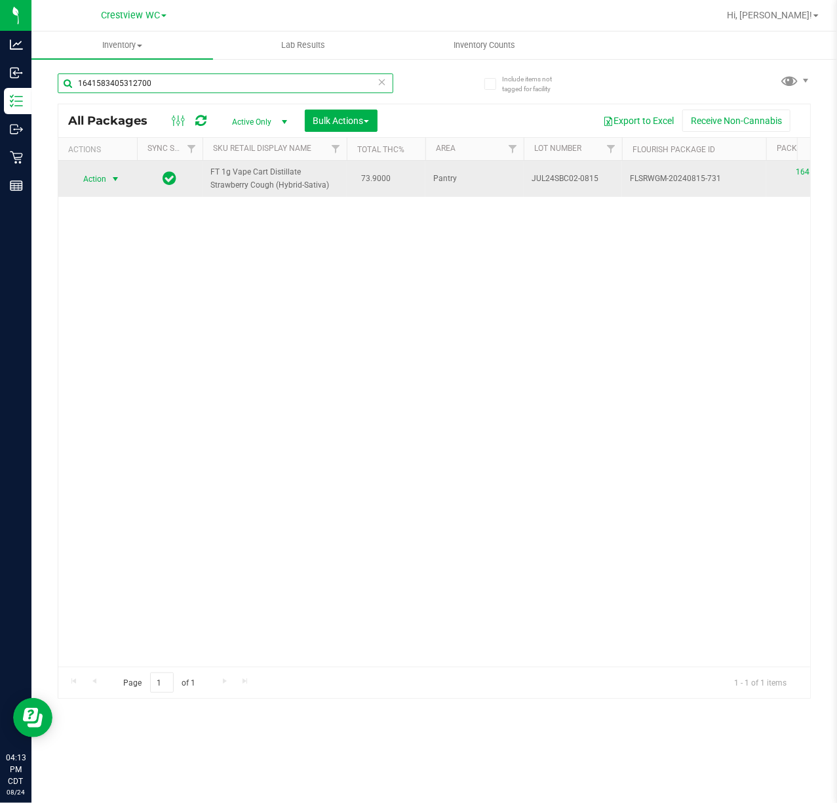
type input "1641583405312700"
click at [109, 185] on span "select" at bounding box center [116, 179] width 16 height 18
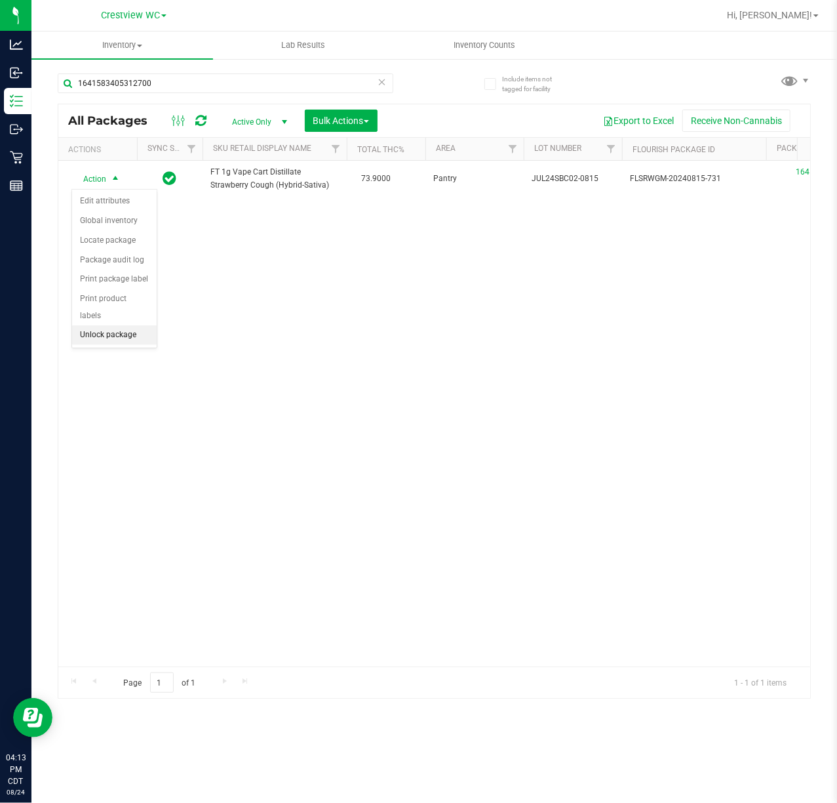
click at [130, 342] on li "Unlock package" at bounding box center [114, 335] width 85 height 20
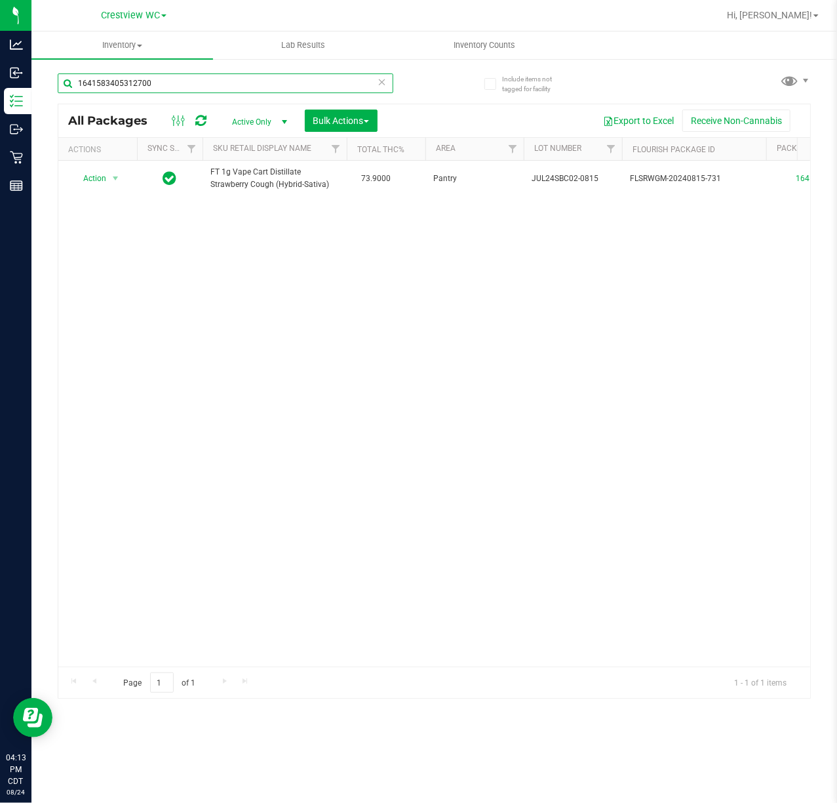
click at [176, 87] on input "1641583405312700" at bounding box center [226, 83] width 336 height 20
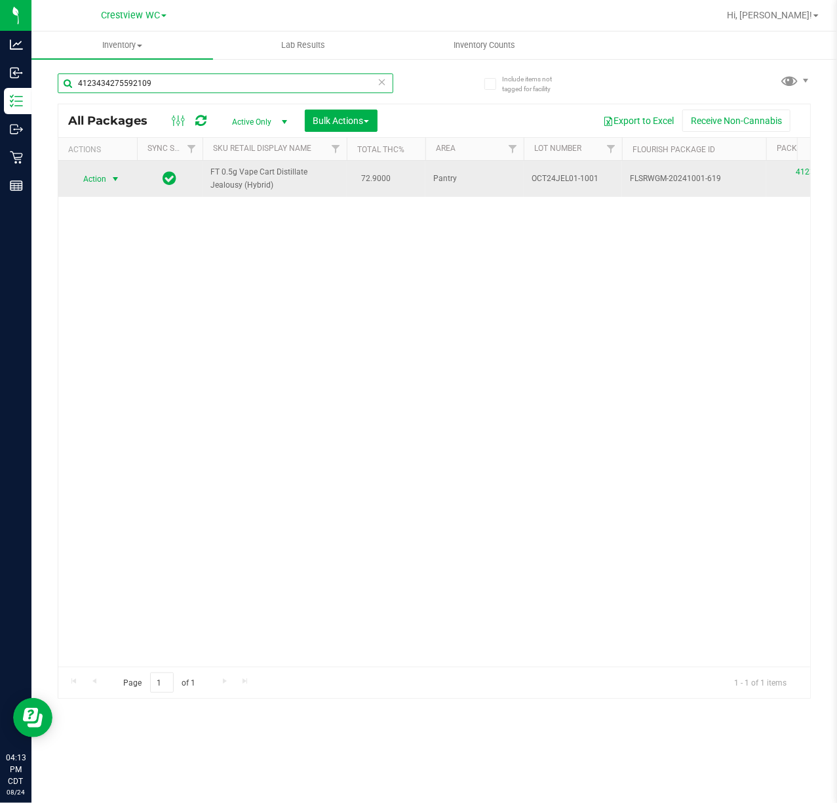
type input "4123434275592109"
click at [113, 174] on span "select" at bounding box center [115, 179] width 10 height 10
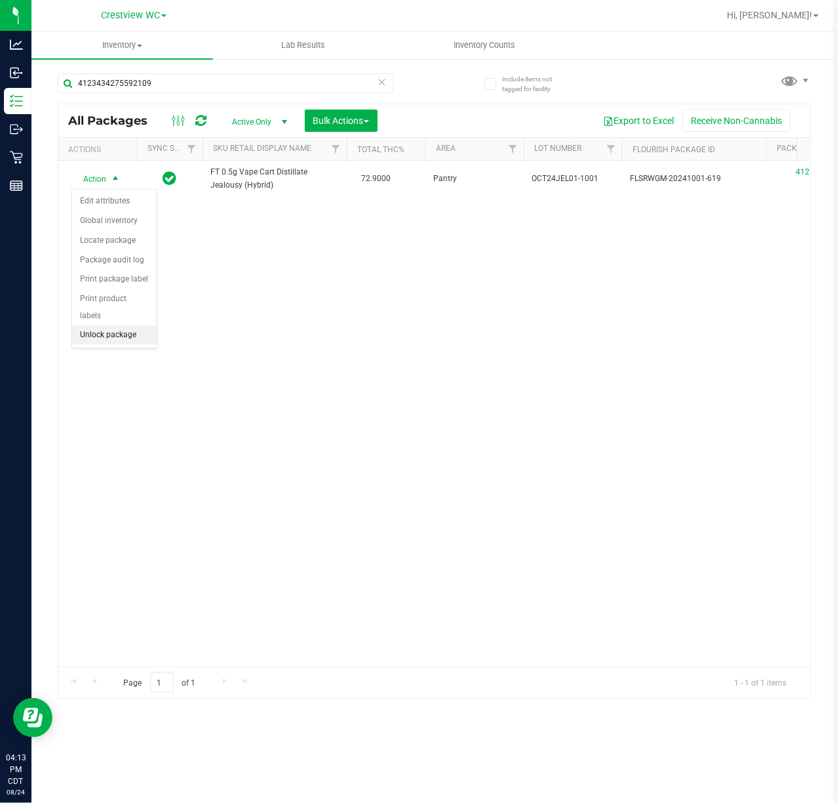
click at [111, 344] on li "Unlock package" at bounding box center [114, 335] width 85 height 20
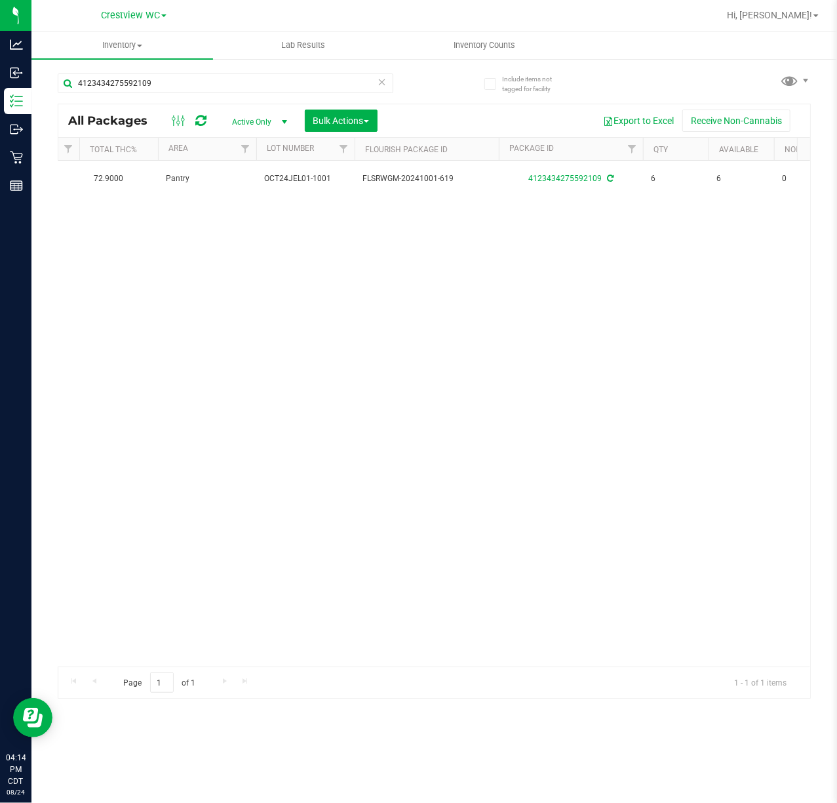
scroll to position [0, 239]
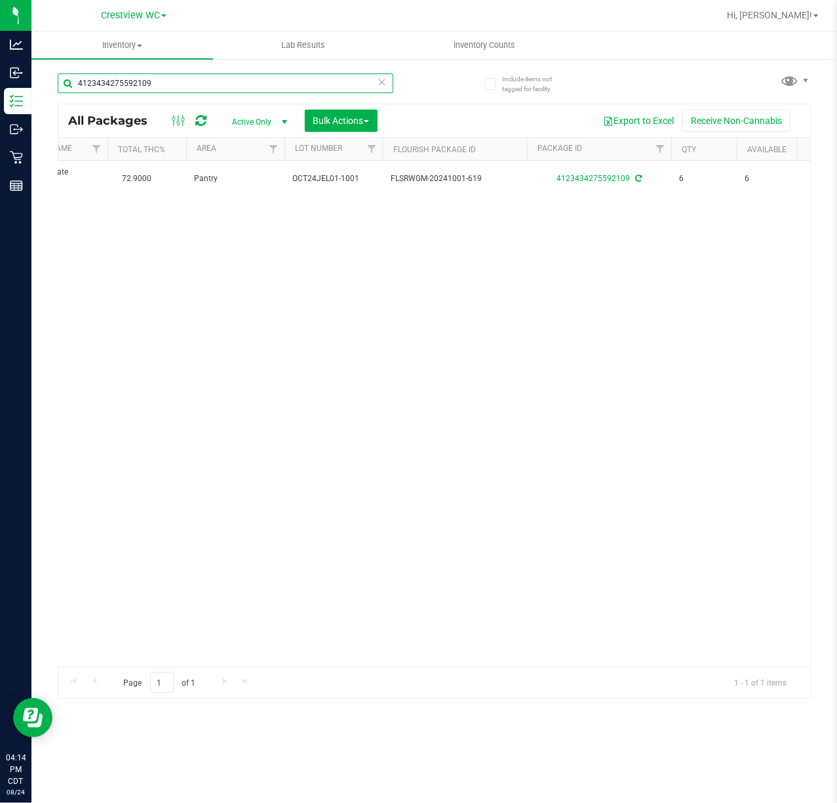
drag, startPoint x: 173, startPoint y: 85, endPoint x: -51, endPoint y: 82, distance: 224.3
click at [0, 82] on html "Analytics Inbound Inventory Outbound Retail Reports 04:14 PM CDT 08/24/2025 08/…" at bounding box center [418, 401] width 837 height 803
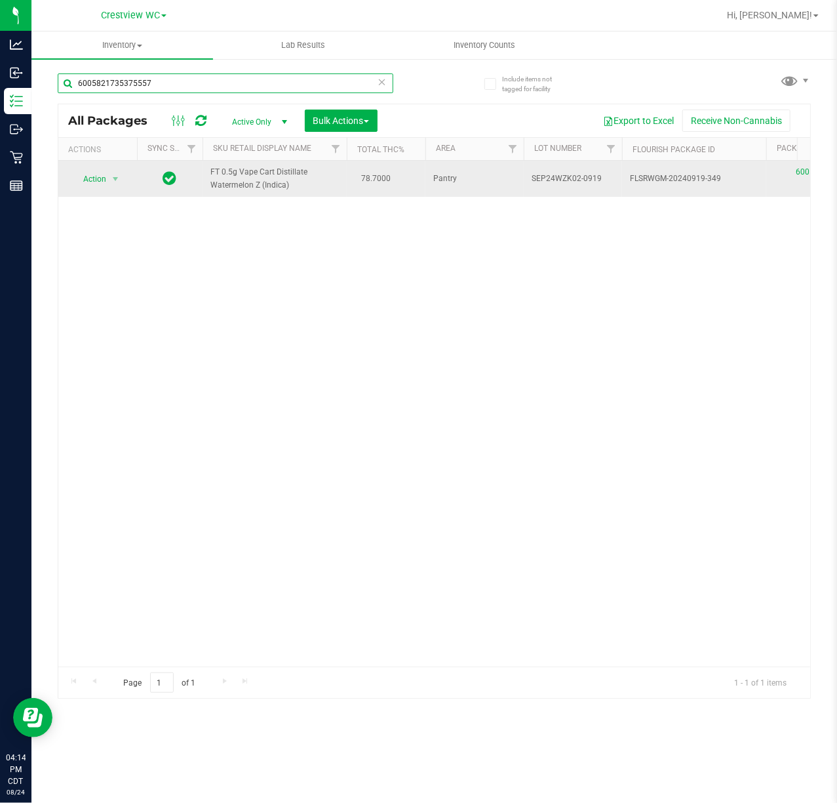
type input "6005821735375557"
click at [108, 181] on span "select" at bounding box center [116, 179] width 16 height 18
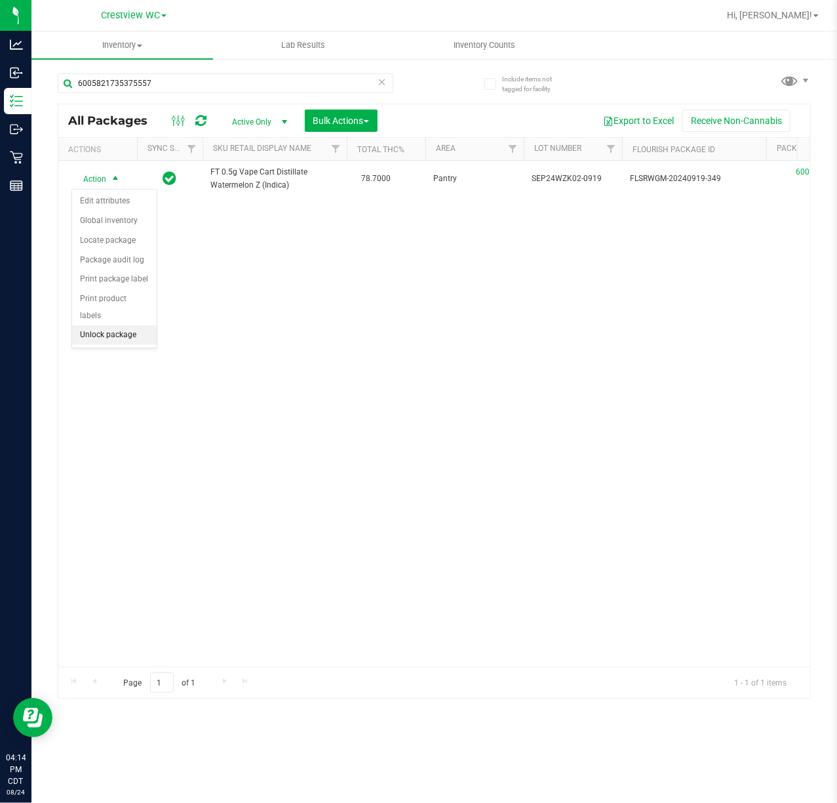
click at [89, 344] on li "Unlock package" at bounding box center [114, 335] width 85 height 20
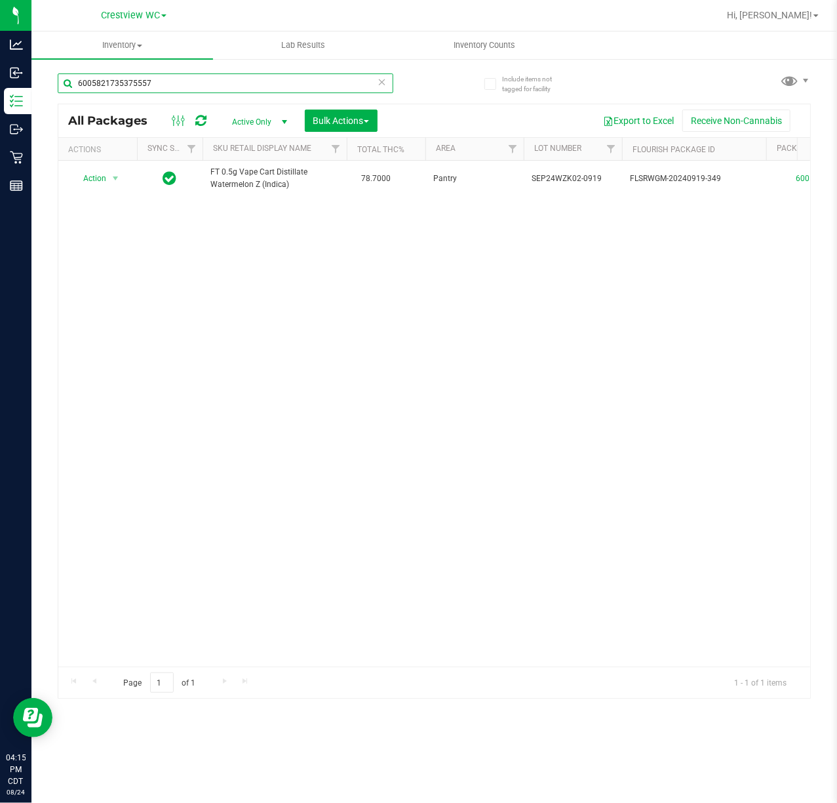
drag, startPoint x: 178, startPoint y: 75, endPoint x: -14, endPoint y: 74, distance: 192.8
click at [0, 74] on html "Analytics Inbound Inventory Outbound Retail Reports 04:15 PM CDT 08/24/2025 08/…" at bounding box center [418, 401] width 837 height 803
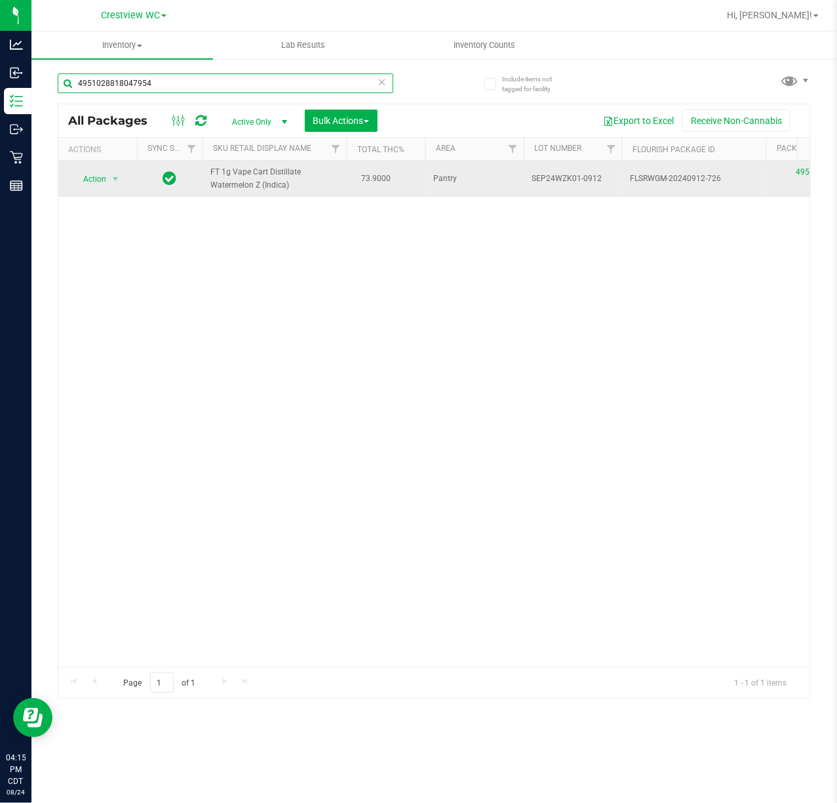
type input "4951028818047954"
click at [125, 191] on td "Action Action Edit attributes Global inventory Locate package Package audit log…" at bounding box center [97, 179] width 79 height 36
click at [115, 184] on span "select" at bounding box center [115, 179] width 10 height 10
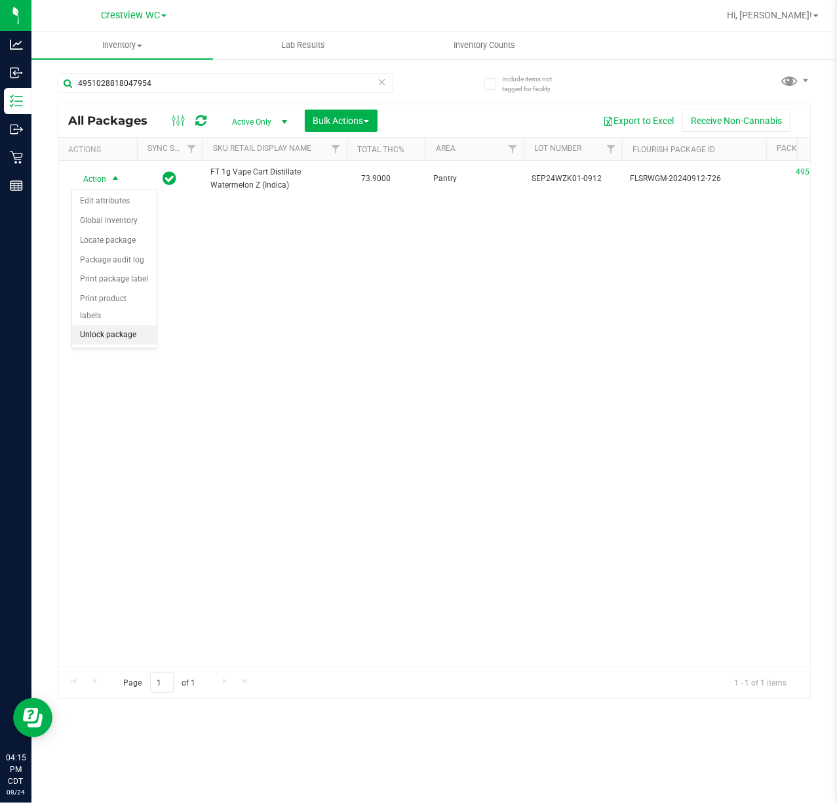
click at [115, 336] on li "Unlock package" at bounding box center [114, 335] width 85 height 20
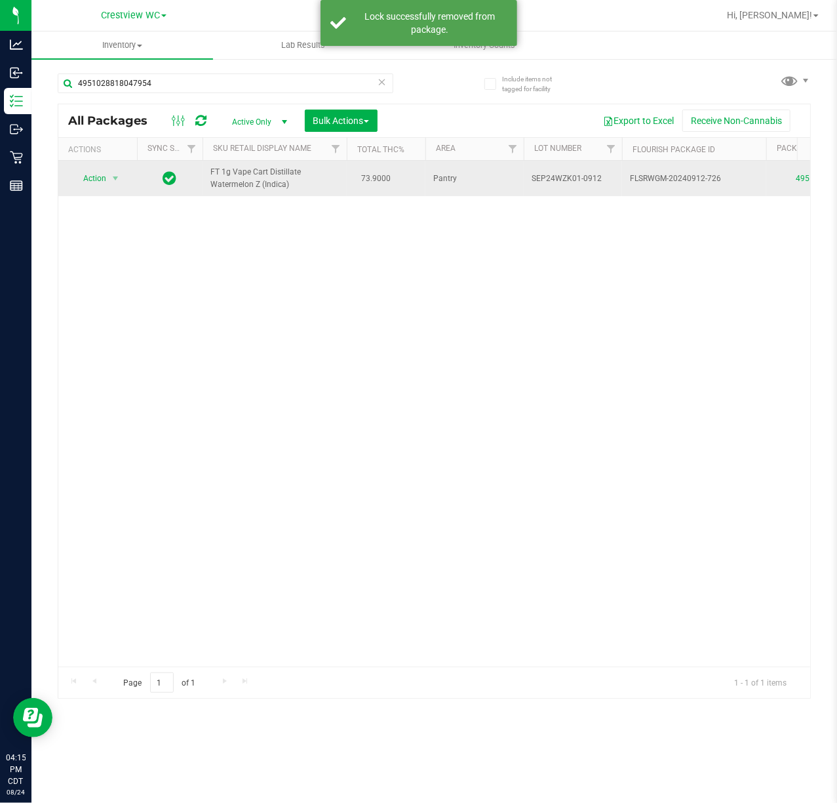
drag, startPoint x: 308, startPoint y: 187, endPoint x: 194, endPoint y: 165, distance: 116.1
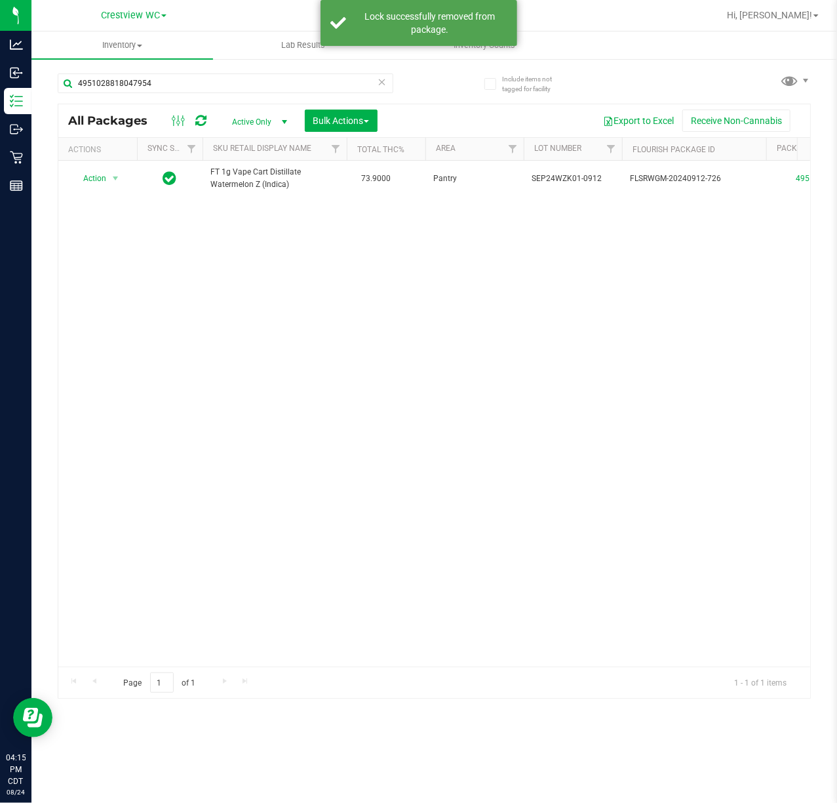
copy tr "FT 1g Vape Cart Distillate Watermelon Z (Indica)"
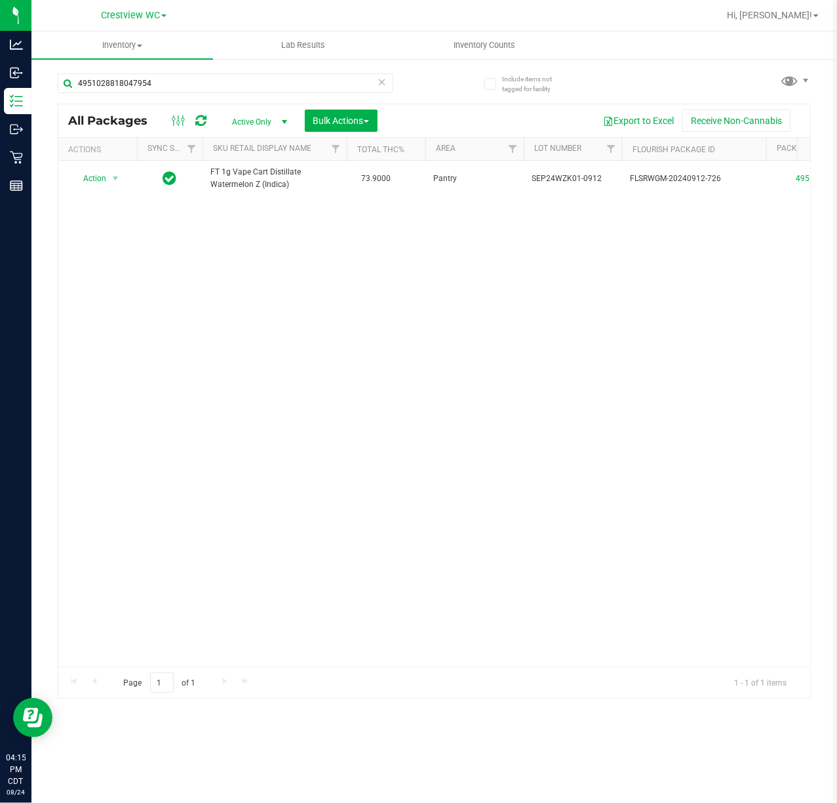
click at [289, 580] on div "Action Action Adjust qty Create package Edit attributes Global inventory Locate…" at bounding box center [434, 414] width 752 height 506
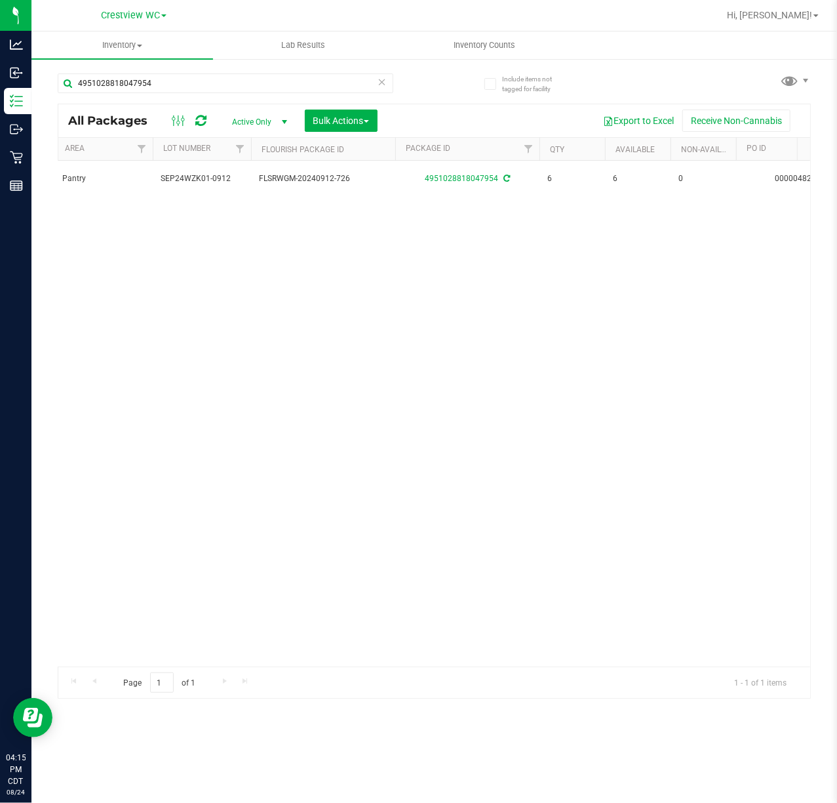
scroll to position [0, 412]
